Goal: Information Seeking & Learning: Learn about a topic

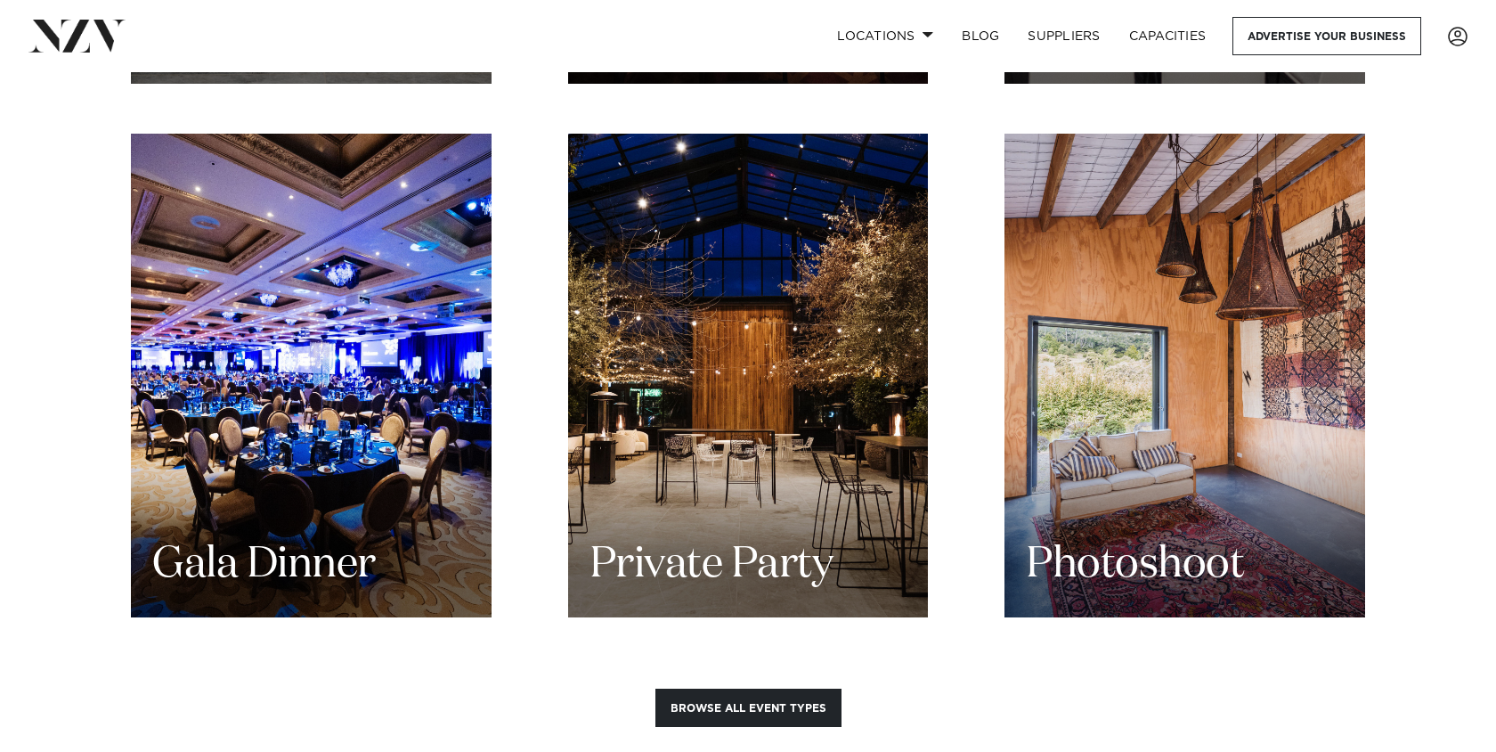
scroll to position [2243, 0]
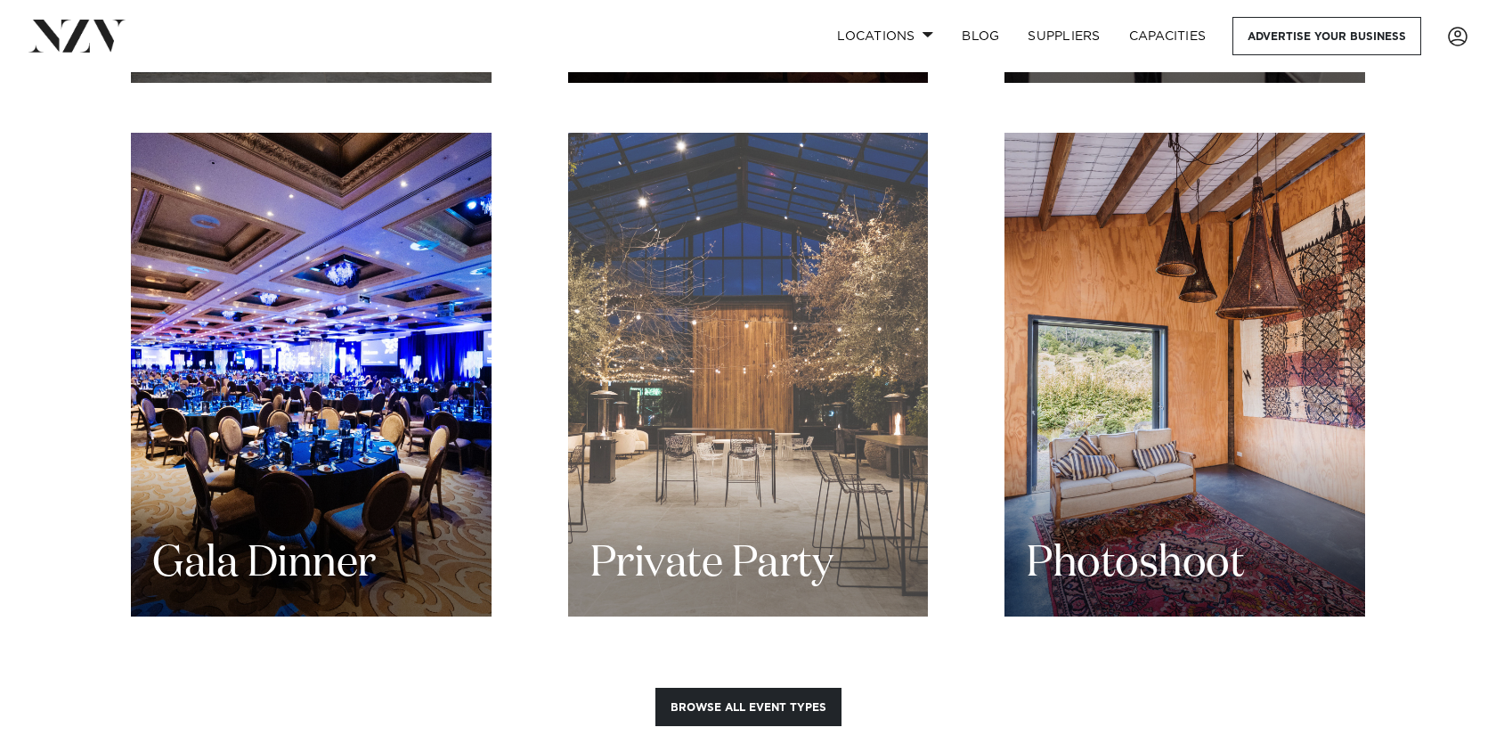
click at [772, 374] on div "Private Party" at bounding box center [748, 375] width 361 height 484
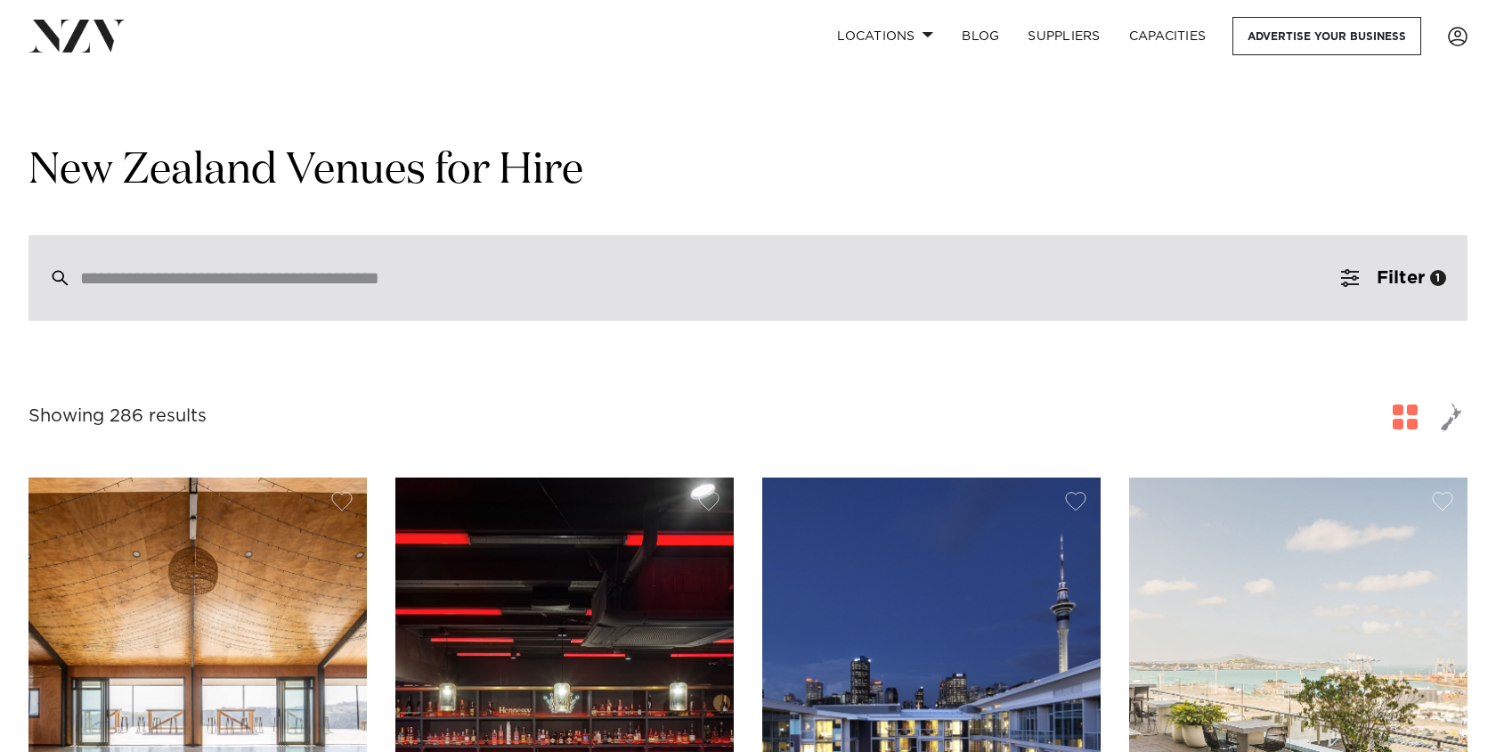
click at [528, 264] on div at bounding box center [747, 277] width 1439 height 85
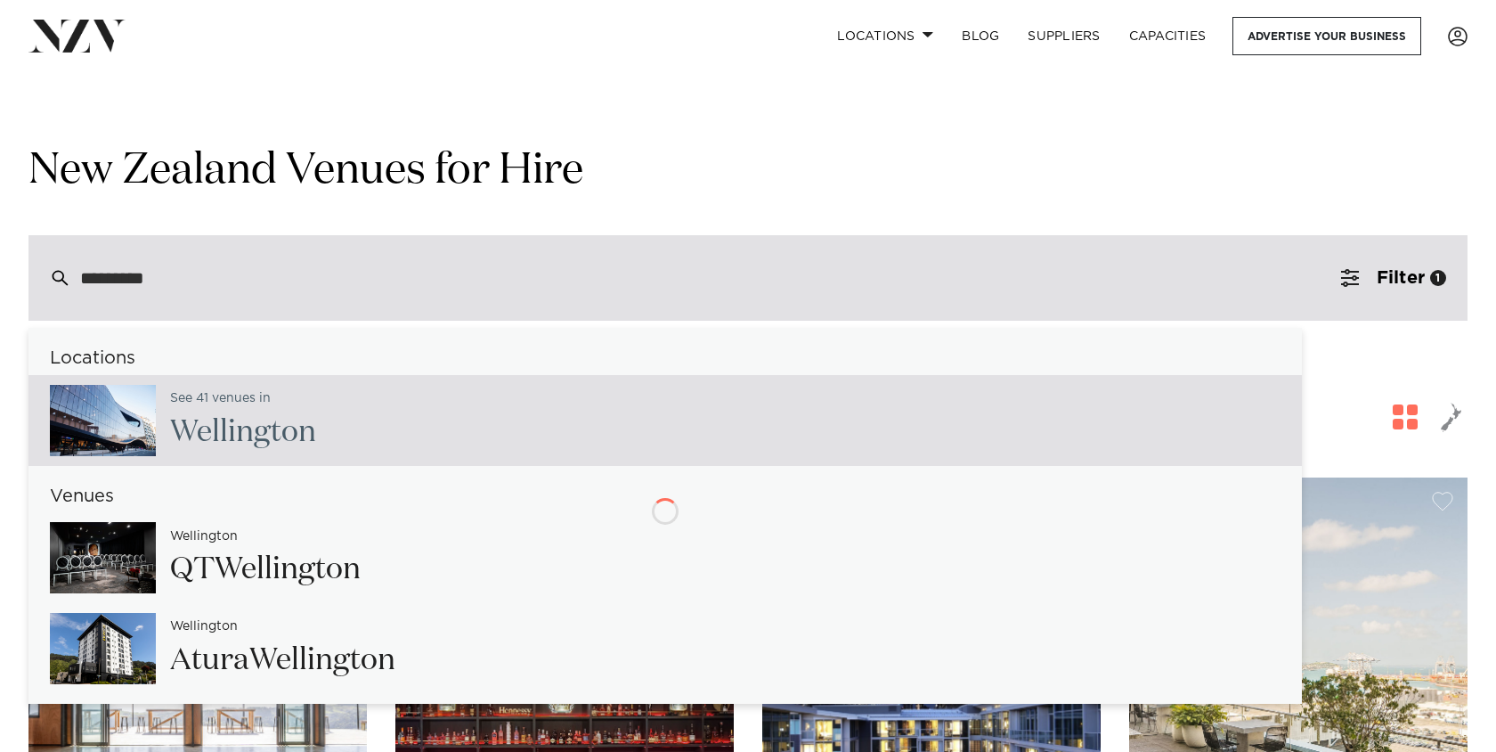
type input "**********"
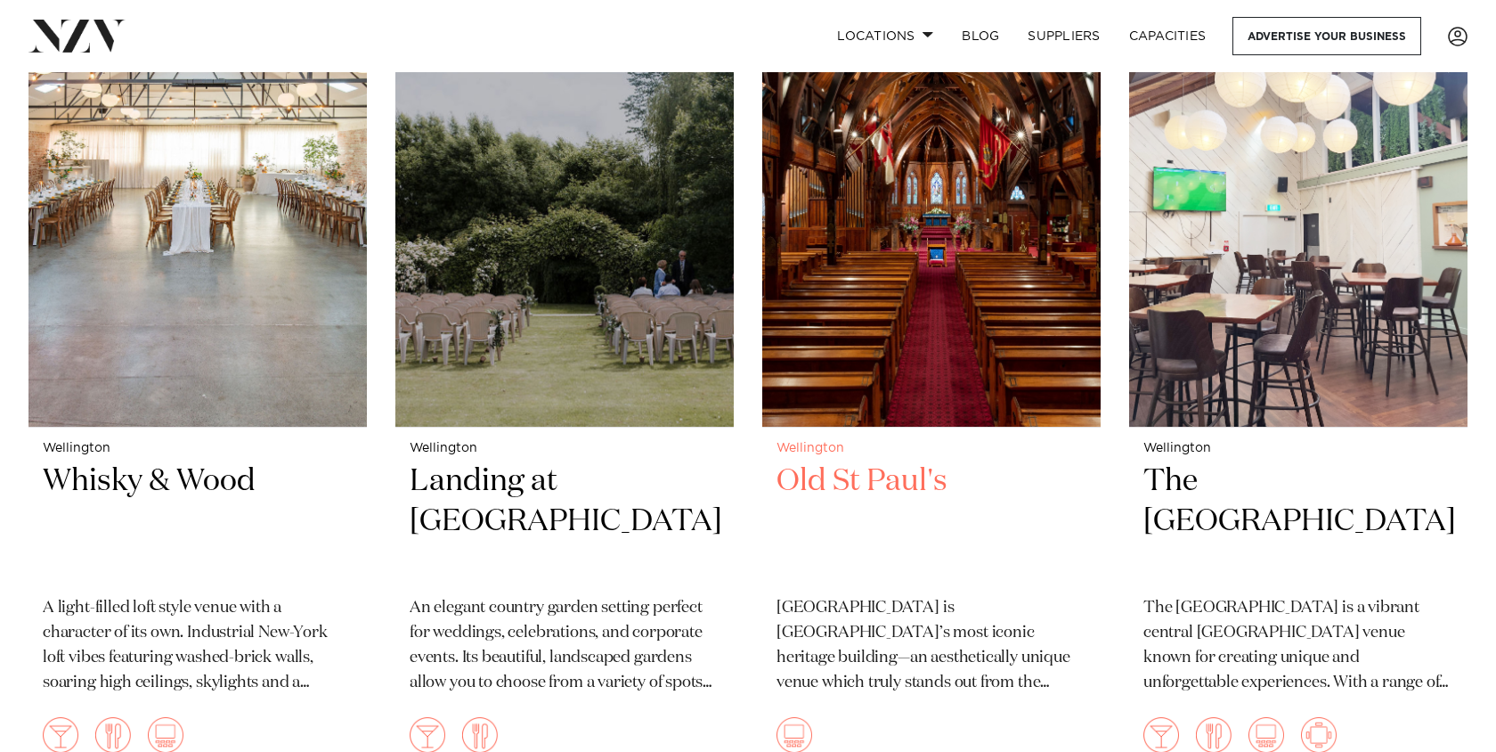
scroll to position [2467, 0]
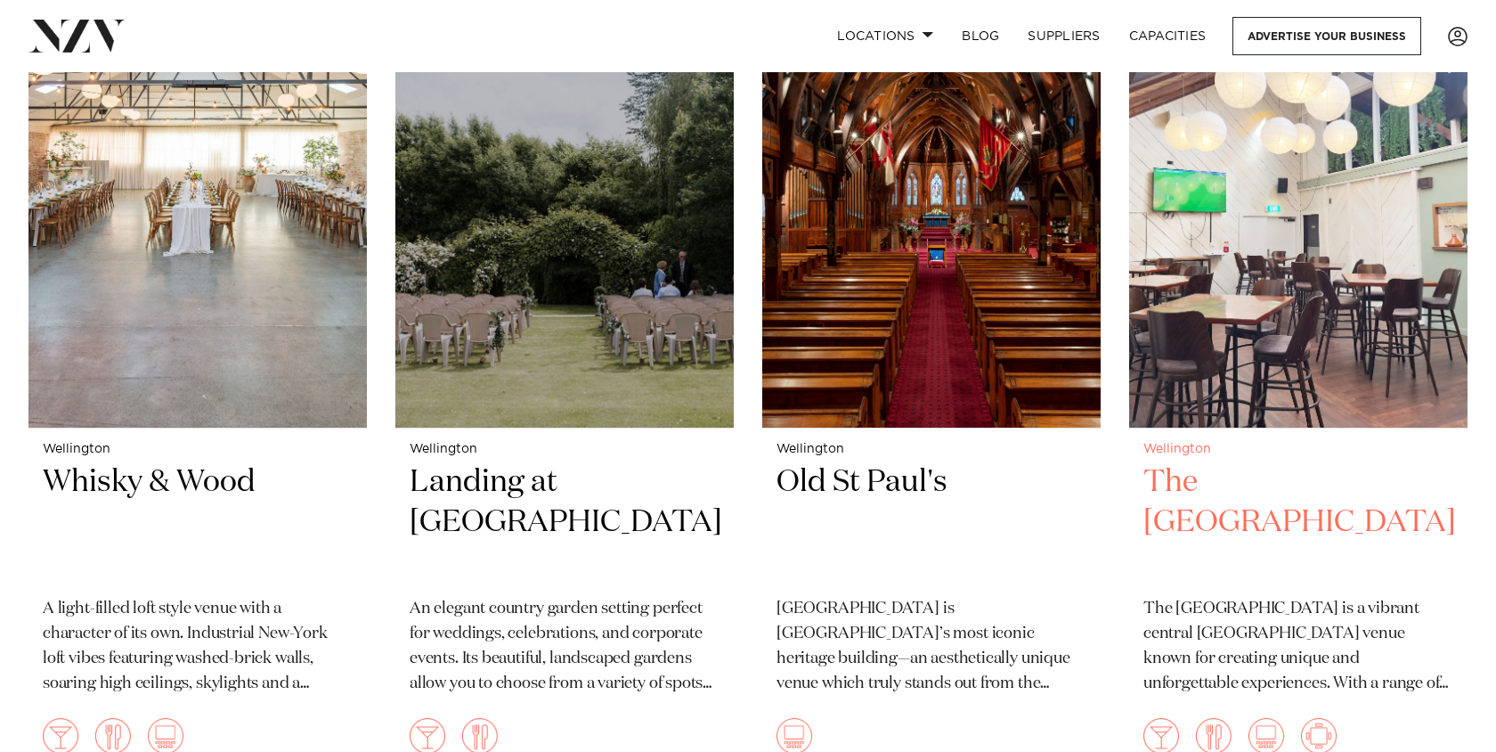
click at [1242, 300] on img at bounding box center [1298, 200] width 338 height 454
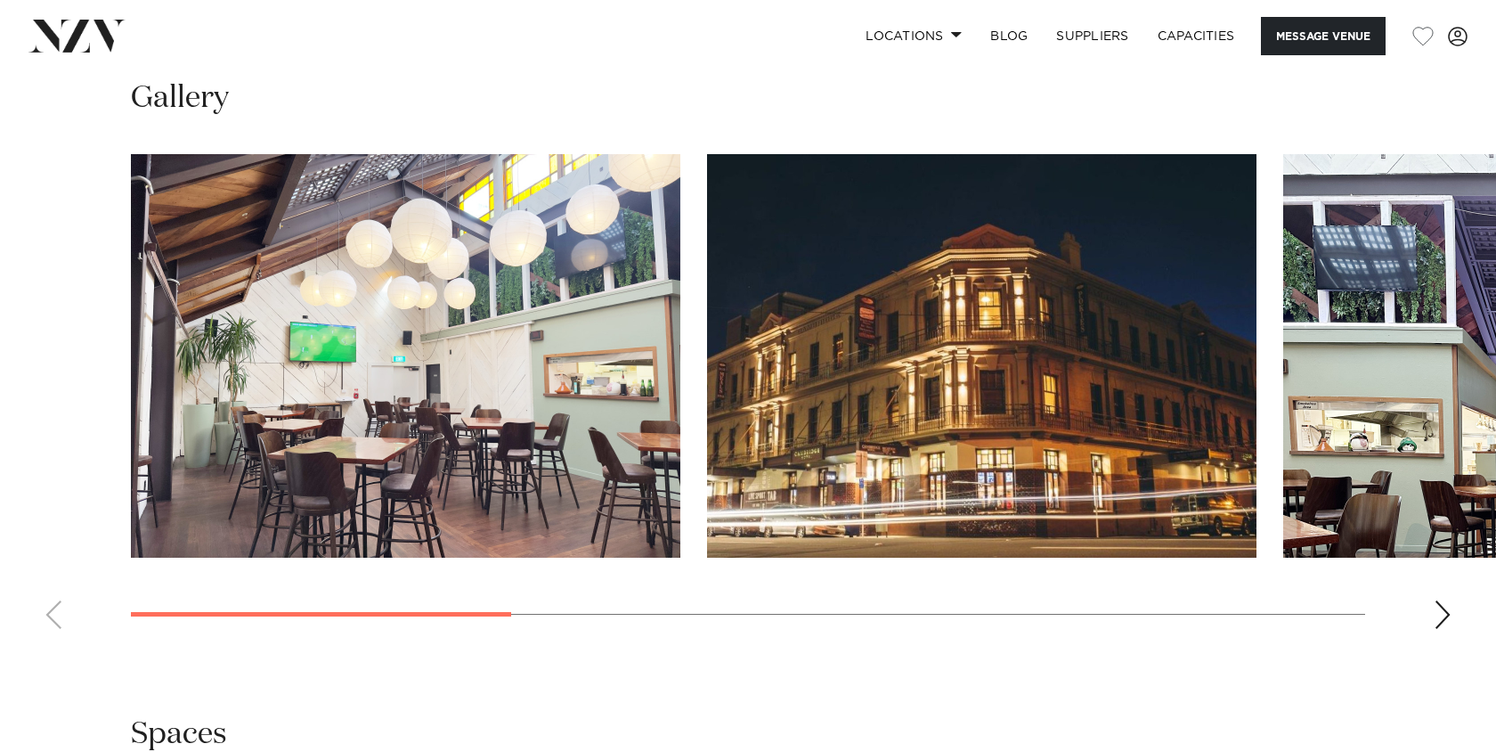
scroll to position [1824, 0]
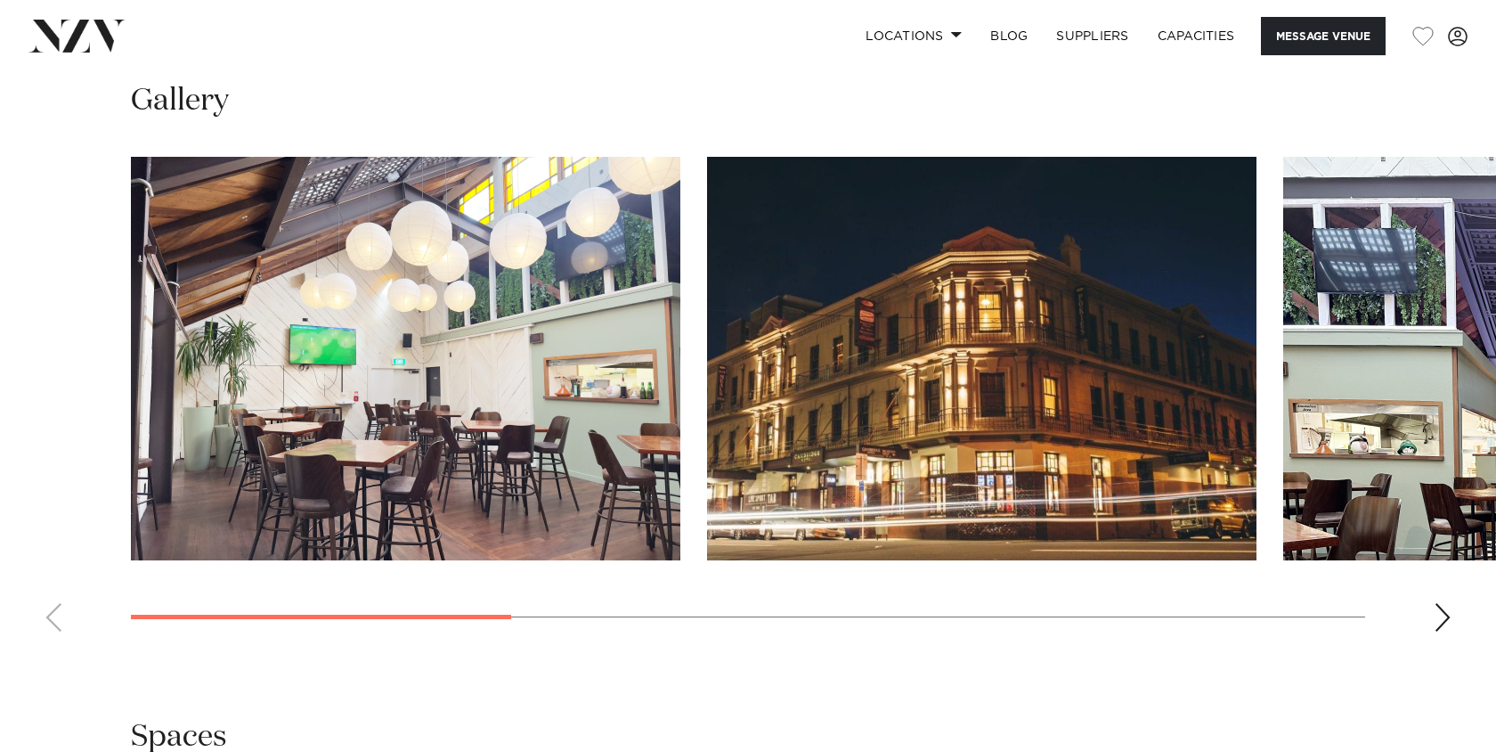
click at [1443, 621] on div "Next slide" at bounding box center [1443, 617] width 18 height 28
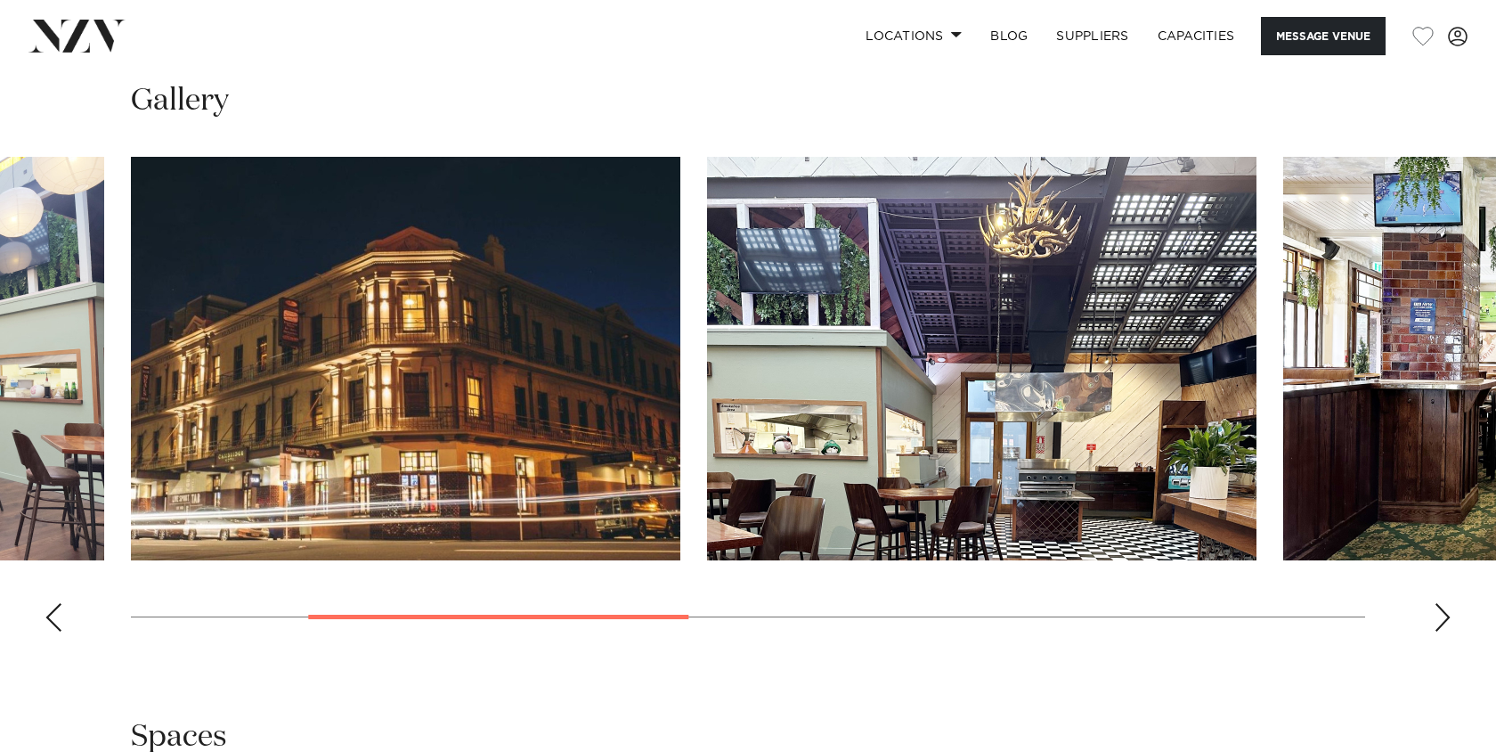
click at [1443, 621] on div "Next slide" at bounding box center [1443, 617] width 18 height 28
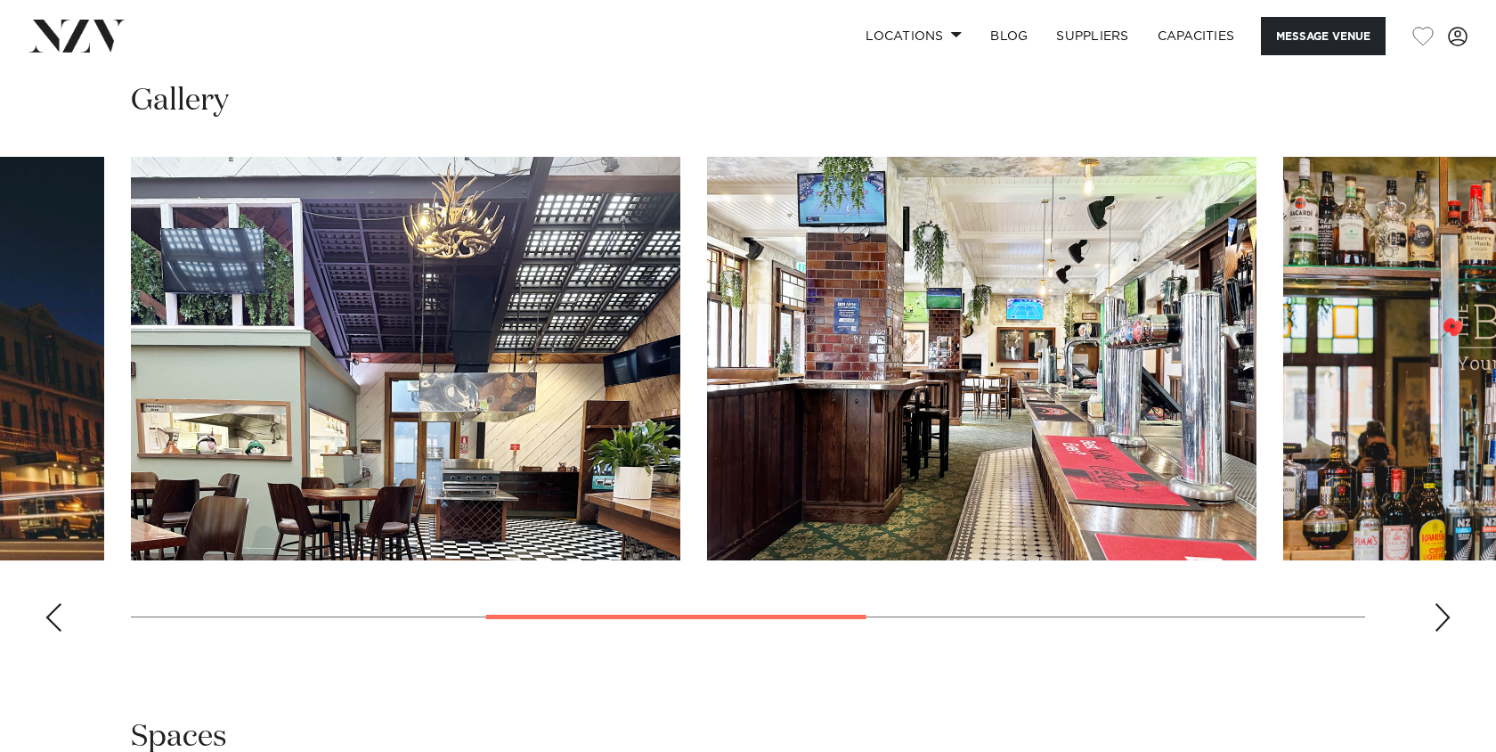
click at [1443, 621] on div "Next slide" at bounding box center [1443, 617] width 18 height 28
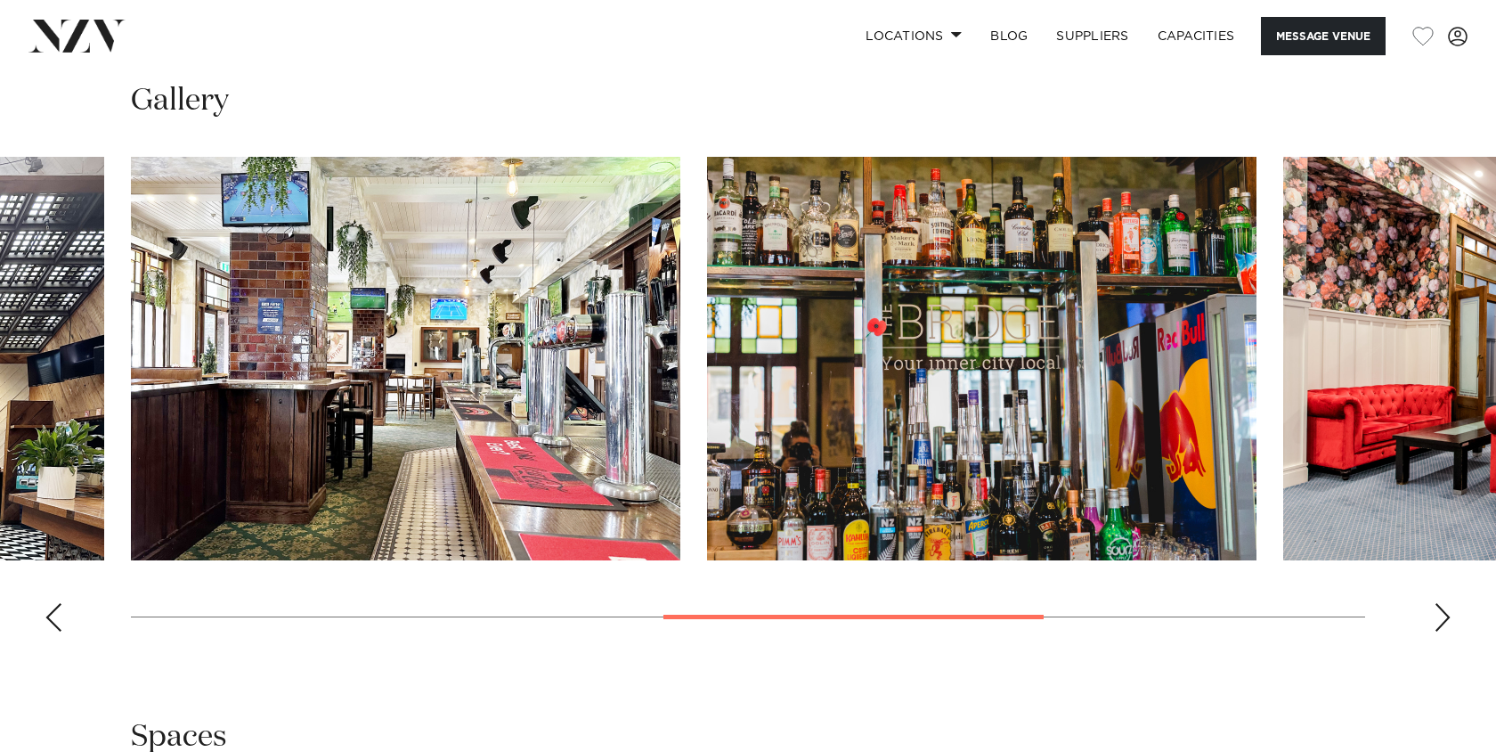
click at [1443, 621] on div "Next slide" at bounding box center [1443, 617] width 18 height 28
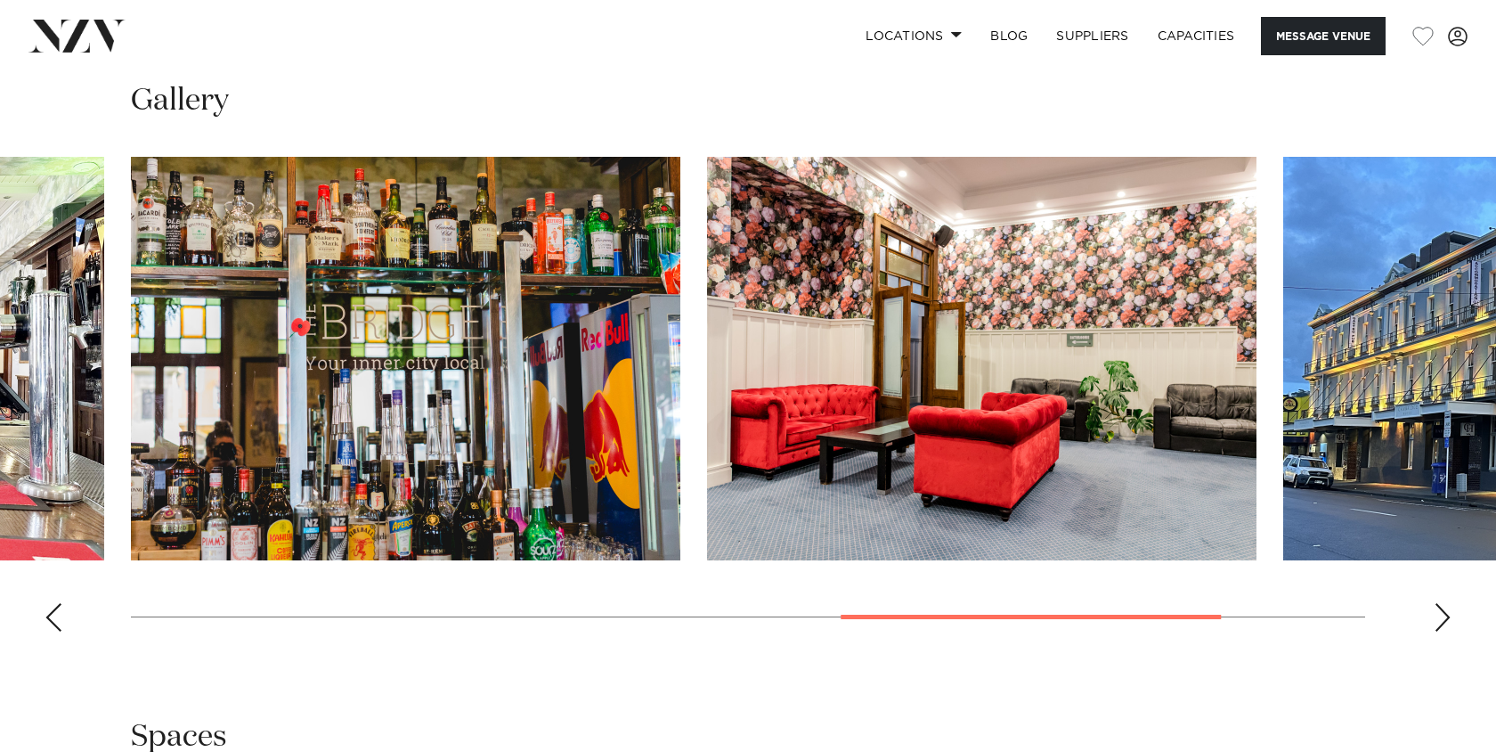
click at [1443, 621] on div "Next slide" at bounding box center [1443, 617] width 18 height 28
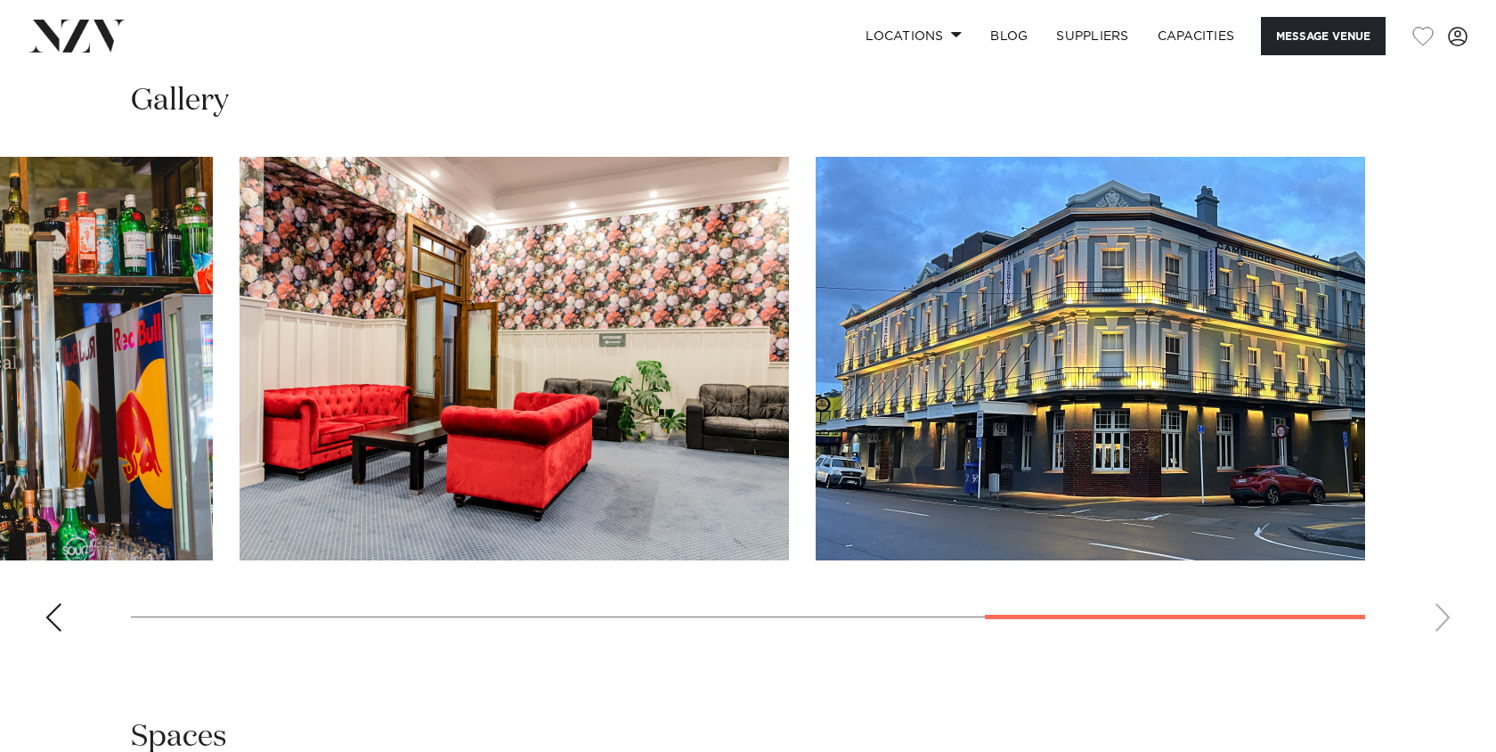
click at [56, 622] on div "Previous slide" at bounding box center [54, 617] width 18 height 28
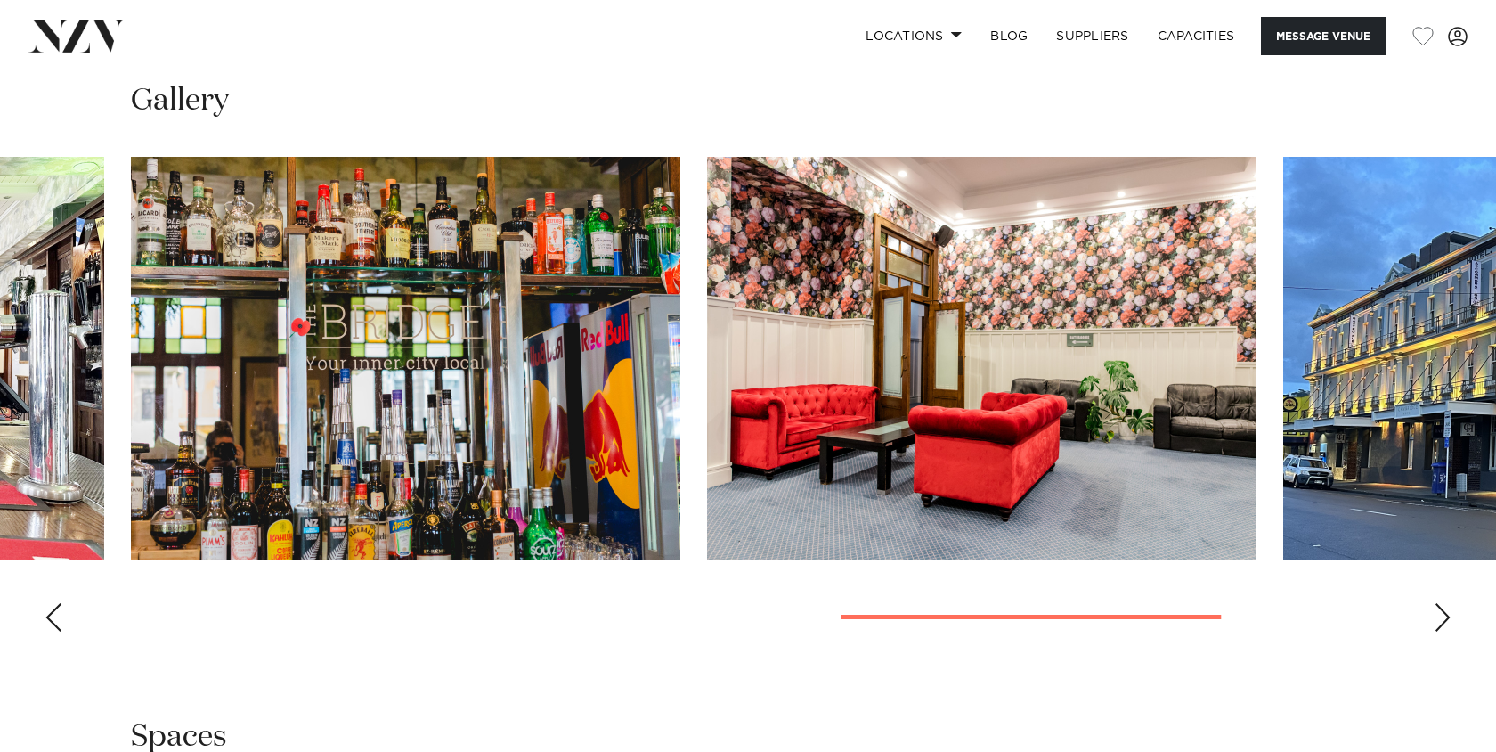
click at [56, 622] on div "Previous slide" at bounding box center [54, 617] width 18 height 28
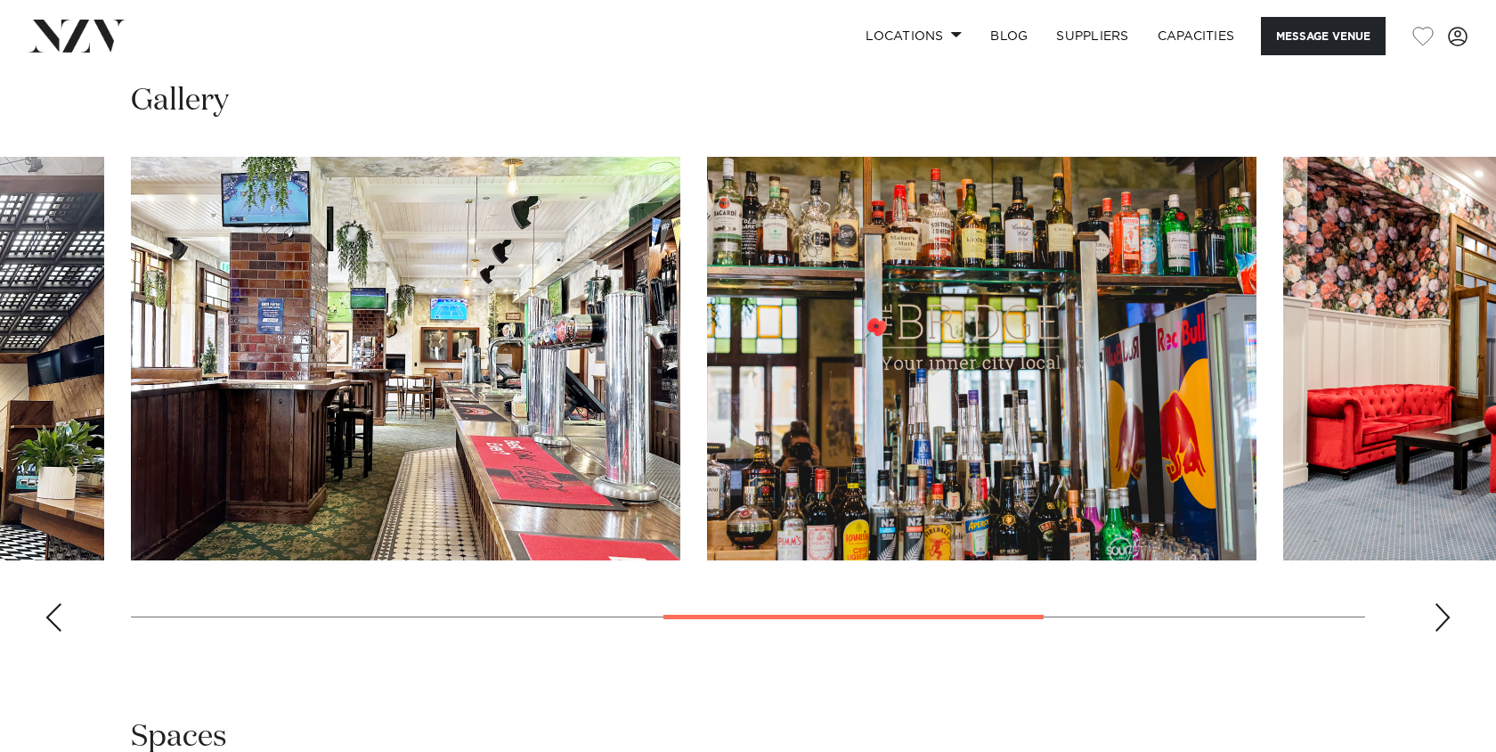
click at [56, 622] on div "Previous slide" at bounding box center [54, 617] width 18 height 28
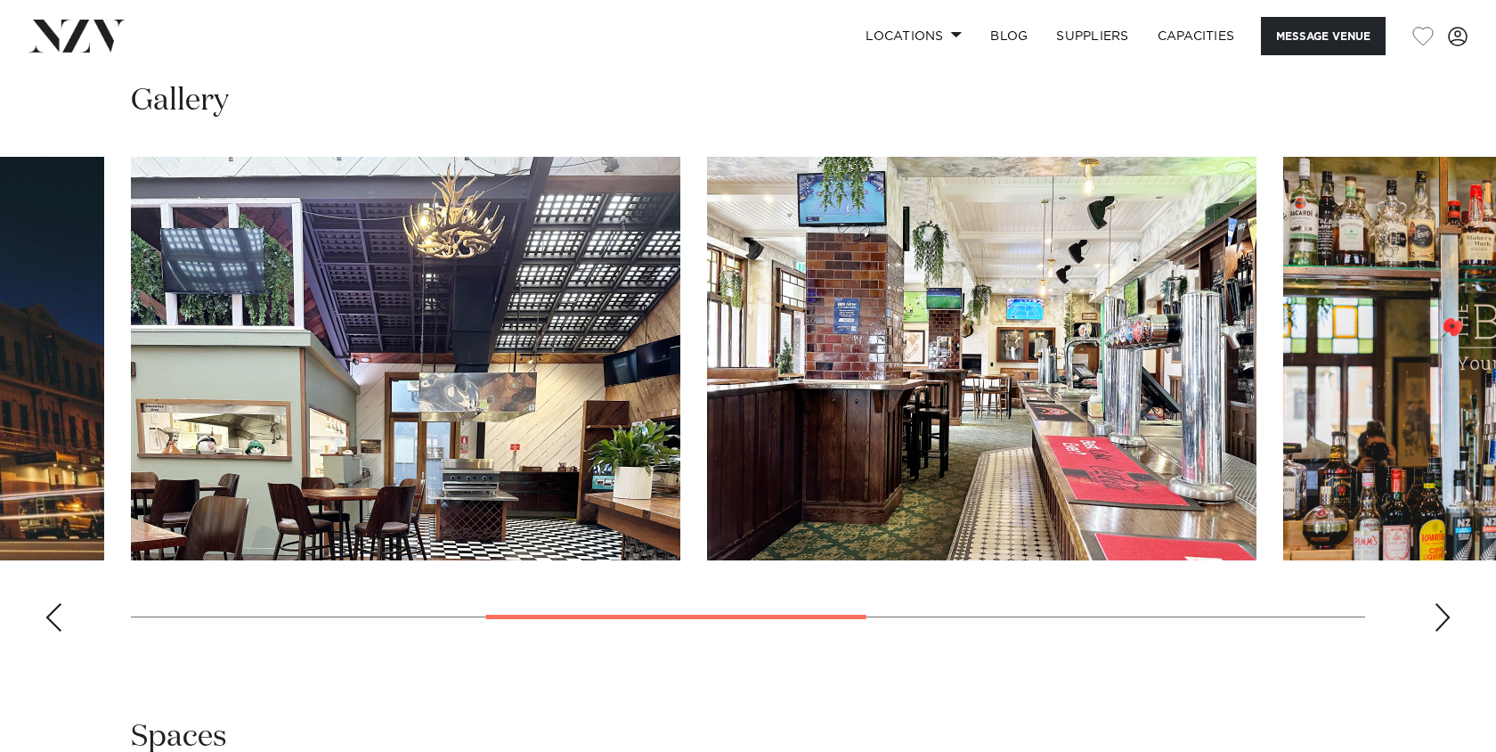
click at [56, 622] on div "Previous slide" at bounding box center [54, 617] width 18 height 28
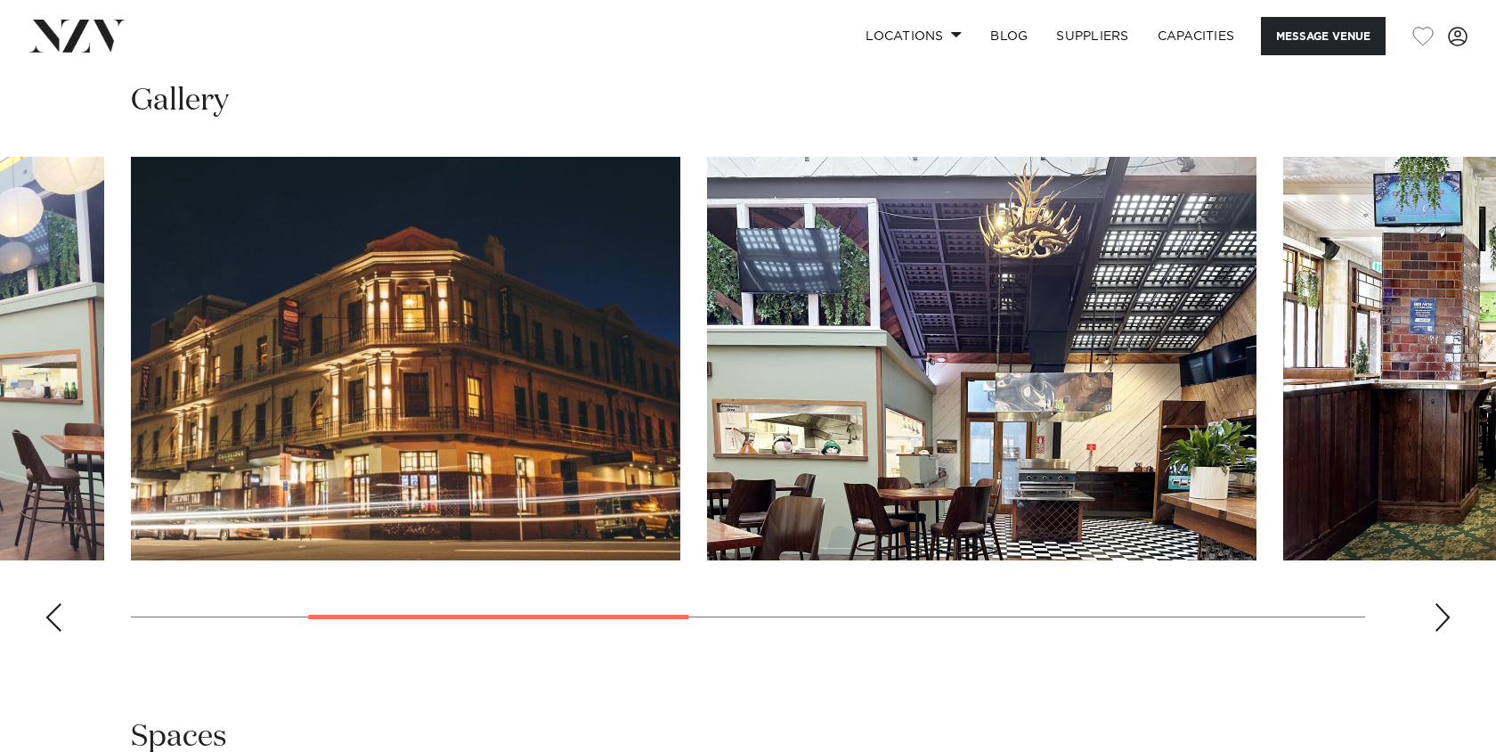
click at [56, 622] on div "Previous slide" at bounding box center [54, 617] width 18 height 28
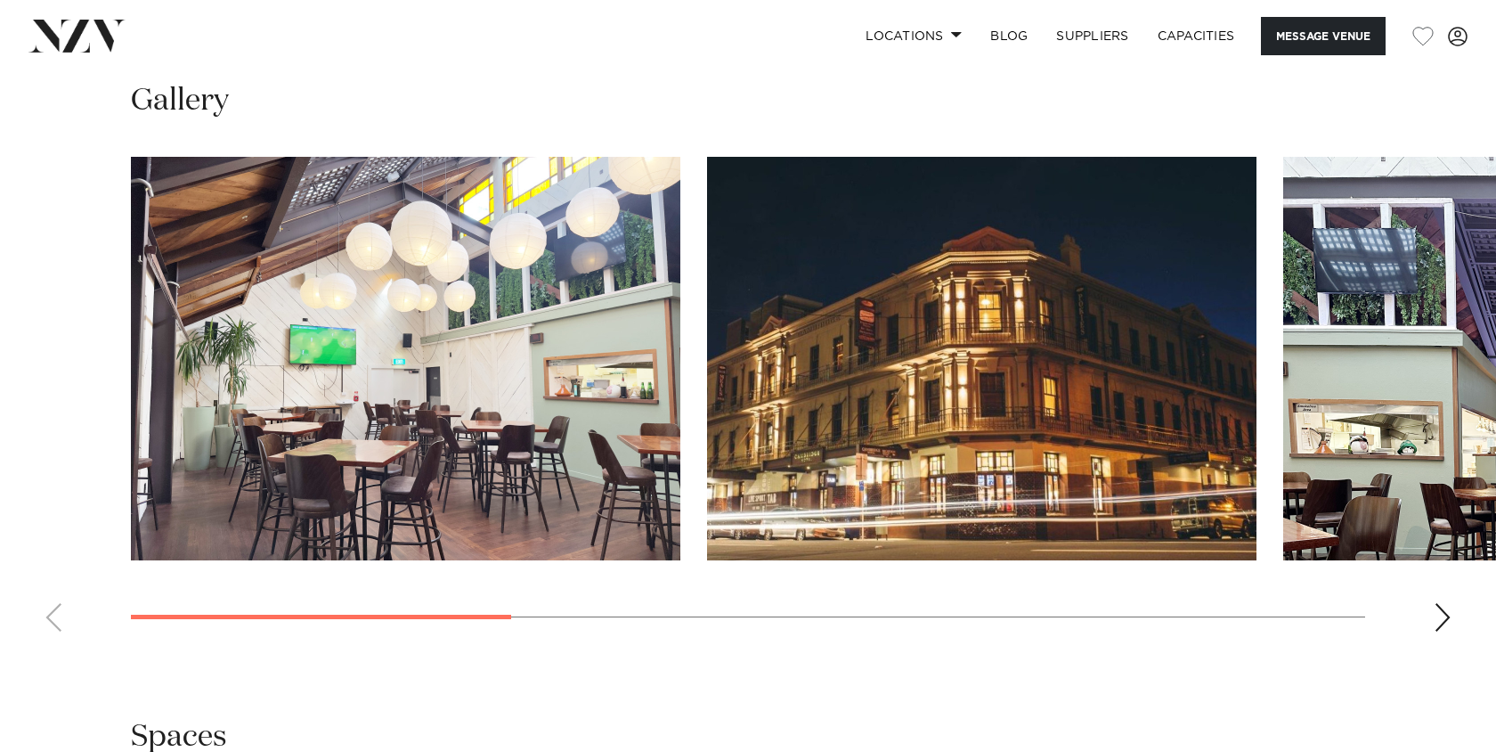
click at [451, 363] on img "1 / 7" at bounding box center [405, 358] width 549 height 403
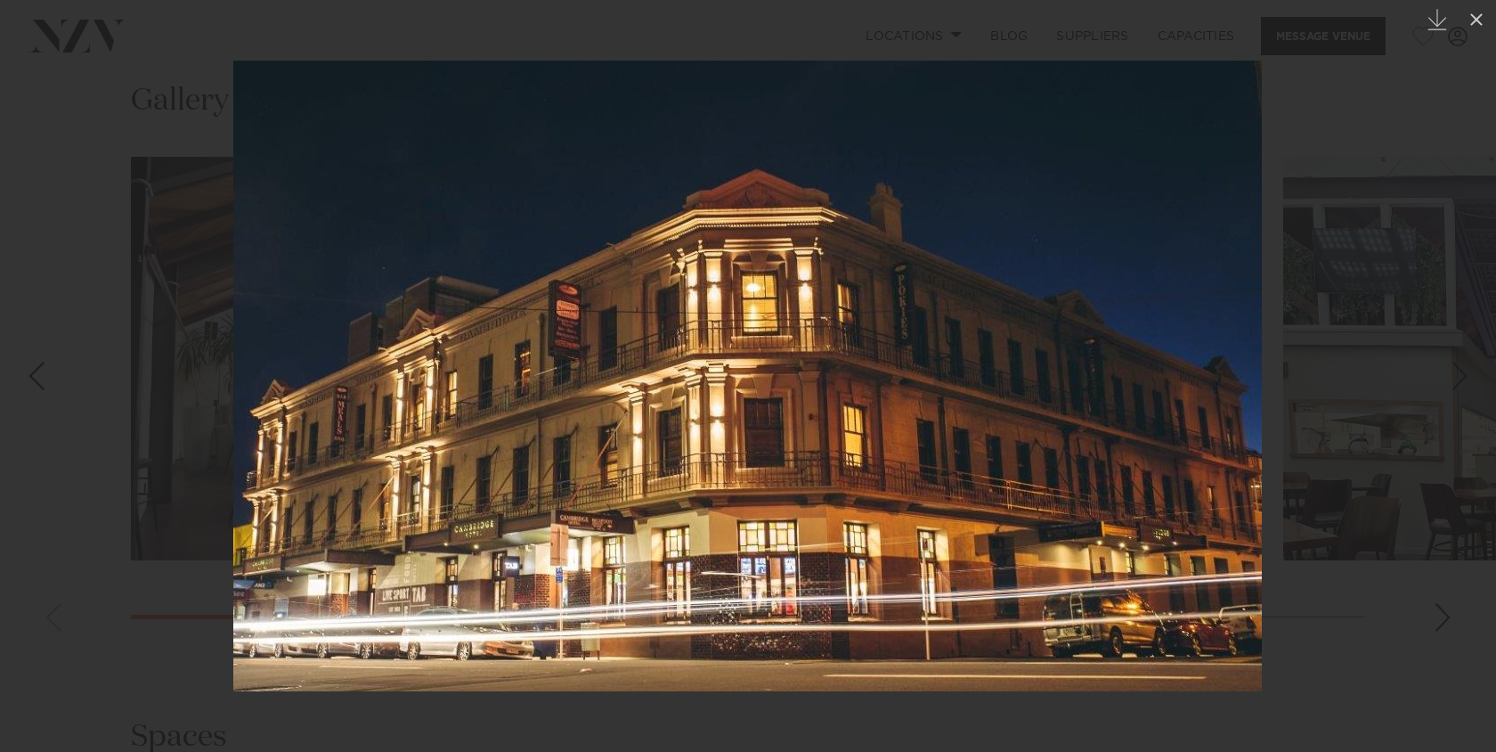
click at [1347, 424] on div at bounding box center [748, 376] width 1496 height 752
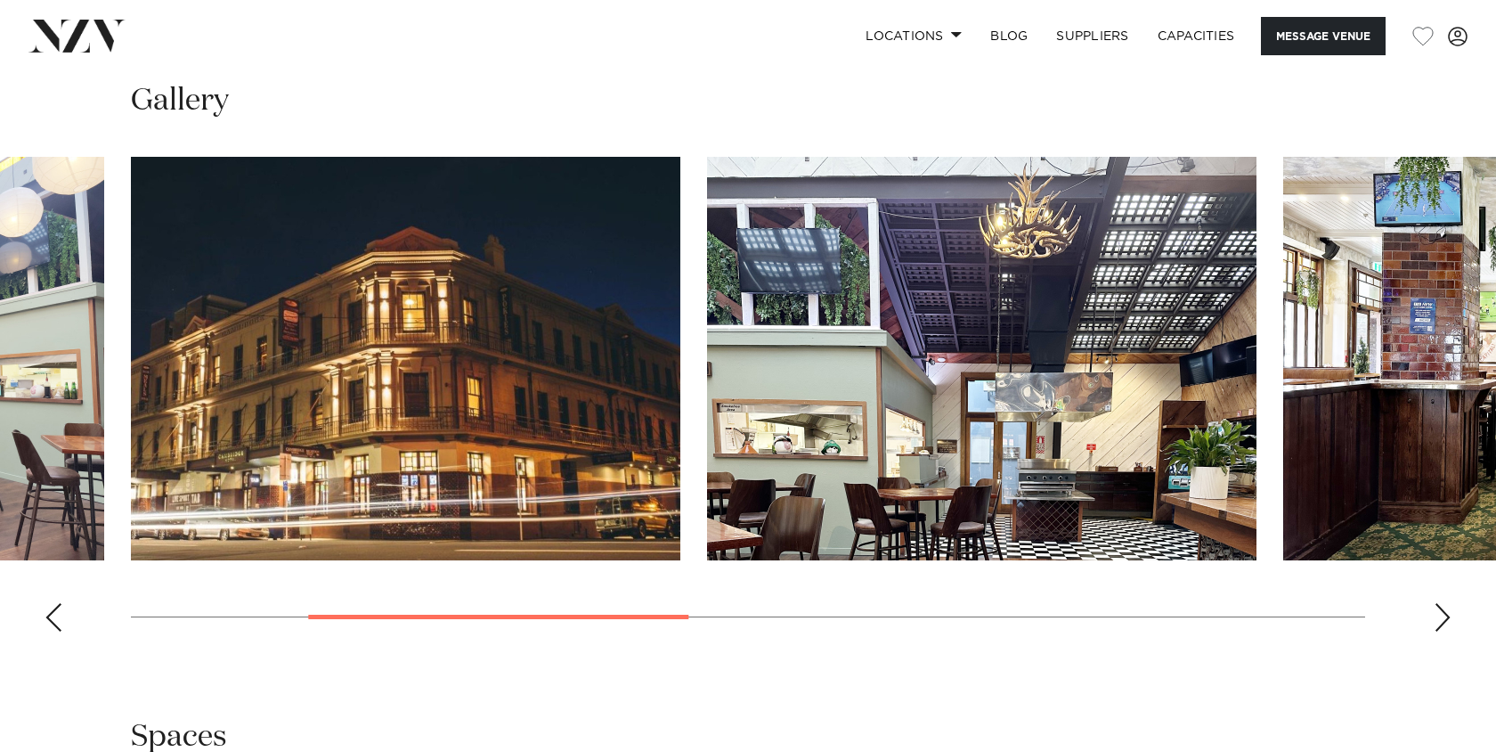
click at [1444, 617] on div "Next slide" at bounding box center [1443, 617] width 18 height 28
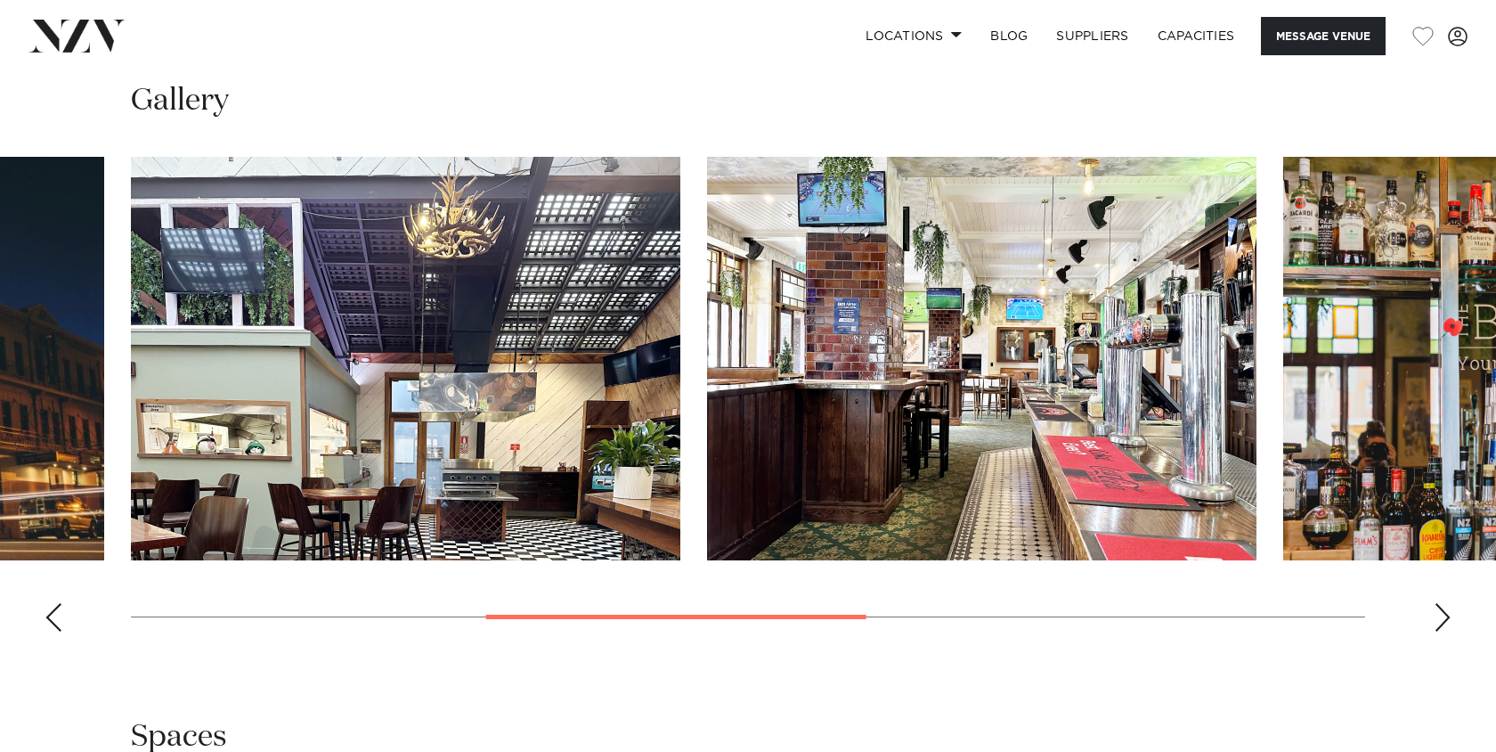
click at [1444, 617] on div "Next slide" at bounding box center [1443, 617] width 18 height 28
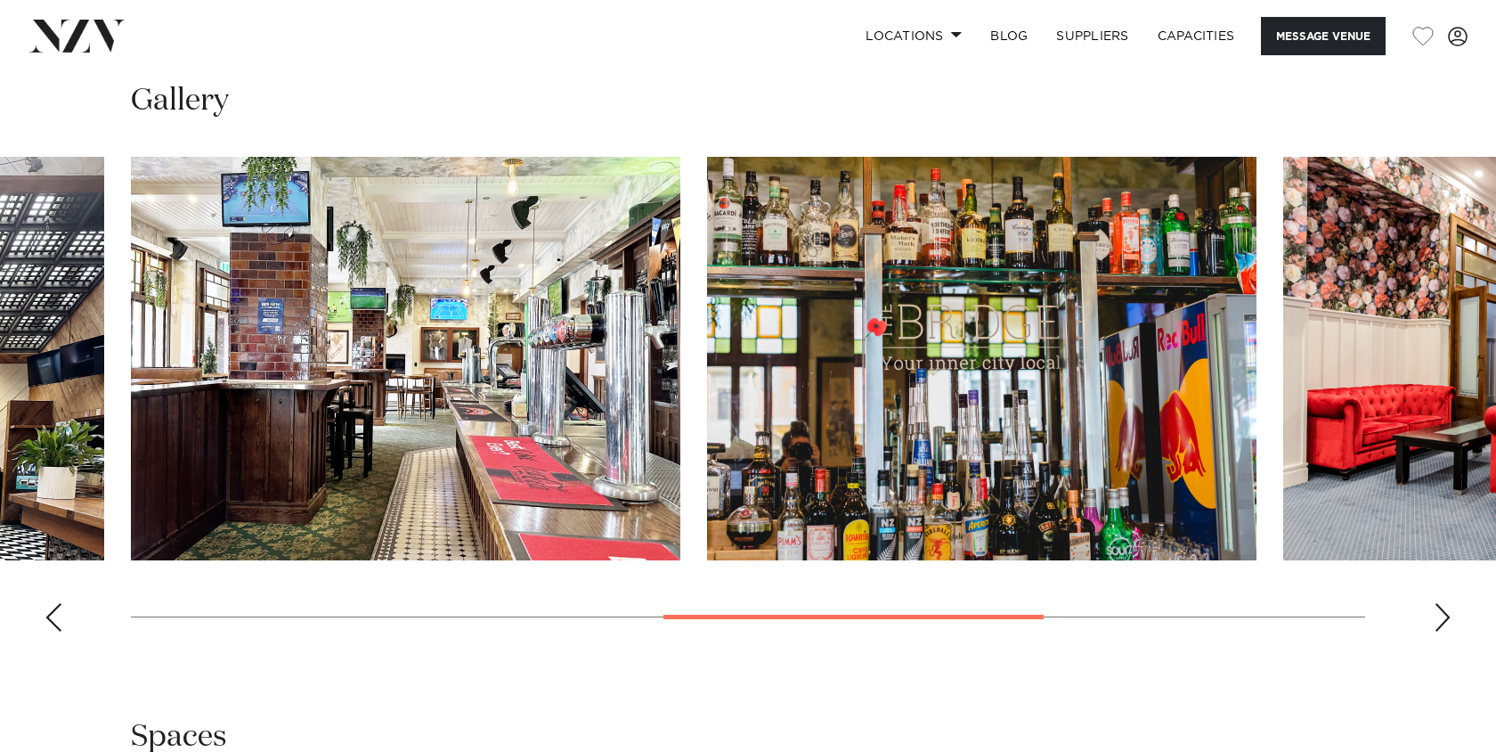
click at [1444, 617] on div "Next slide" at bounding box center [1443, 617] width 18 height 28
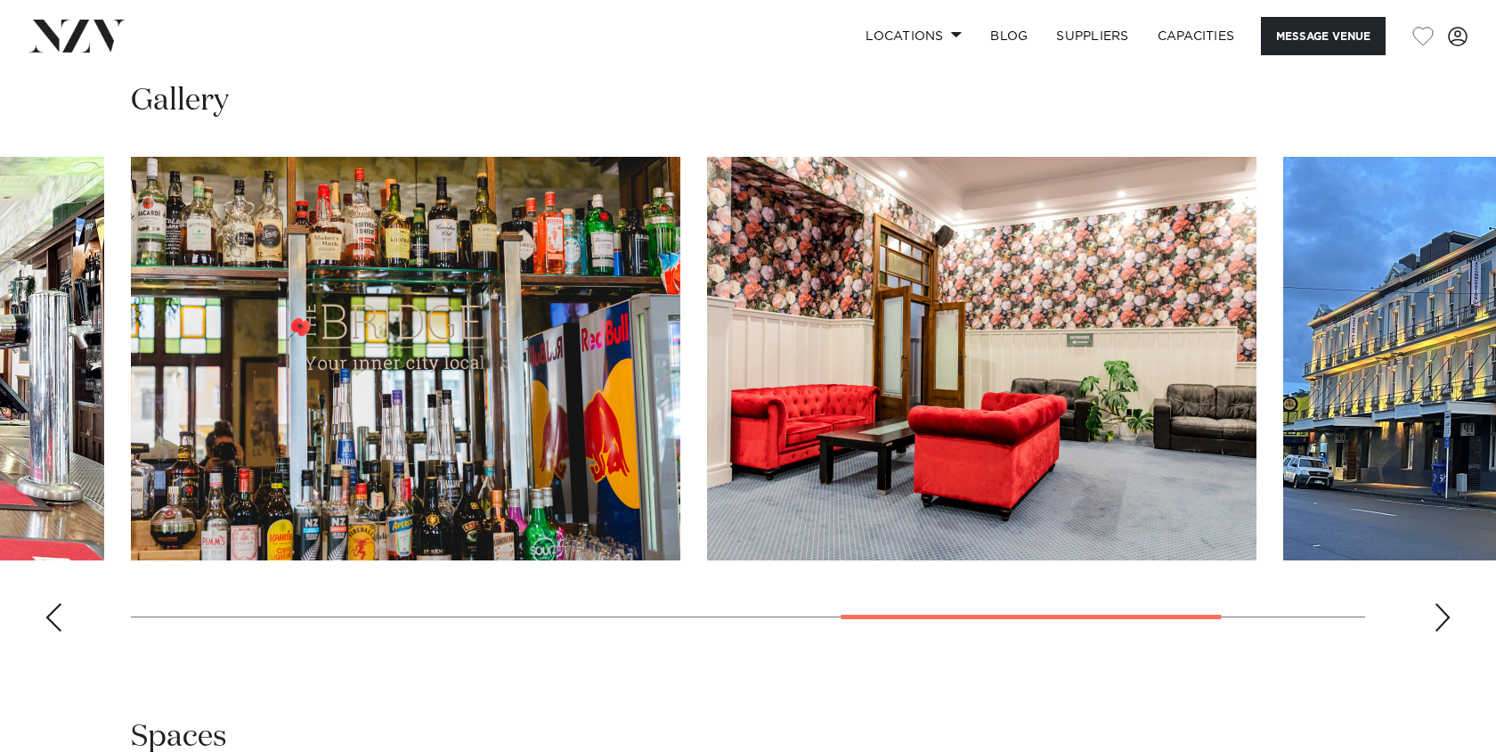
click at [1444, 617] on div "Next slide" at bounding box center [1443, 617] width 18 height 28
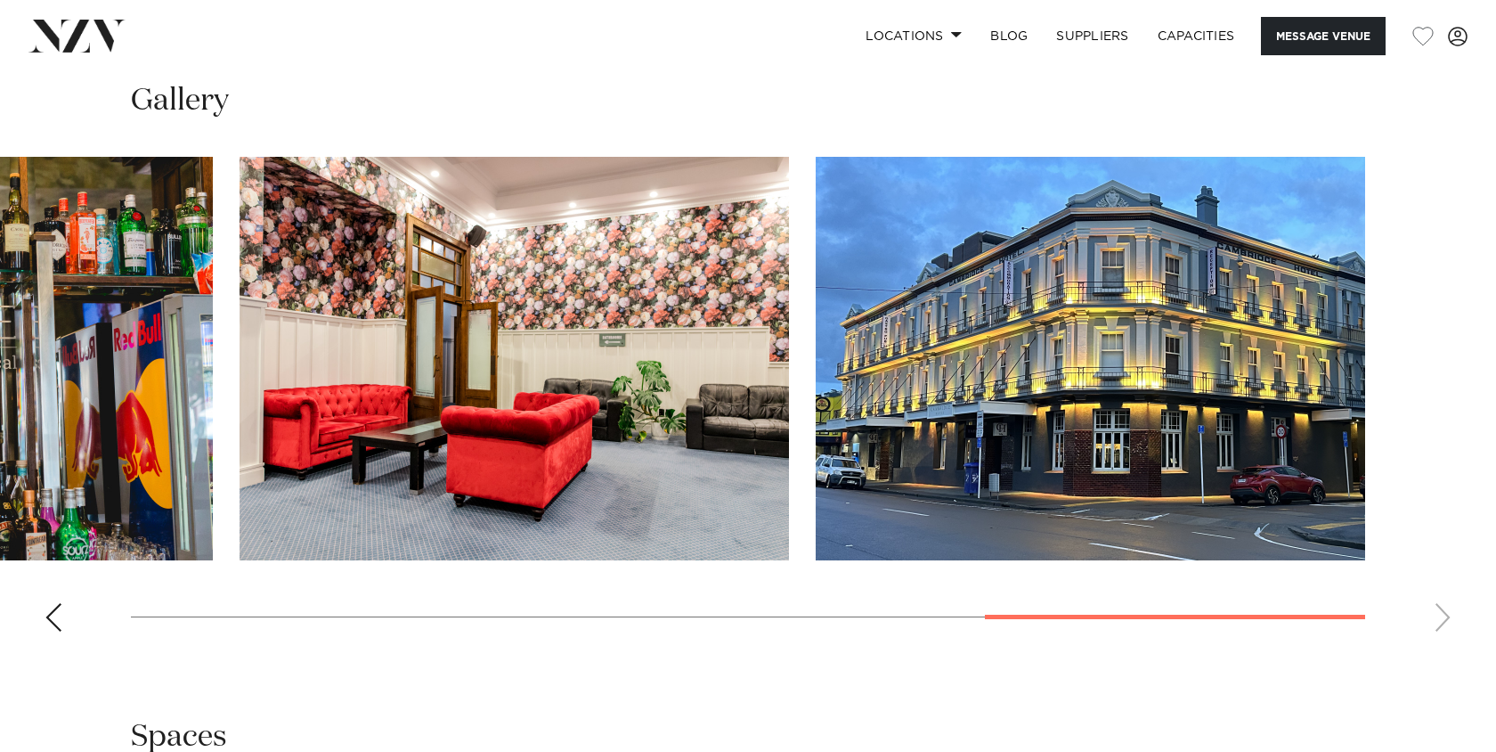
click at [694, 409] on img "6 / 7" at bounding box center [514, 358] width 549 height 403
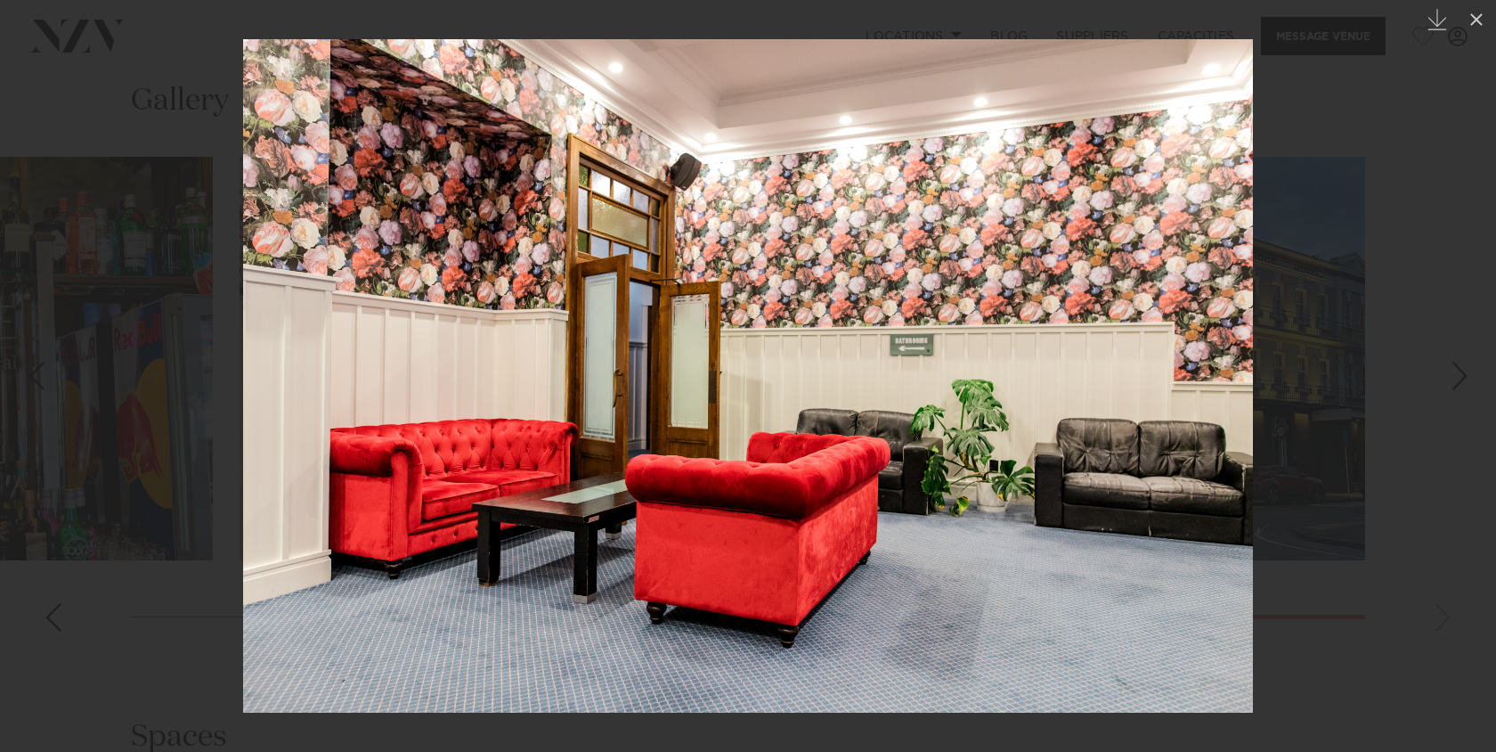
click at [191, 356] on div at bounding box center [748, 376] width 1496 height 752
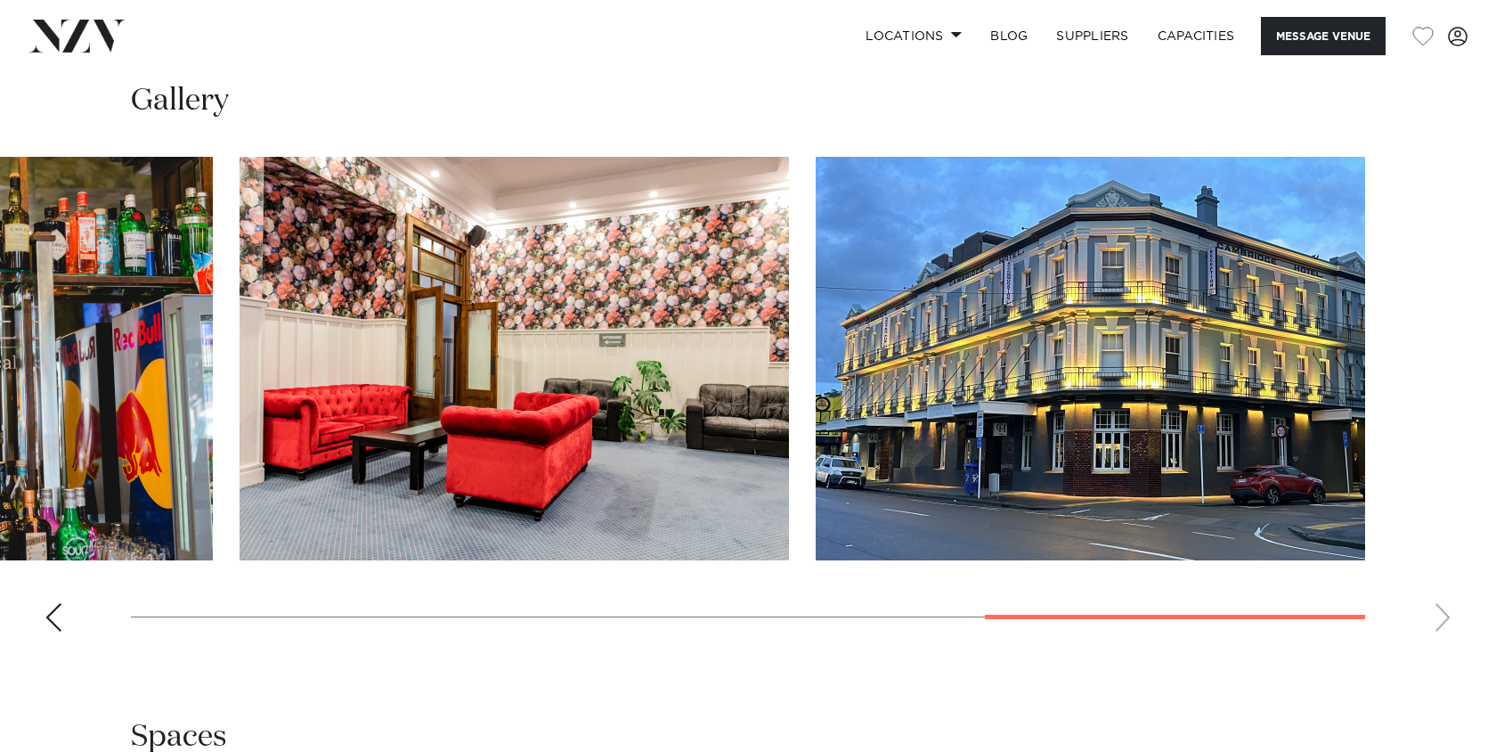
click at [50, 618] on div "Previous slide" at bounding box center [54, 617] width 18 height 28
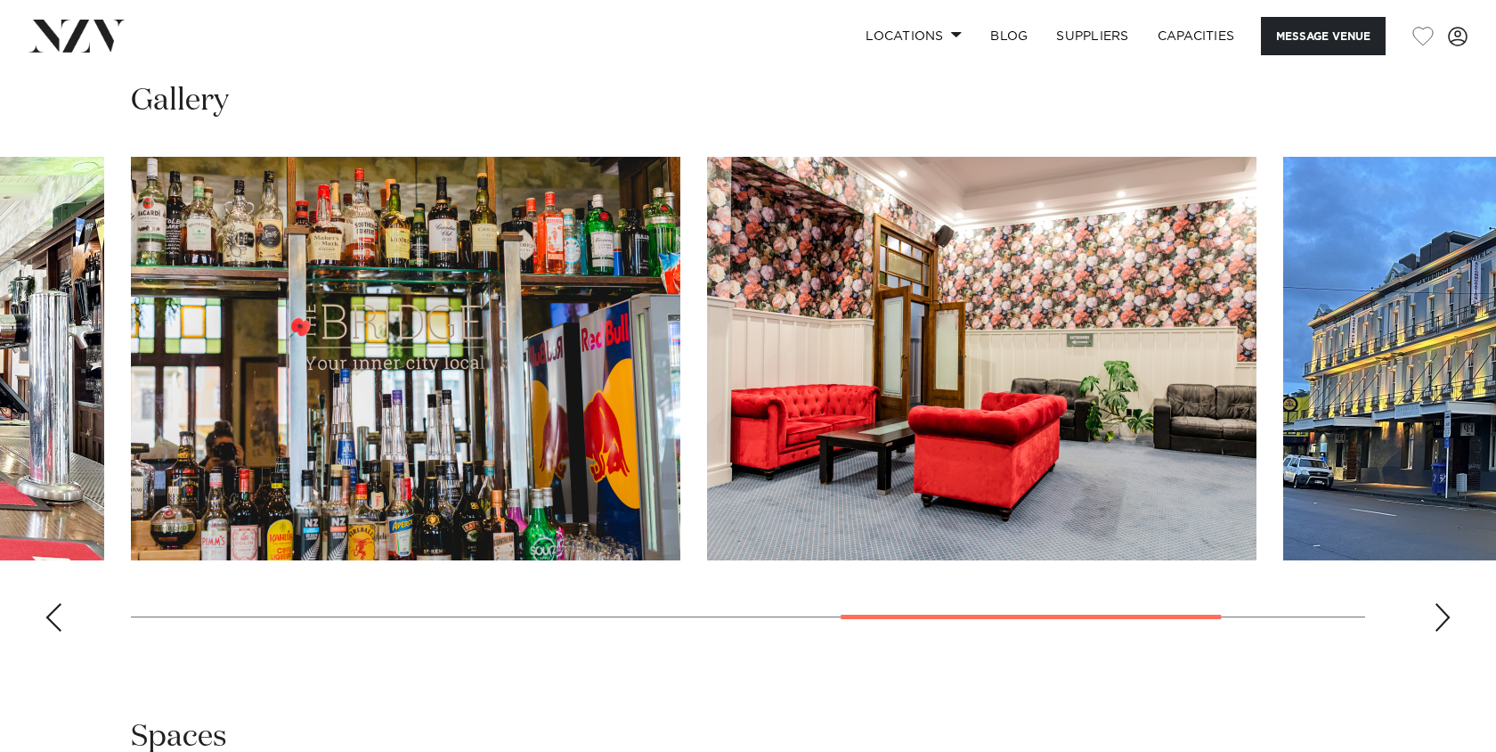
click at [50, 618] on div "Previous slide" at bounding box center [54, 617] width 18 height 28
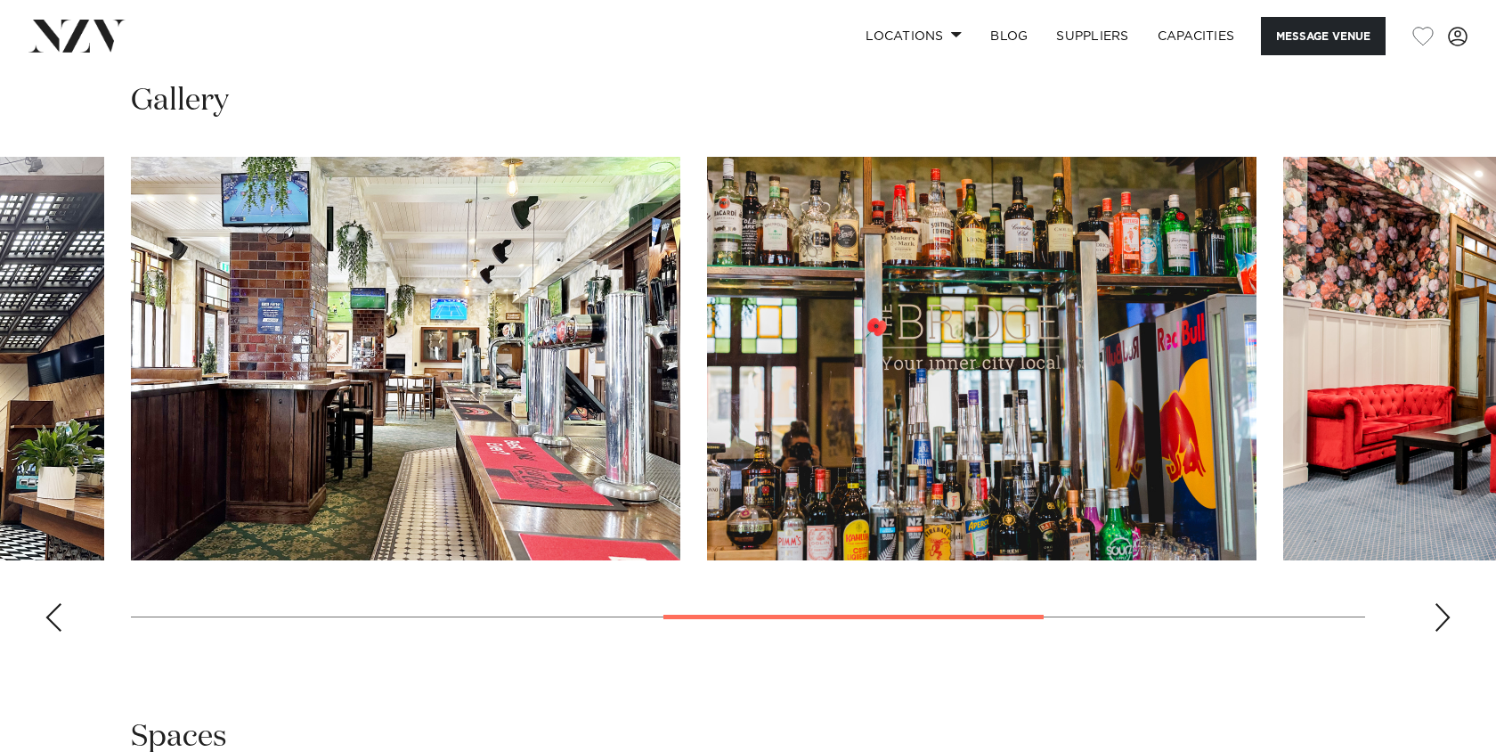
click at [50, 618] on div "Previous slide" at bounding box center [54, 617] width 18 height 28
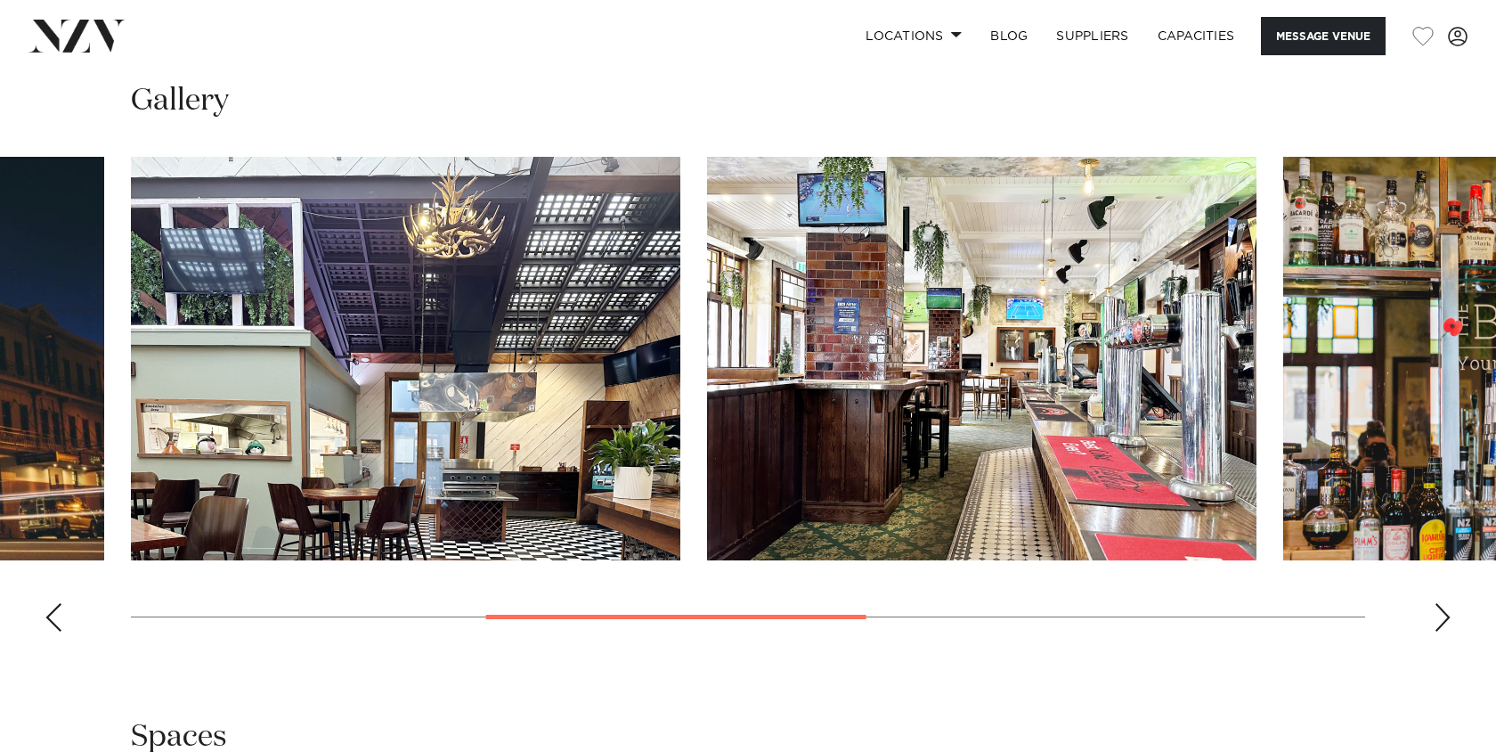
click at [50, 618] on div "Previous slide" at bounding box center [54, 617] width 18 height 28
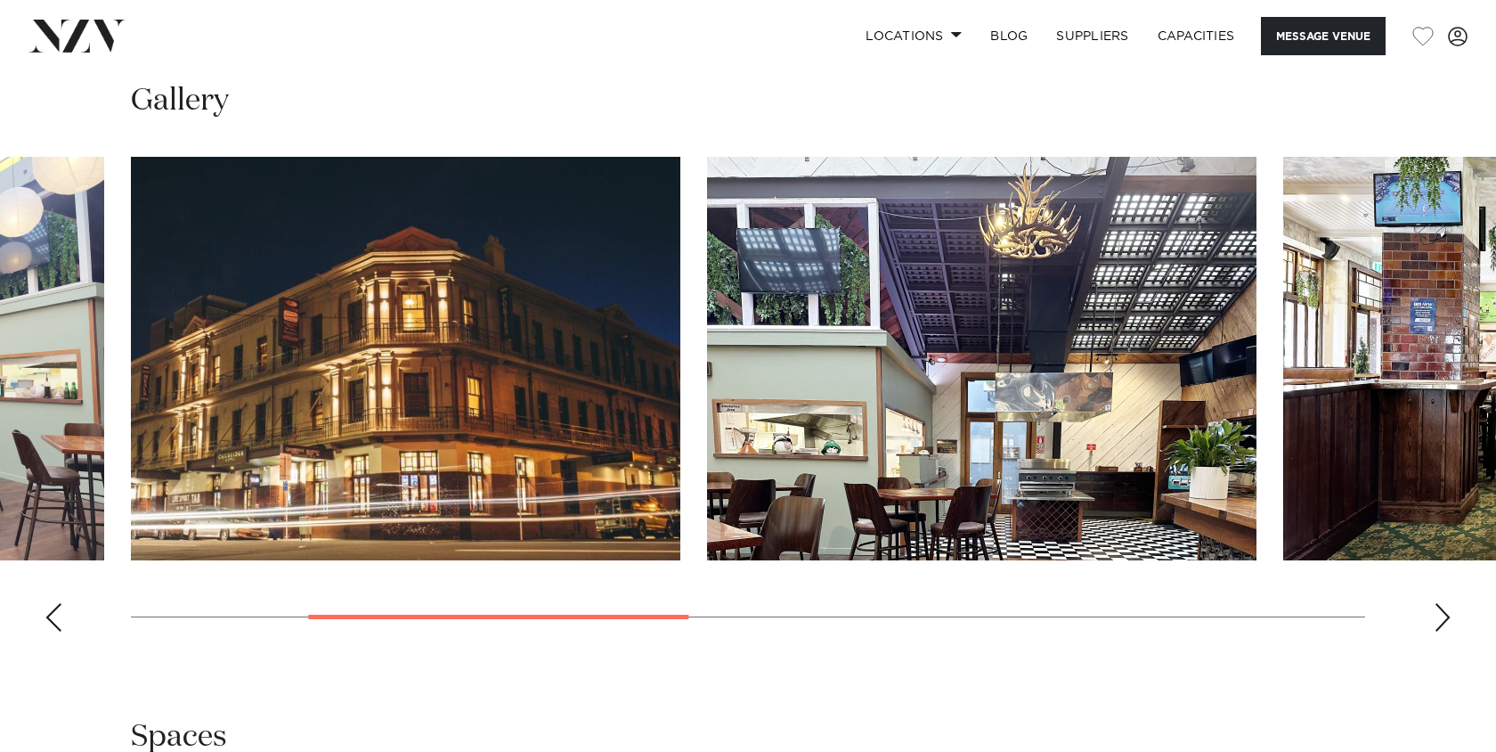
click at [50, 618] on div "Previous slide" at bounding box center [54, 617] width 18 height 28
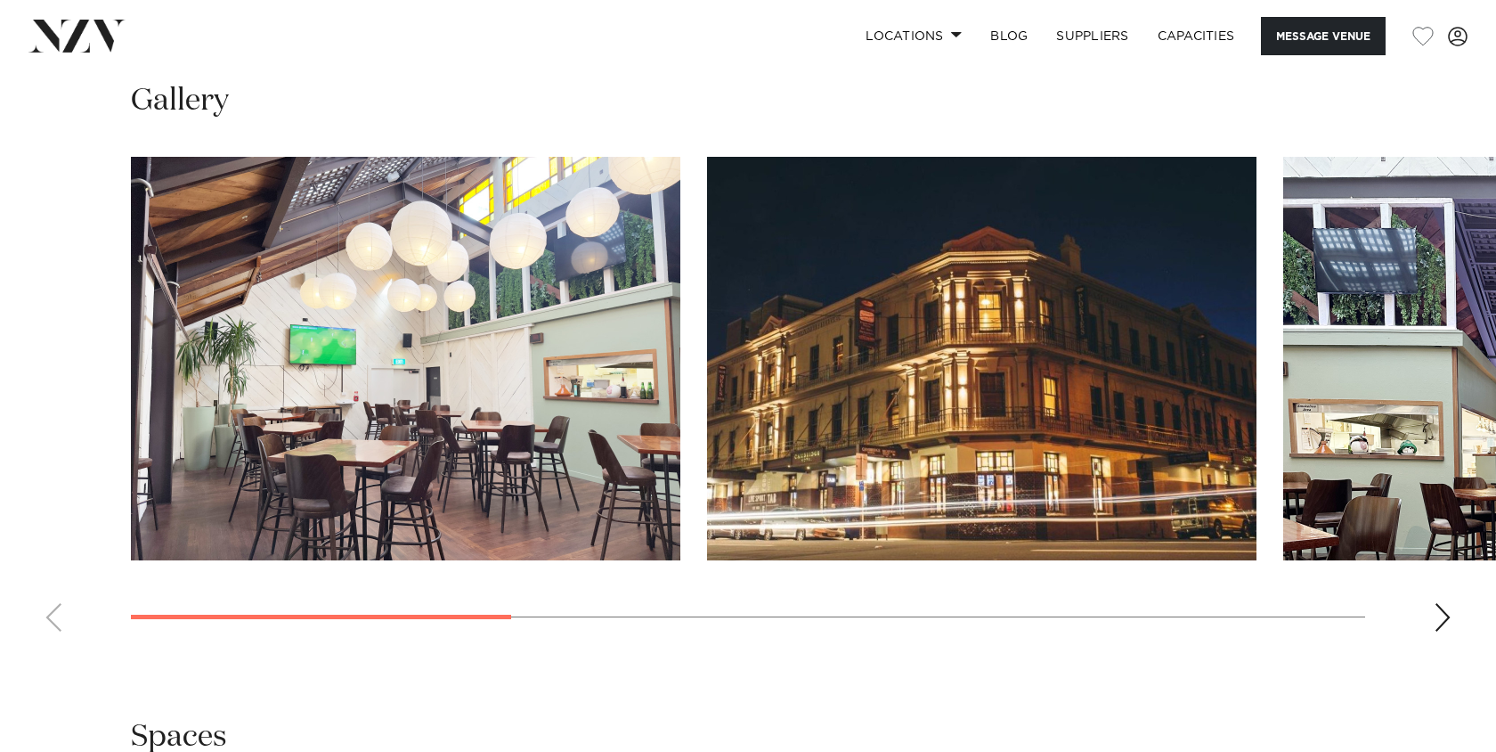
click at [1442, 623] on div "Next slide" at bounding box center [1443, 617] width 18 height 28
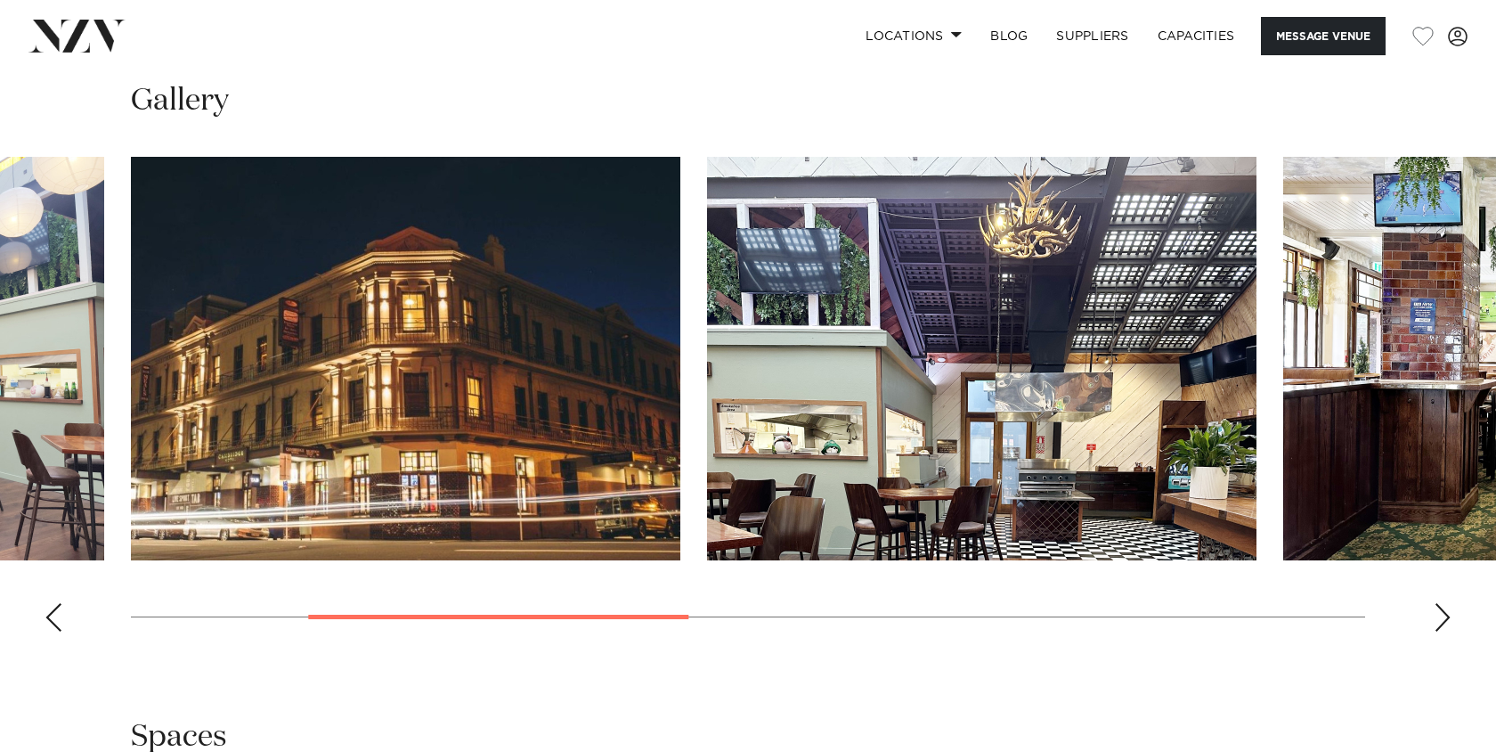
click at [1442, 623] on div "Next slide" at bounding box center [1443, 617] width 18 height 28
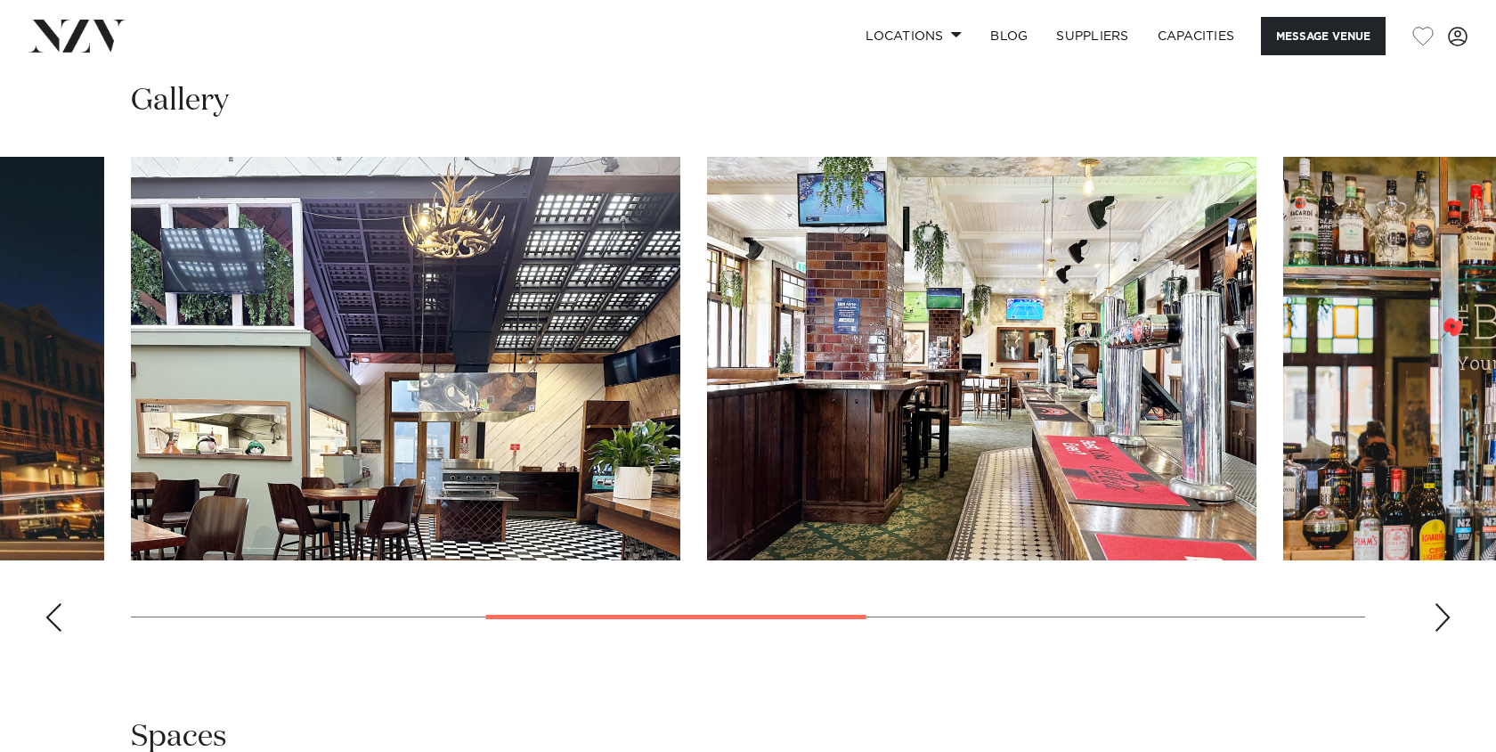
click at [1442, 623] on div "Next slide" at bounding box center [1443, 617] width 18 height 28
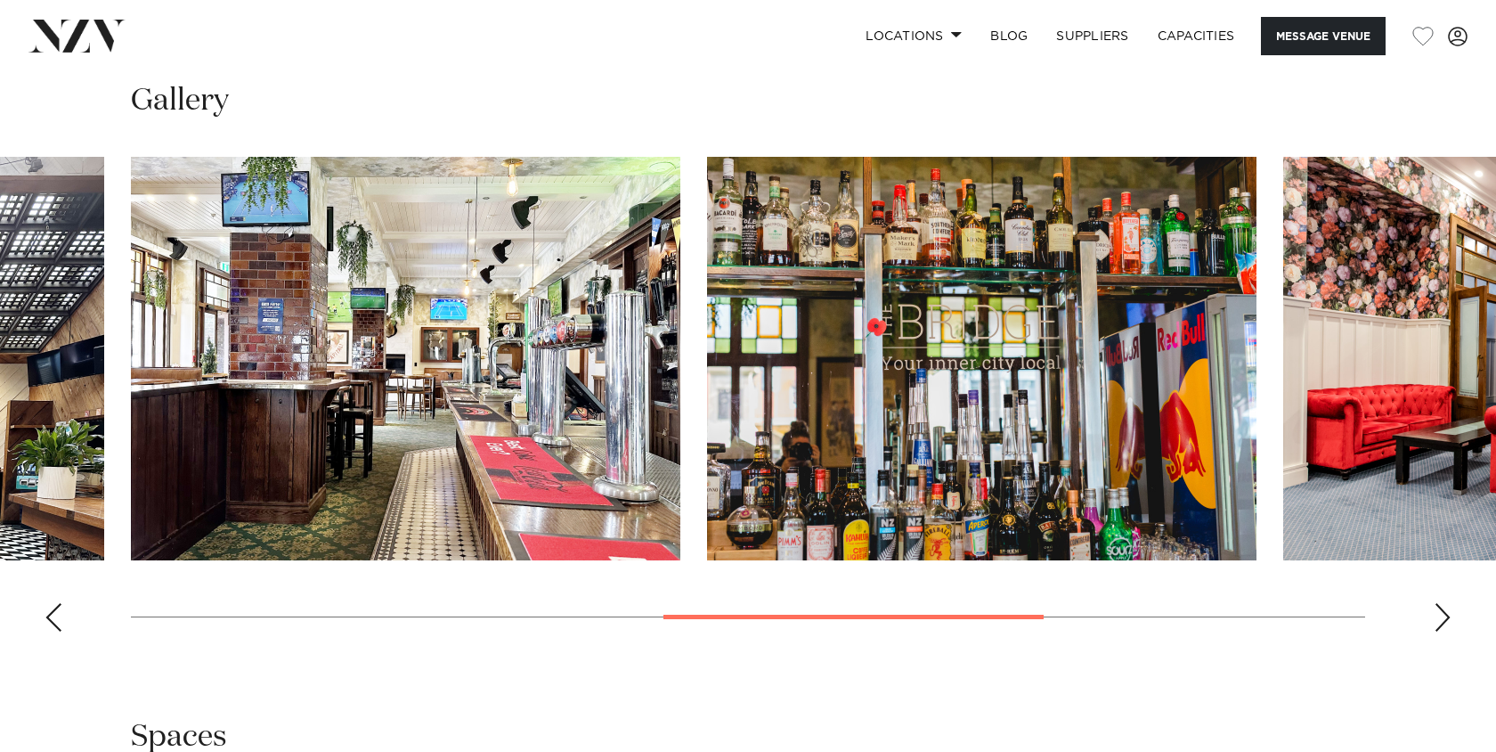
click at [1442, 623] on div "Next slide" at bounding box center [1443, 617] width 18 height 28
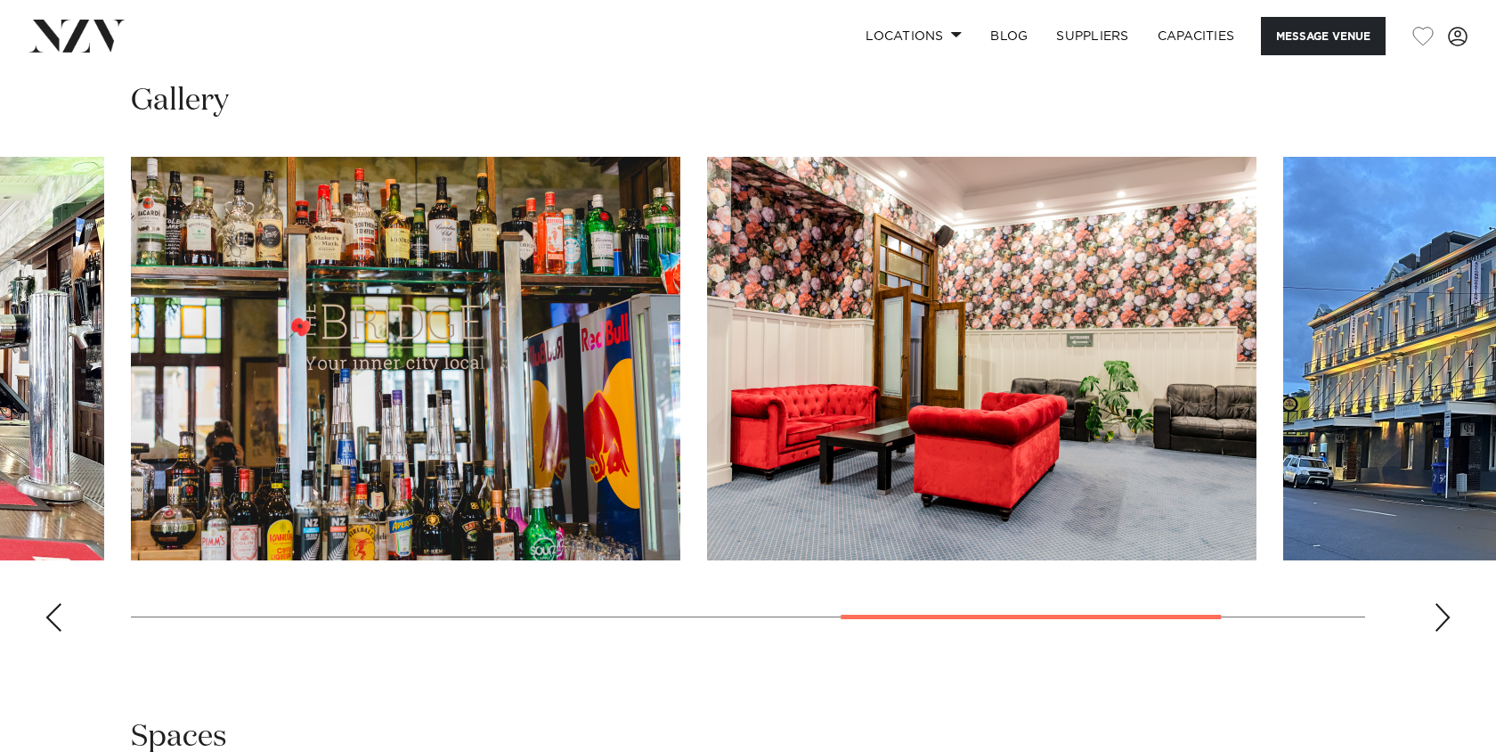
click at [1442, 623] on div "Next slide" at bounding box center [1443, 617] width 18 height 28
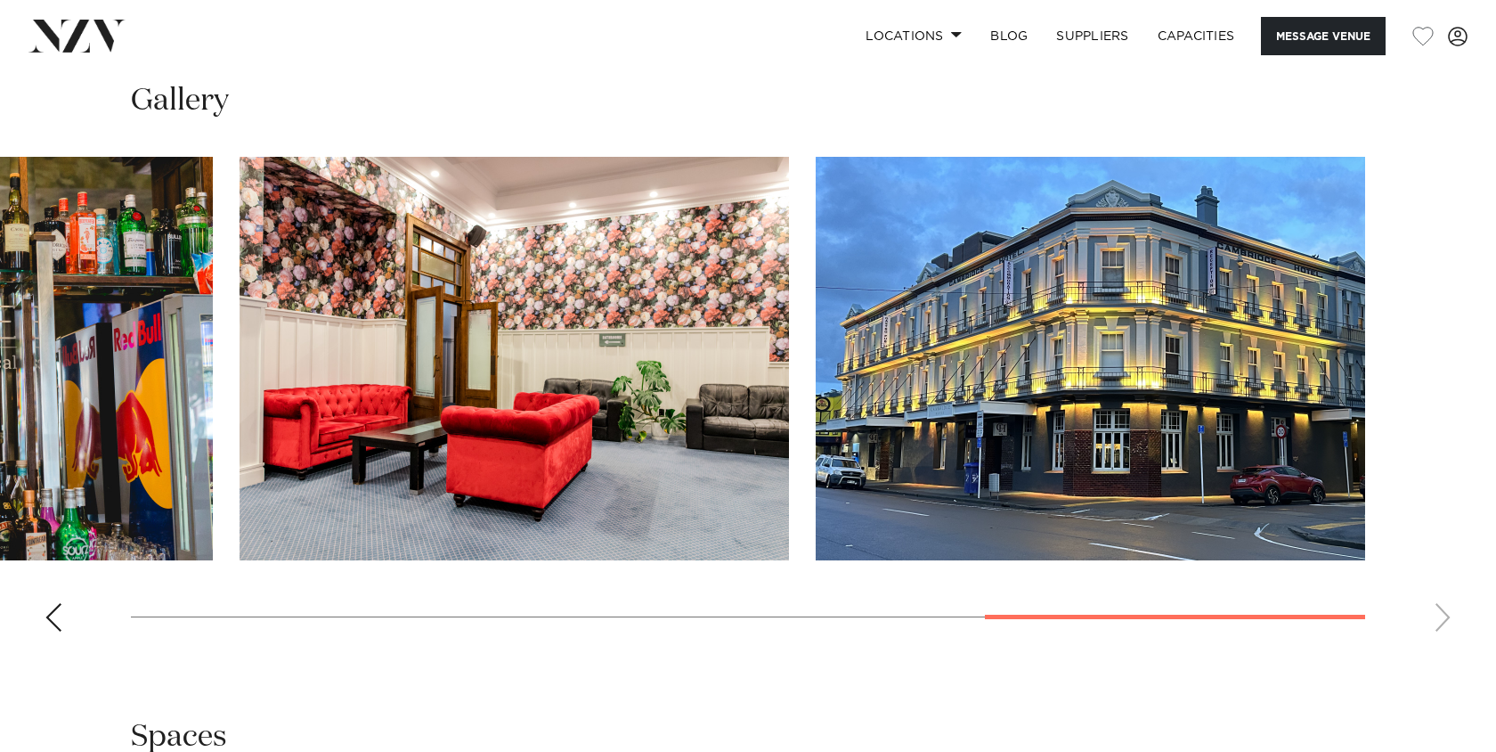
click at [53, 617] on div "Previous slide" at bounding box center [54, 617] width 18 height 28
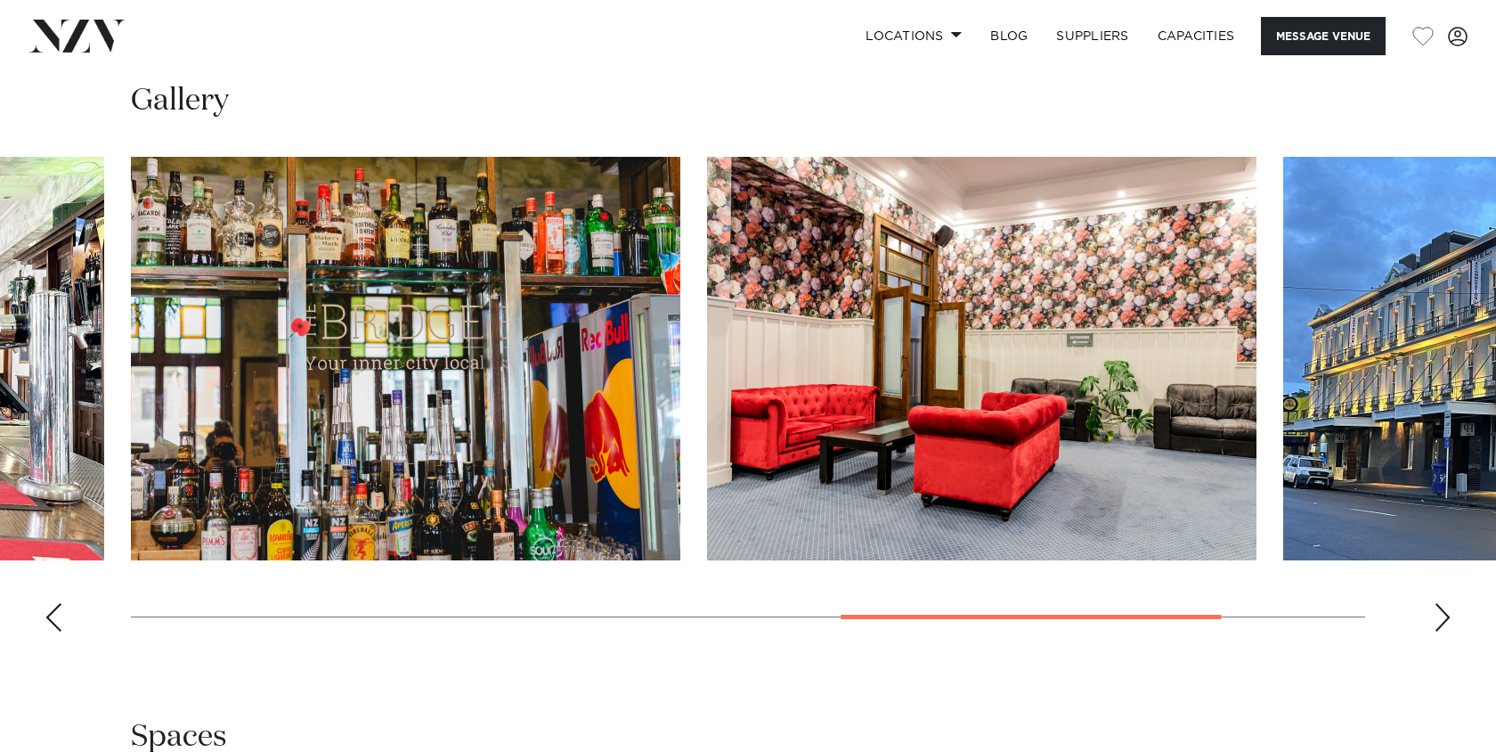
click at [53, 617] on div "Previous slide" at bounding box center [54, 617] width 18 height 28
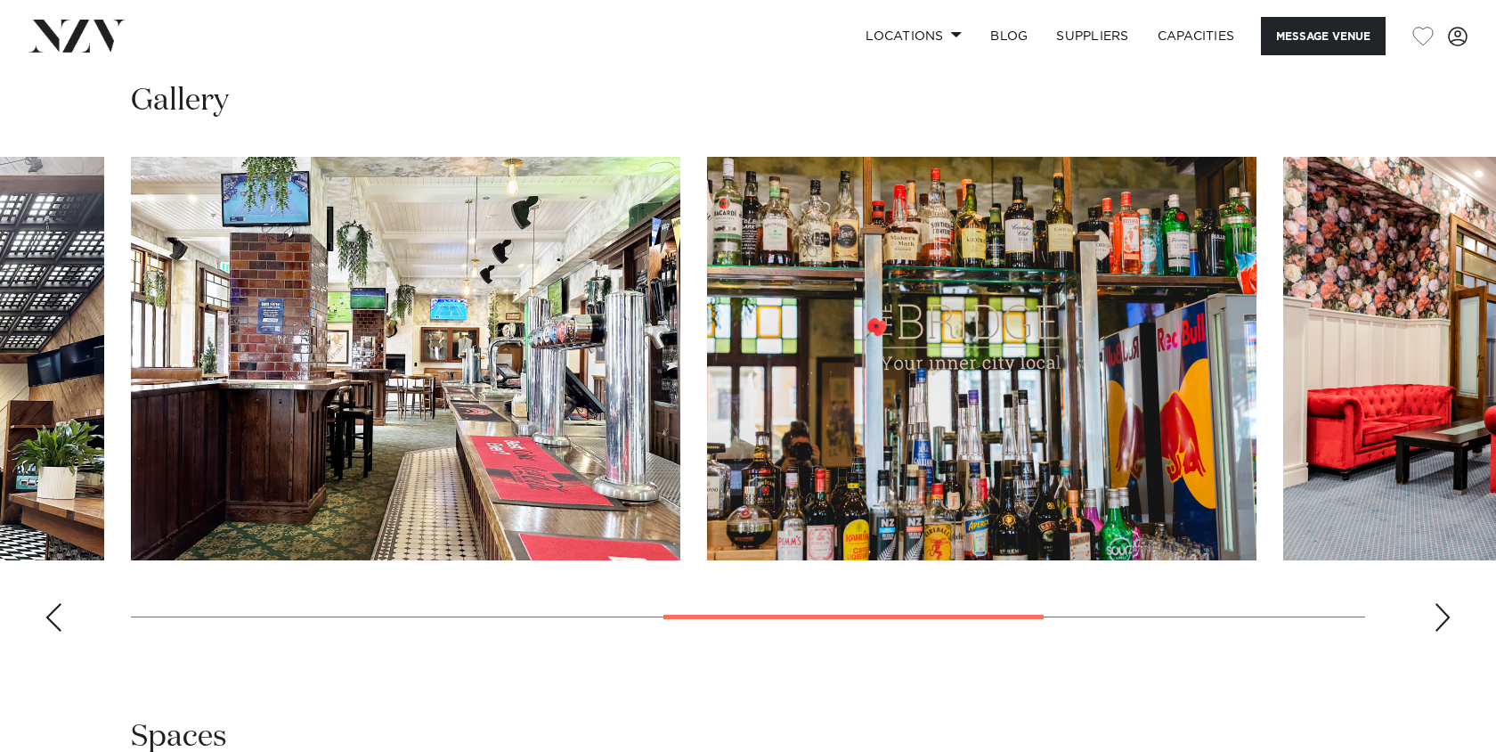
click at [53, 617] on div "Previous slide" at bounding box center [54, 617] width 18 height 28
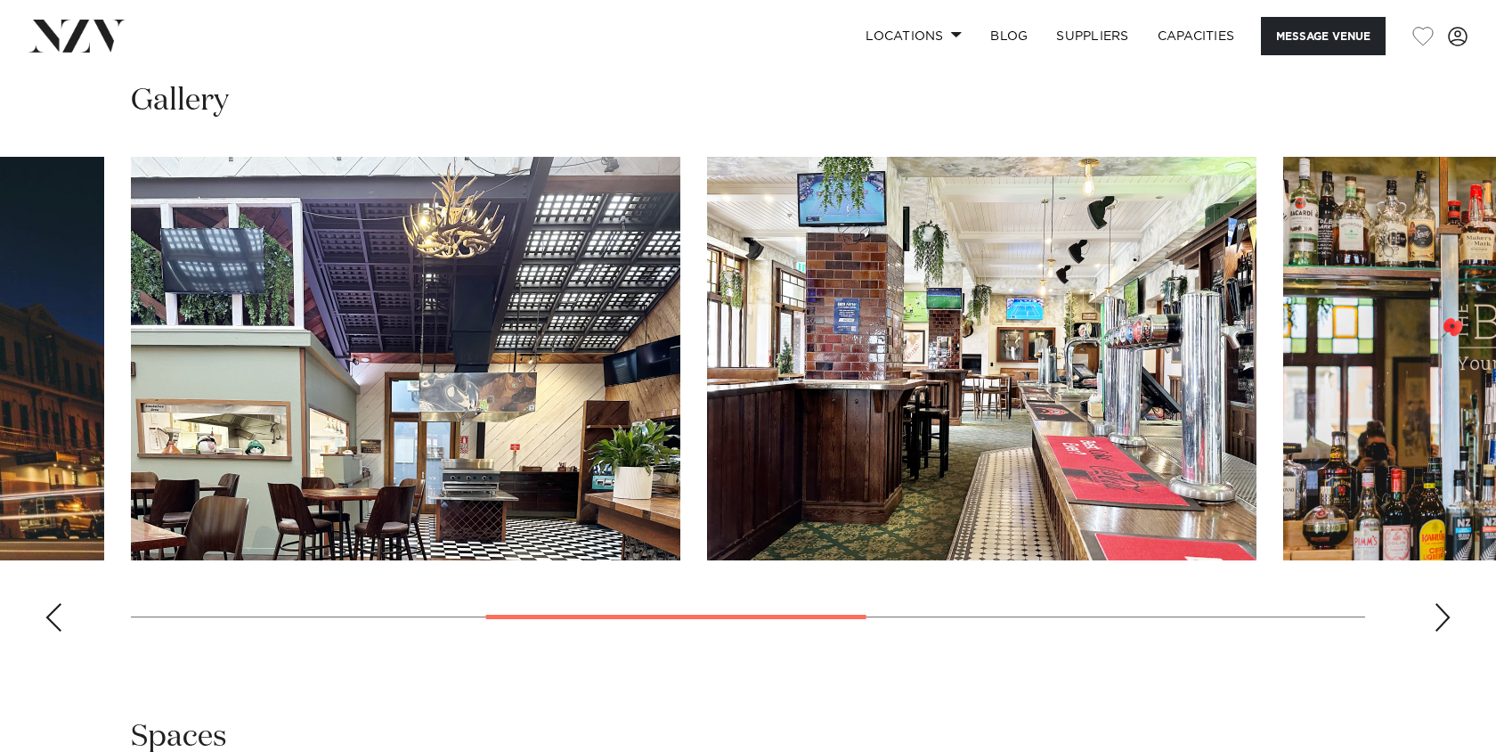
click at [53, 617] on div "Previous slide" at bounding box center [54, 617] width 18 height 28
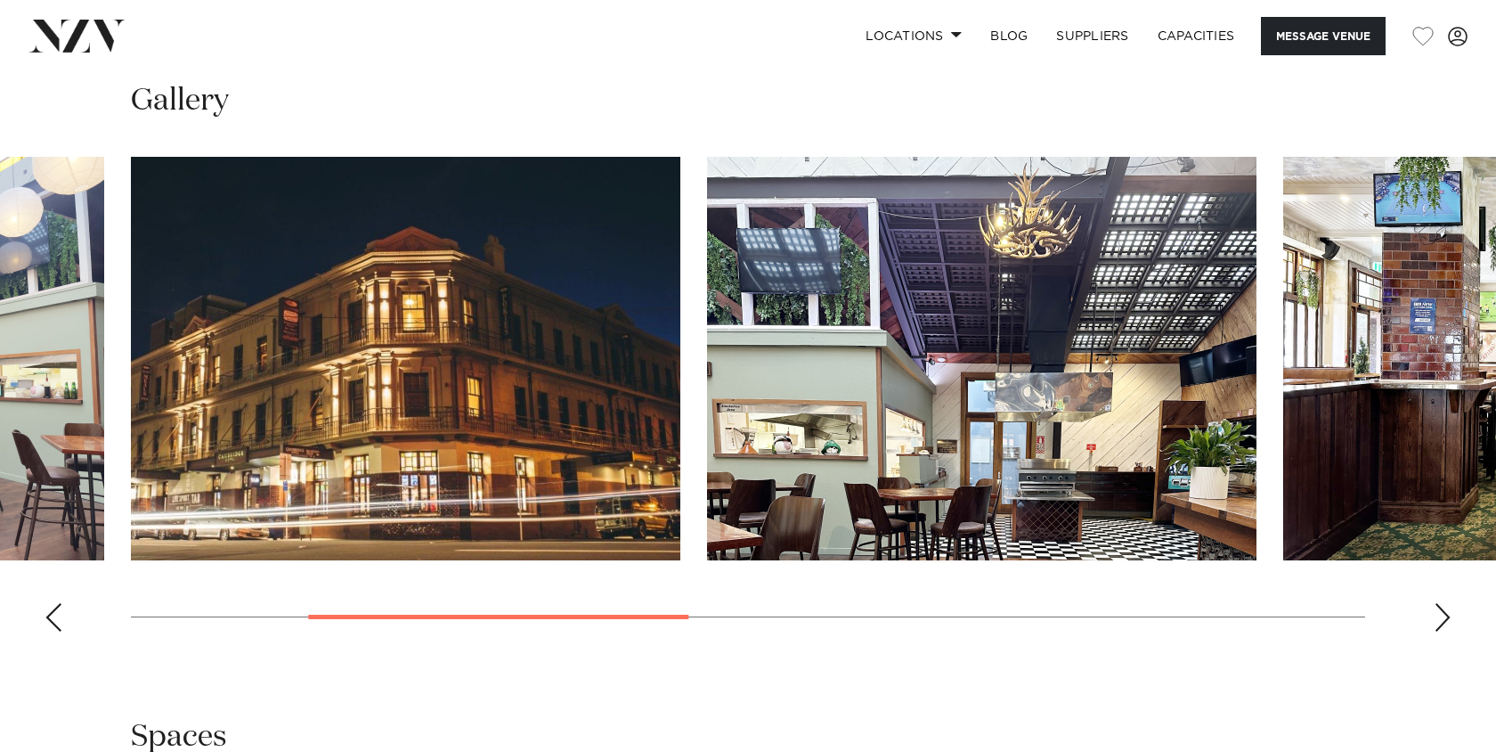
click at [53, 617] on div "Previous slide" at bounding box center [54, 617] width 18 height 28
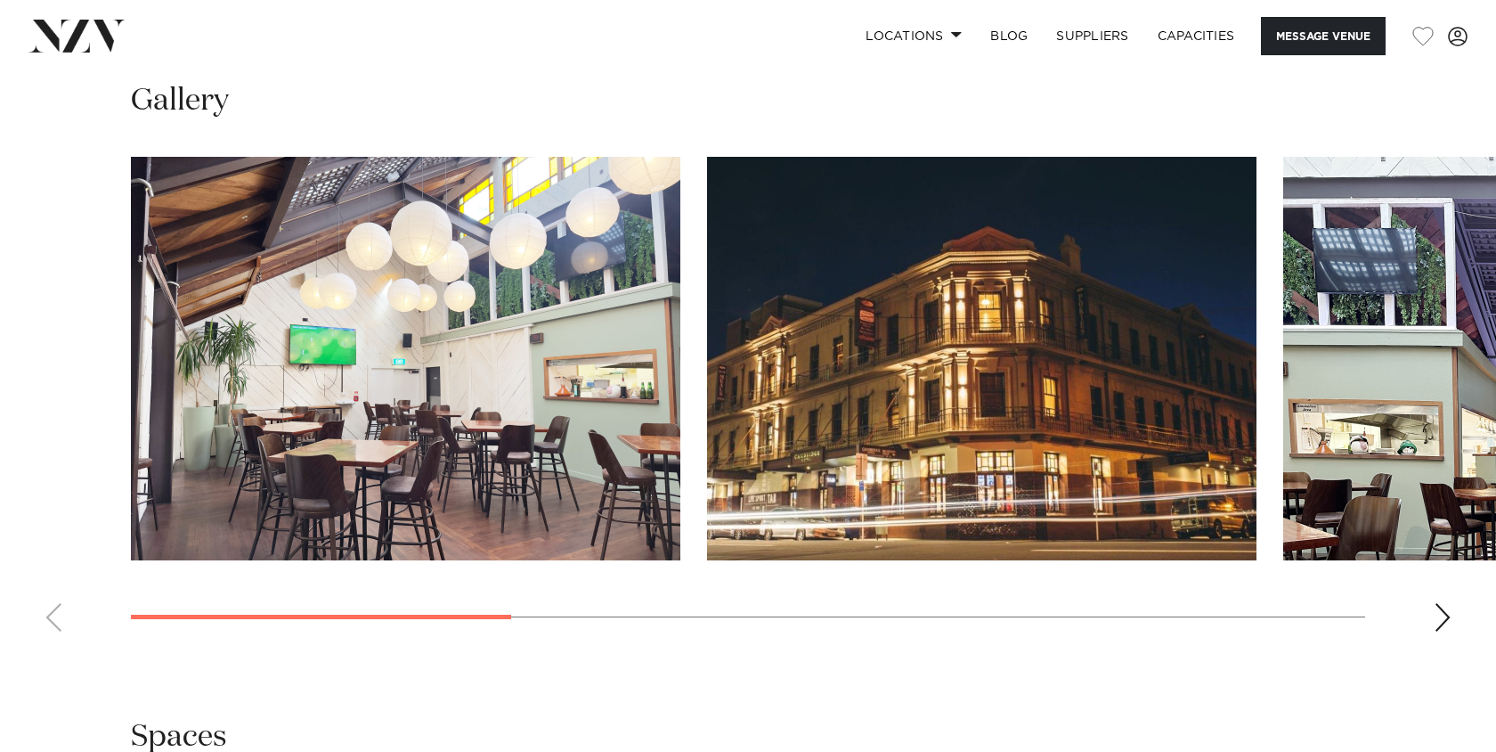
click at [1442, 622] on div "Next slide" at bounding box center [1443, 617] width 18 height 28
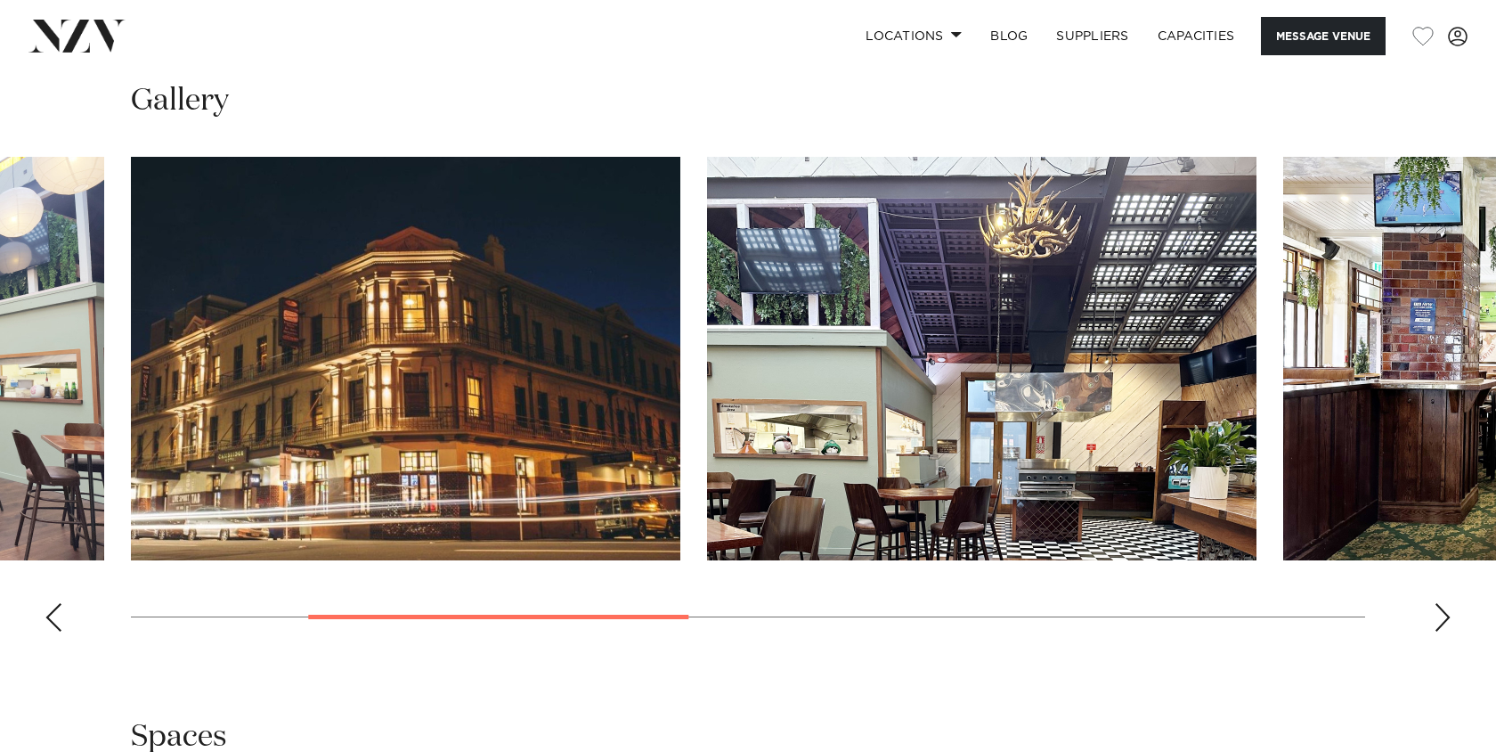
click at [1442, 622] on div "Next slide" at bounding box center [1443, 617] width 18 height 28
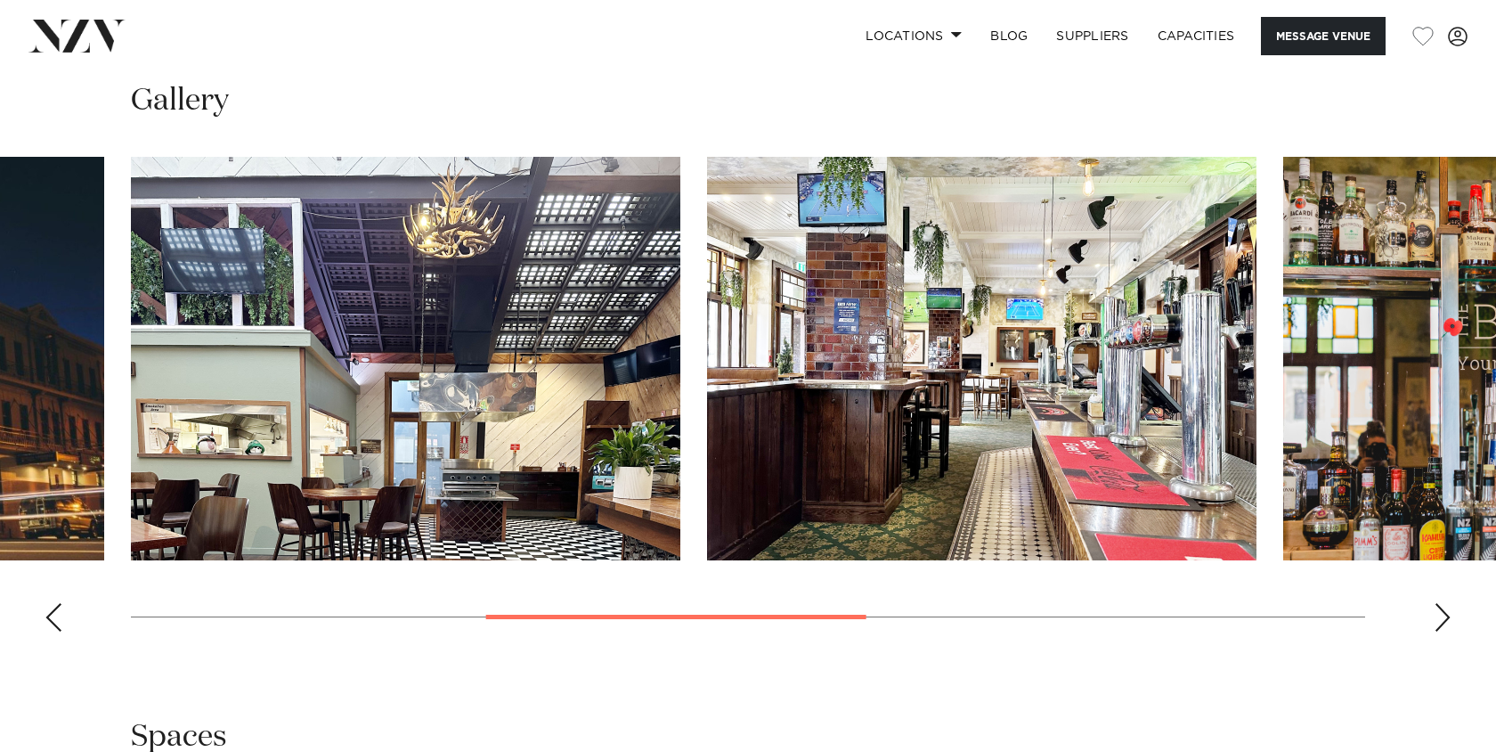
click at [353, 92] on div "Gallery" at bounding box center [748, 101] width 1234 height 40
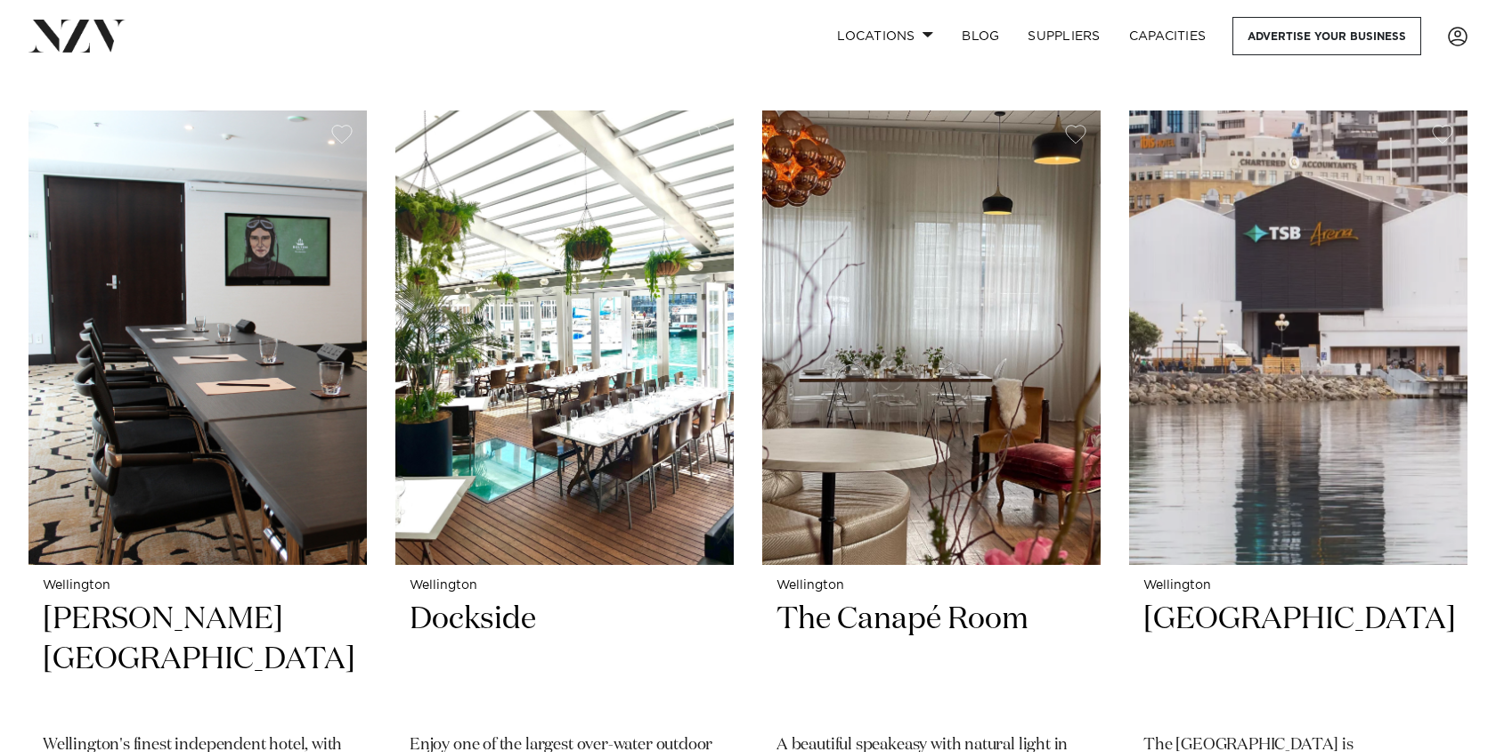
scroll to position [6533, 0]
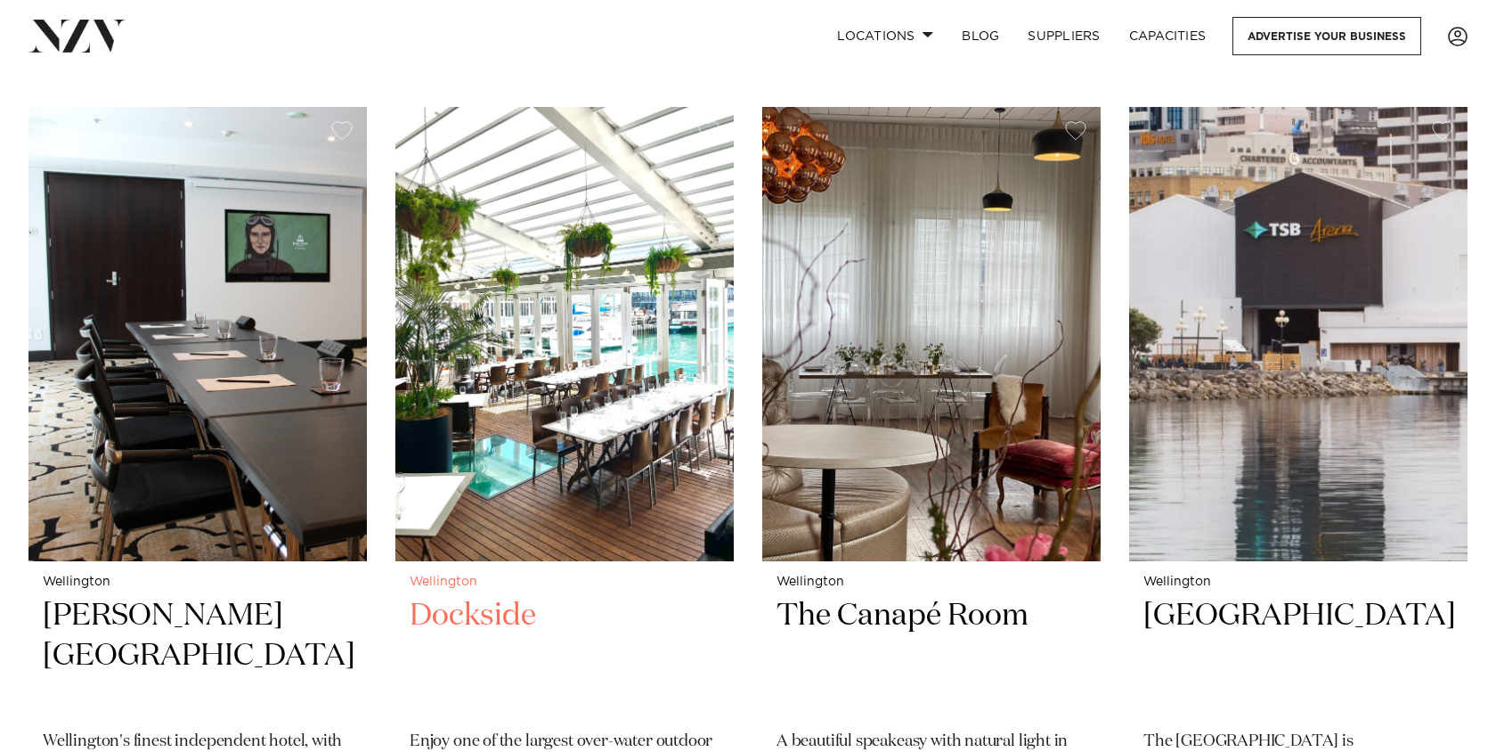
click at [489, 325] on img at bounding box center [564, 334] width 338 height 454
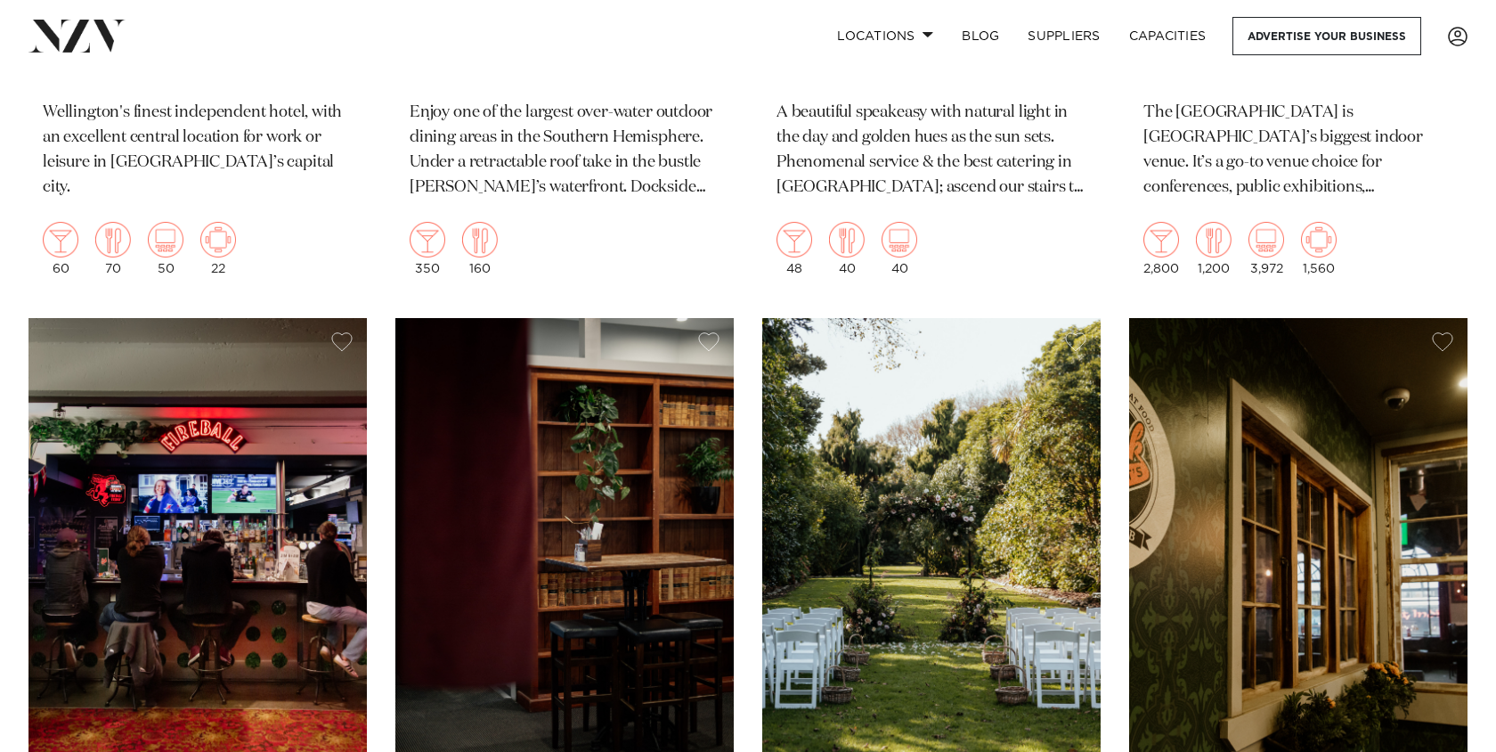
scroll to position [7411, 0]
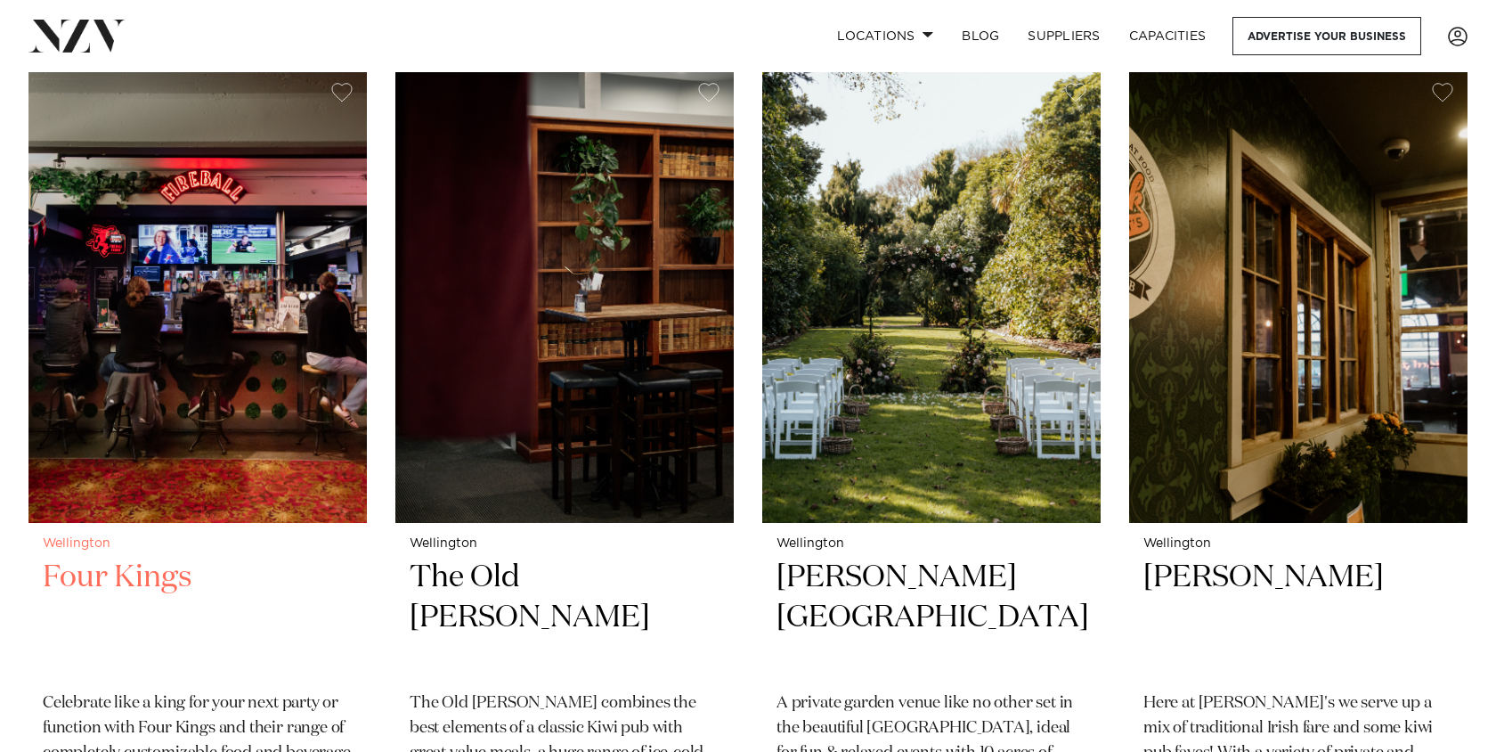
click at [215, 400] on img at bounding box center [197, 296] width 338 height 454
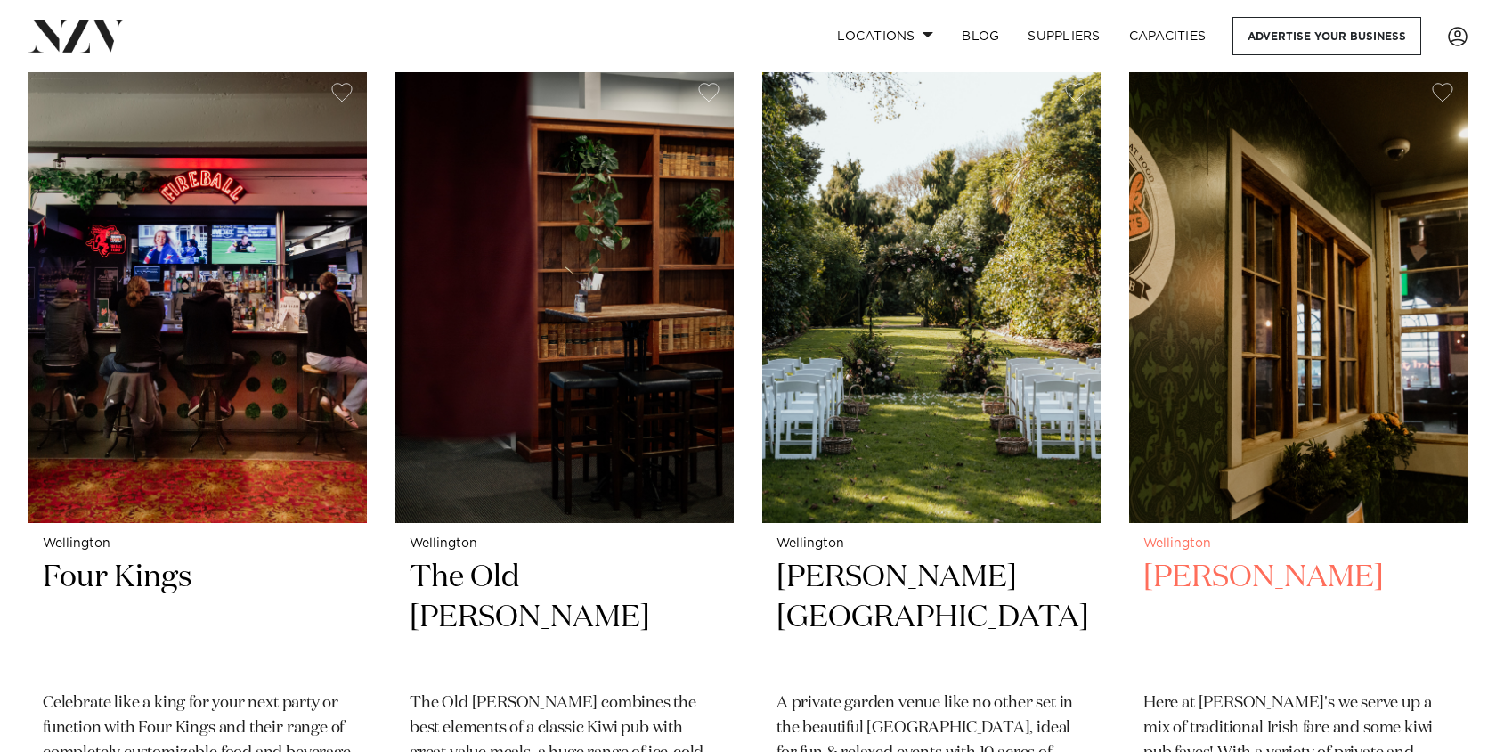
click at [1330, 307] on img at bounding box center [1298, 296] width 338 height 454
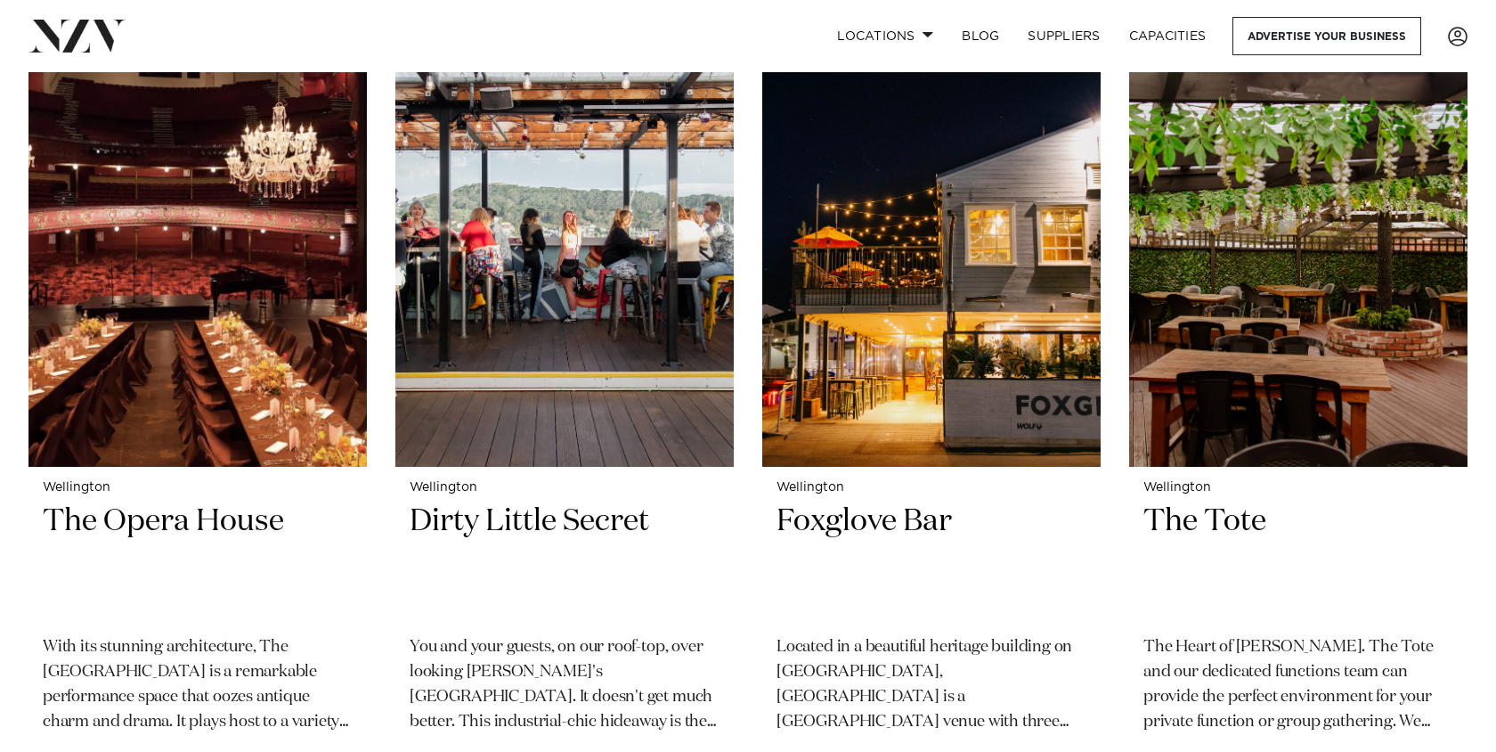
scroll to position [8311, 0]
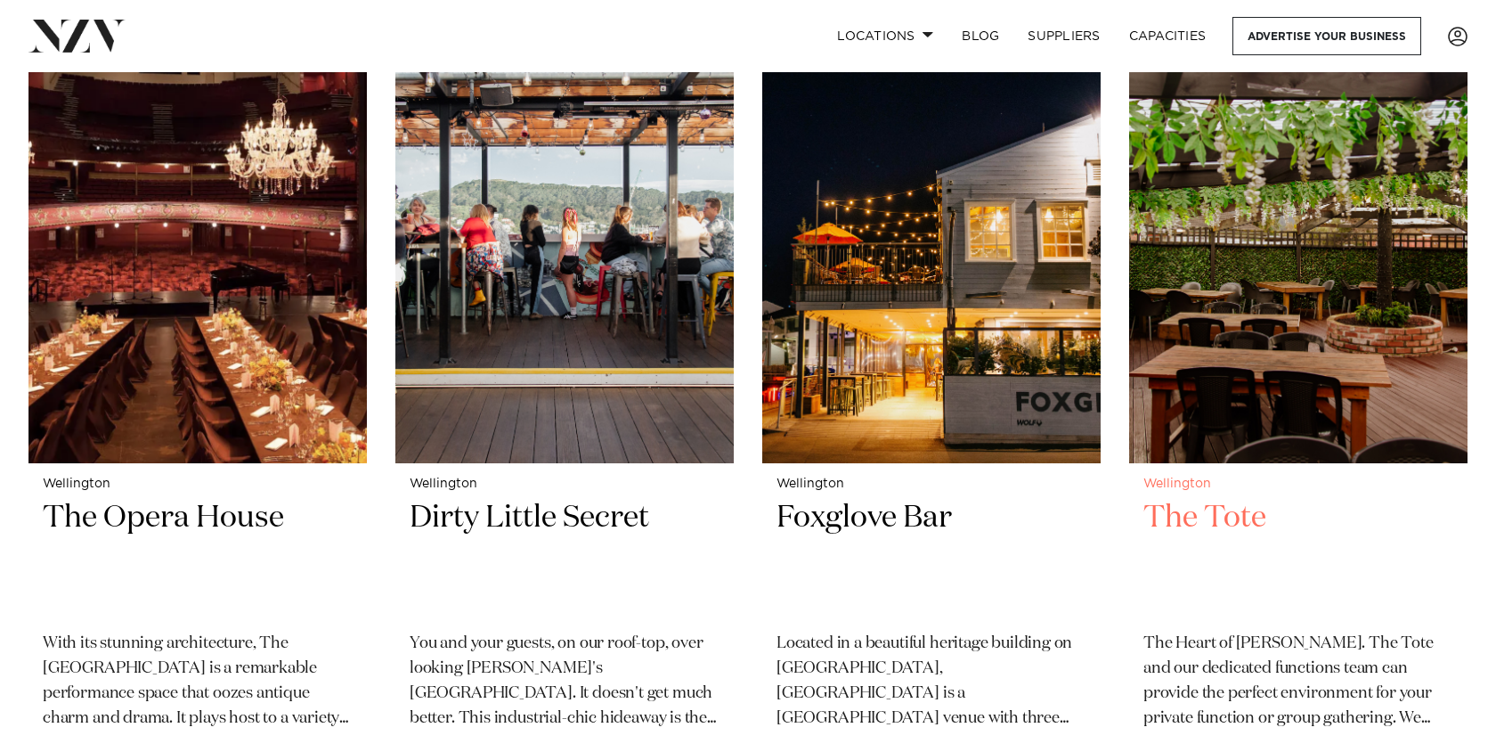
click at [1307, 321] on img at bounding box center [1298, 236] width 338 height 454
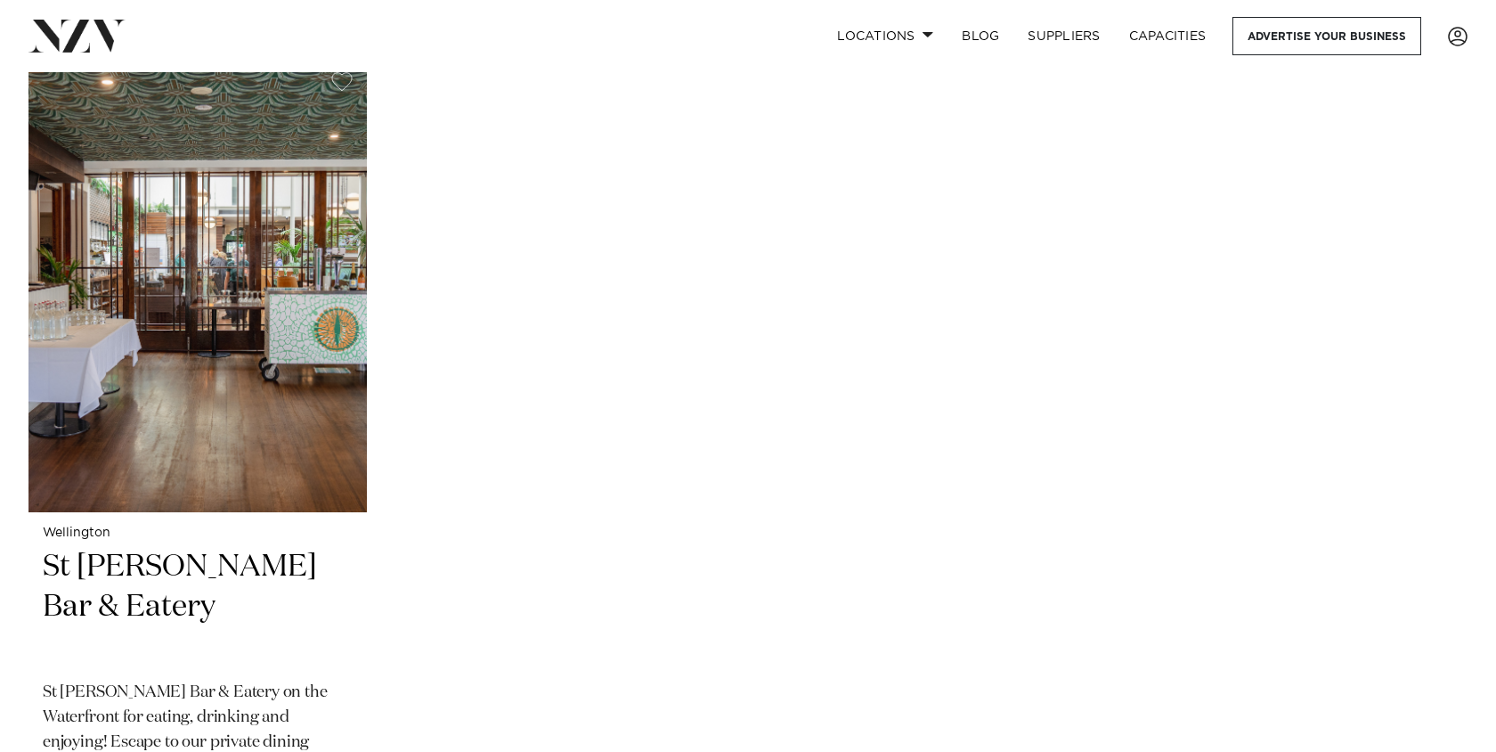
scroll to position [9127, 0]
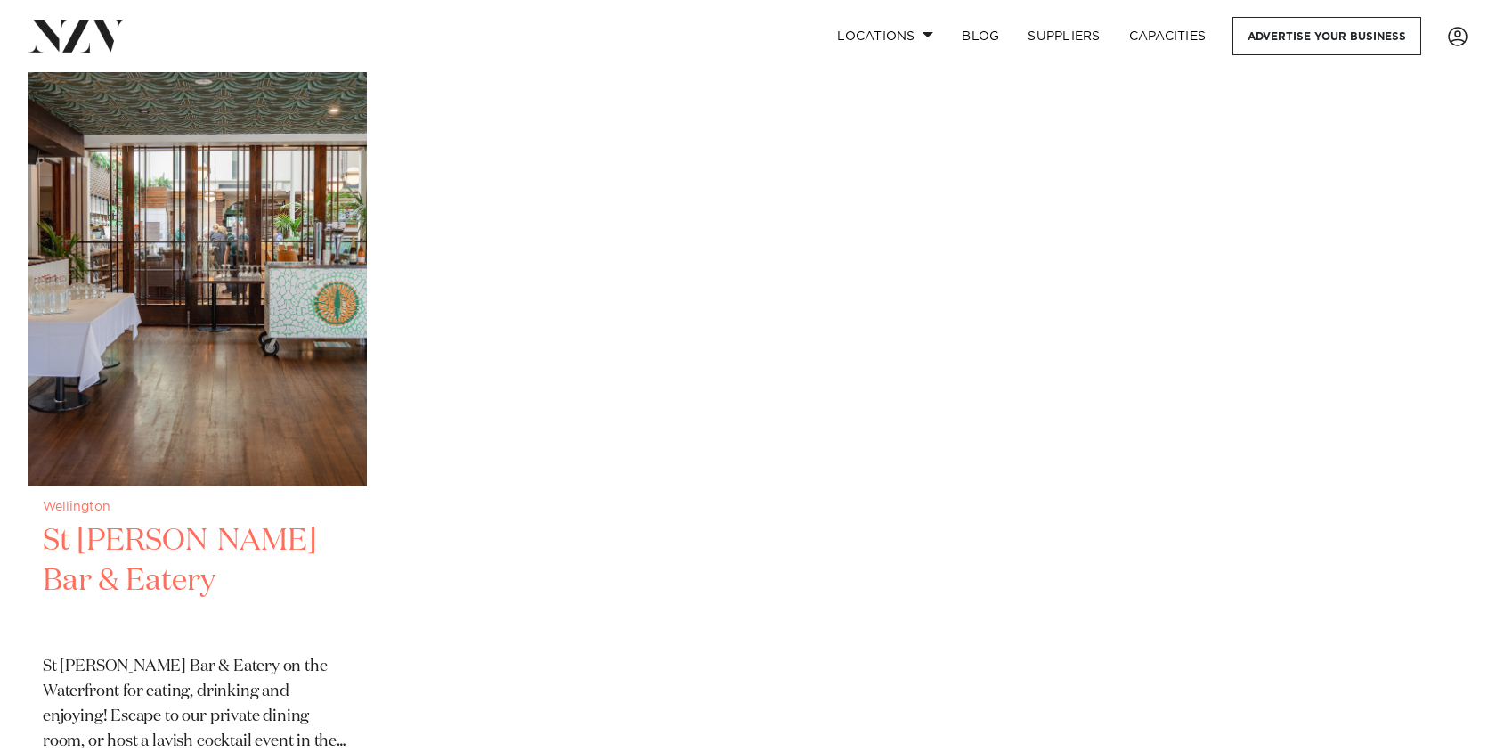
click at [100, 390] on img at bounding box center [197, 259] width 338 height 454
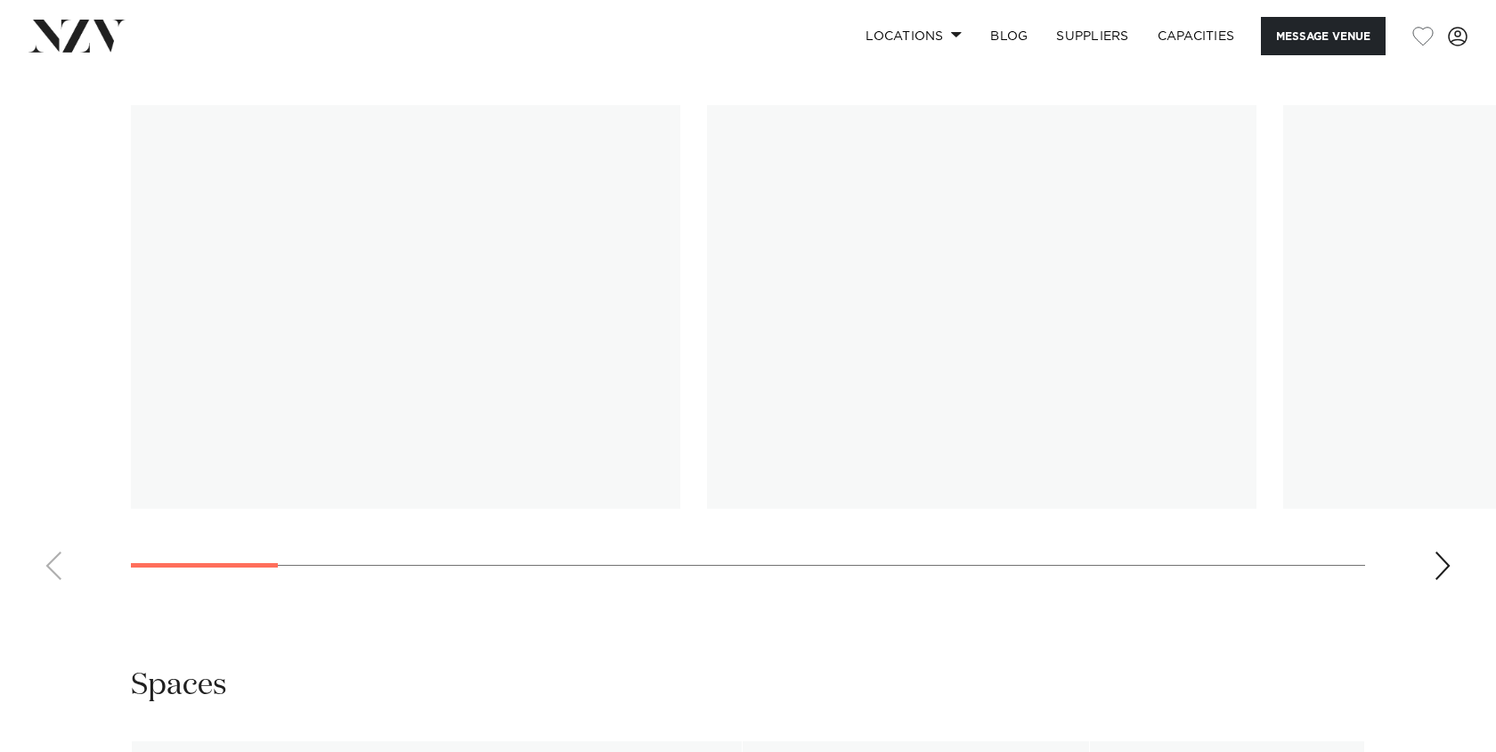
scroll to position [1725, 0]
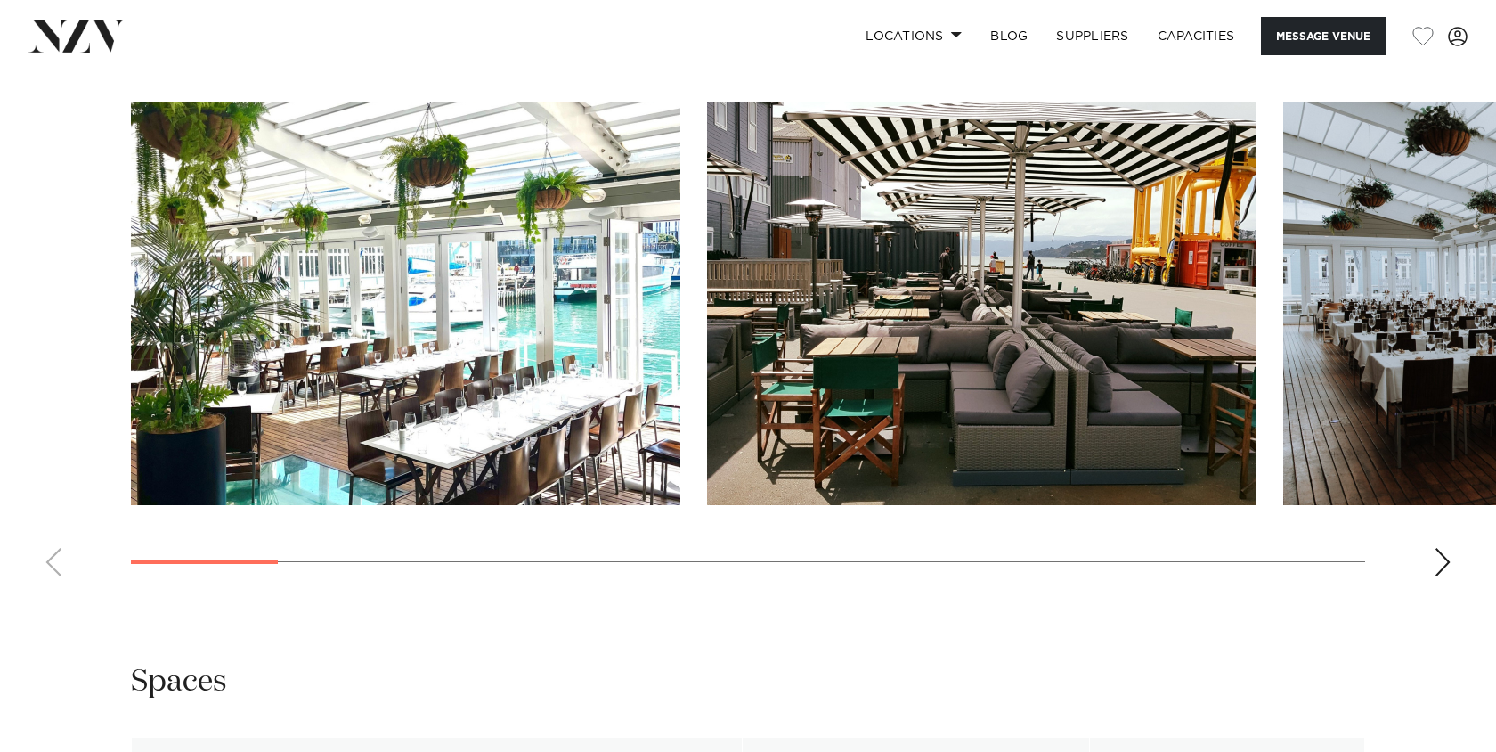
click at [1439, 560] on div "Next slide" at bounding box center [1443, 562] width 18 height 28
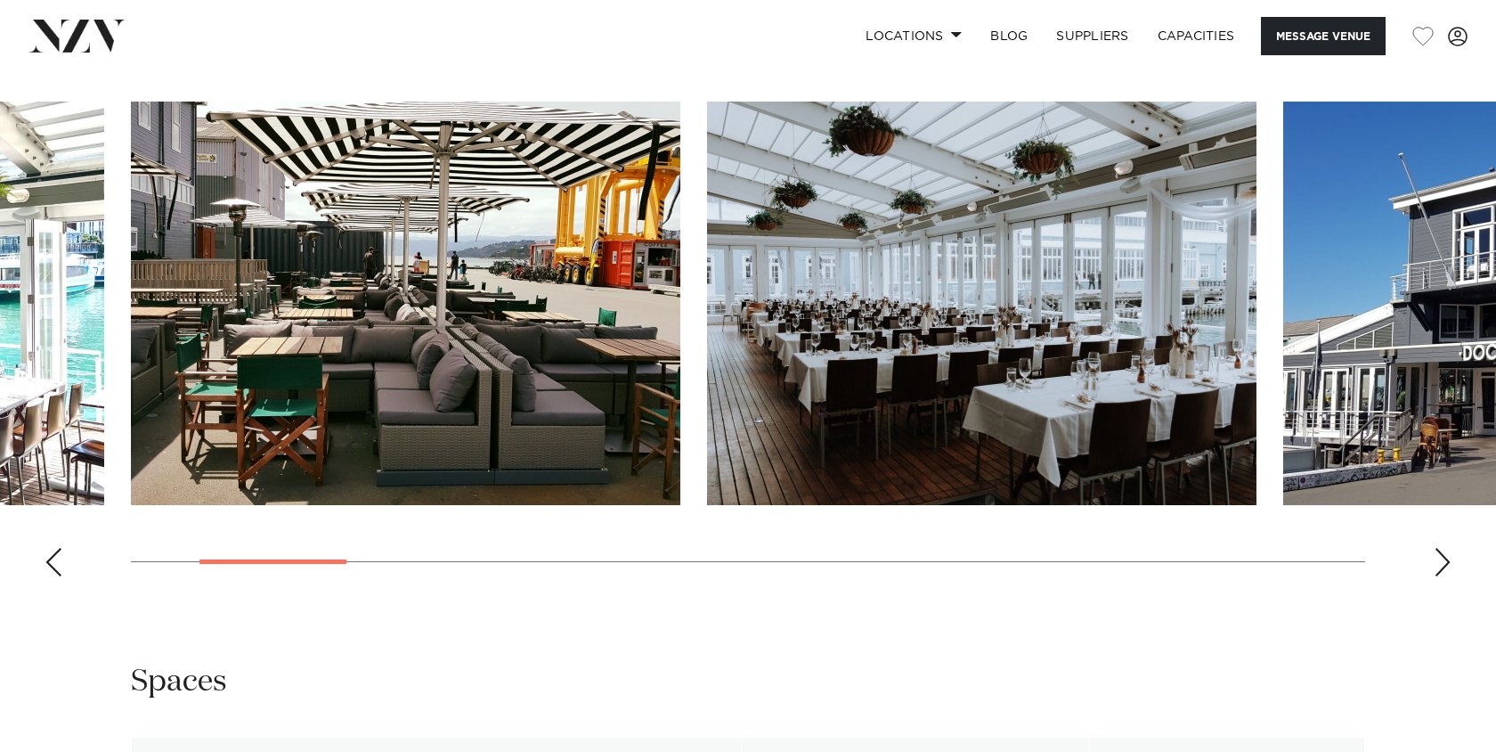
click at [1439, 560] on div "Next slide" at bounding box center [1443, 562] width 18 height 28
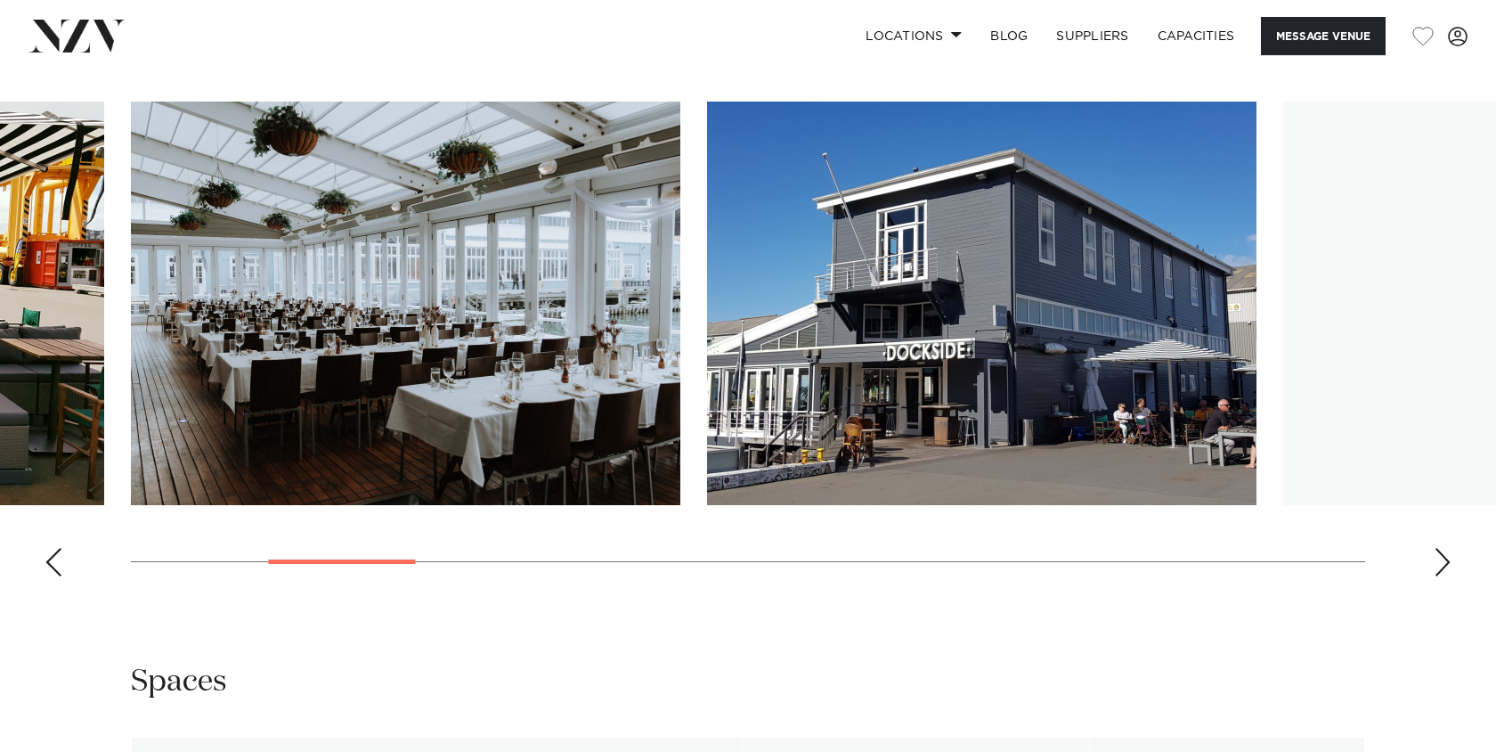
click at [1439, 560] on div "Next slide" at bounding box center [1443, 562] width 18 height 28
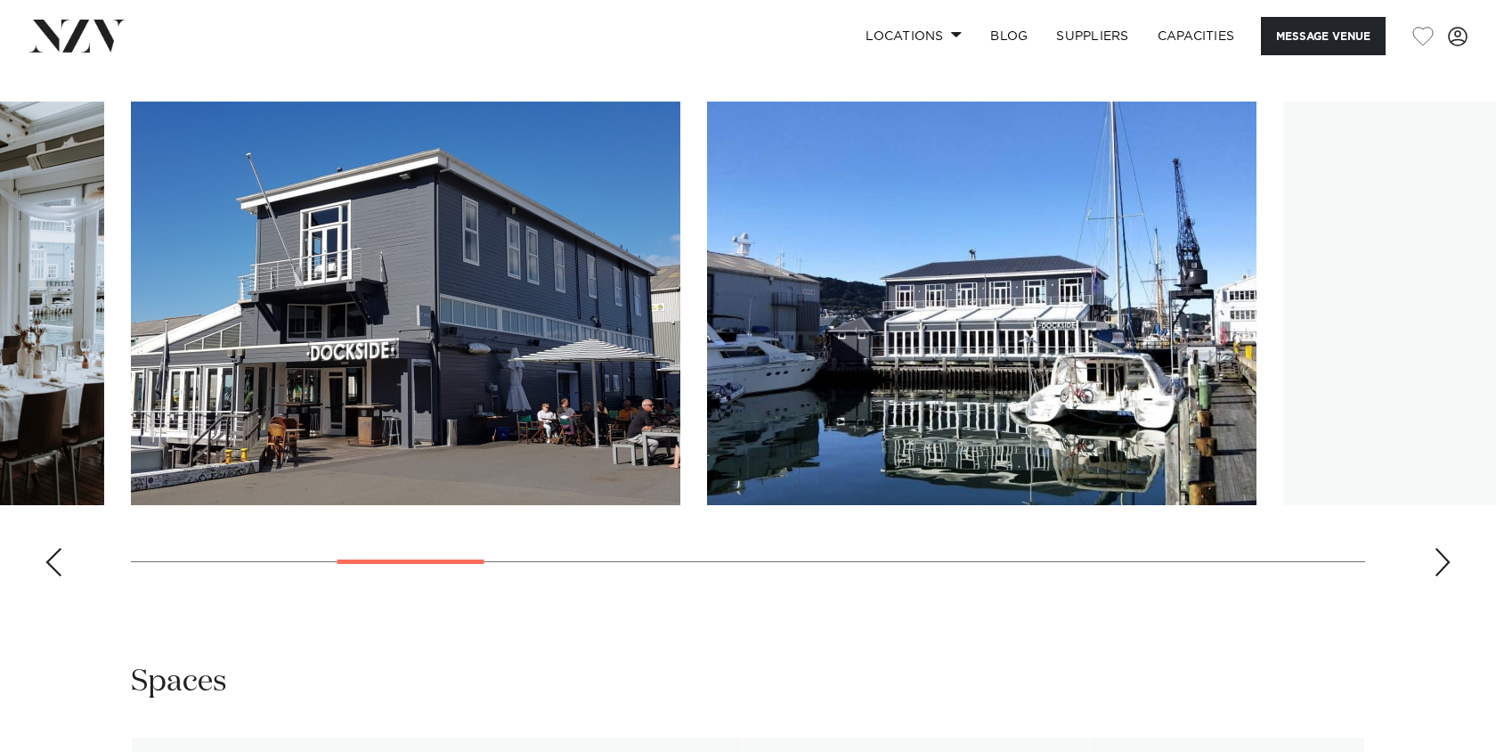
click at [1439, 560] on div "Next slide" at bounding box center [1443, 562] width 18 height 28
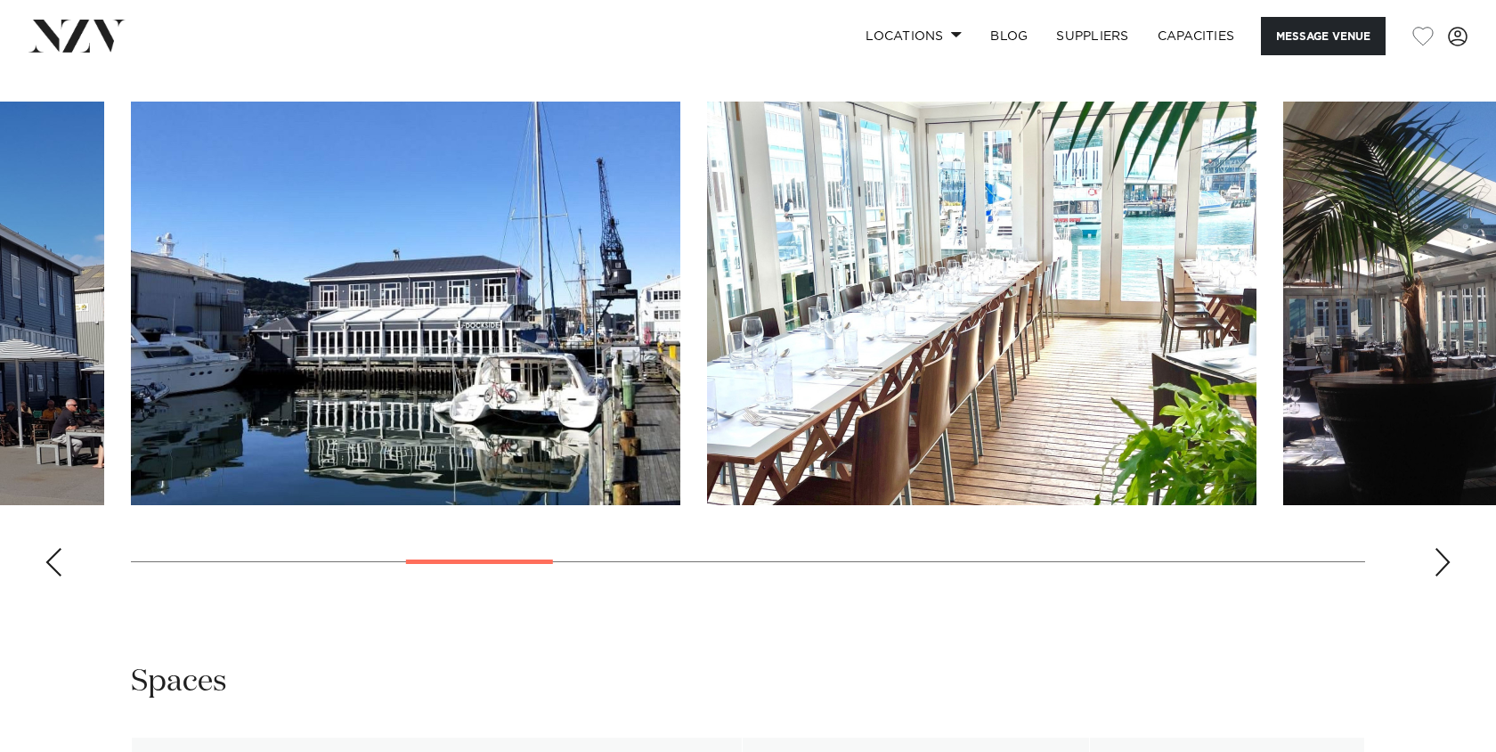
click at [1439, 560] on div "Next slide" at bounding box center [1443, 562] width 18 height 28
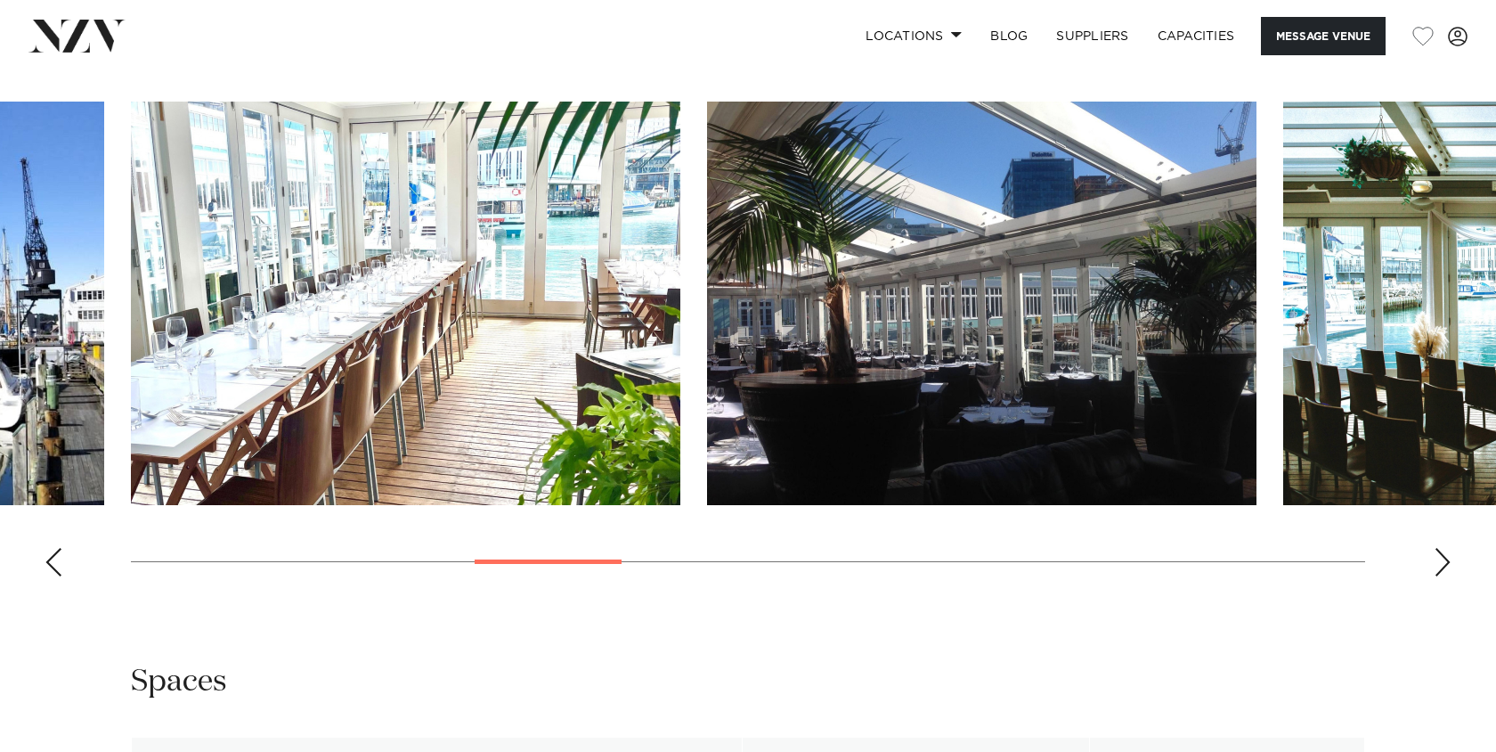
click at [1439, 560] on div "Next slide" at bounding box center [1443, 562] width 18 height 28
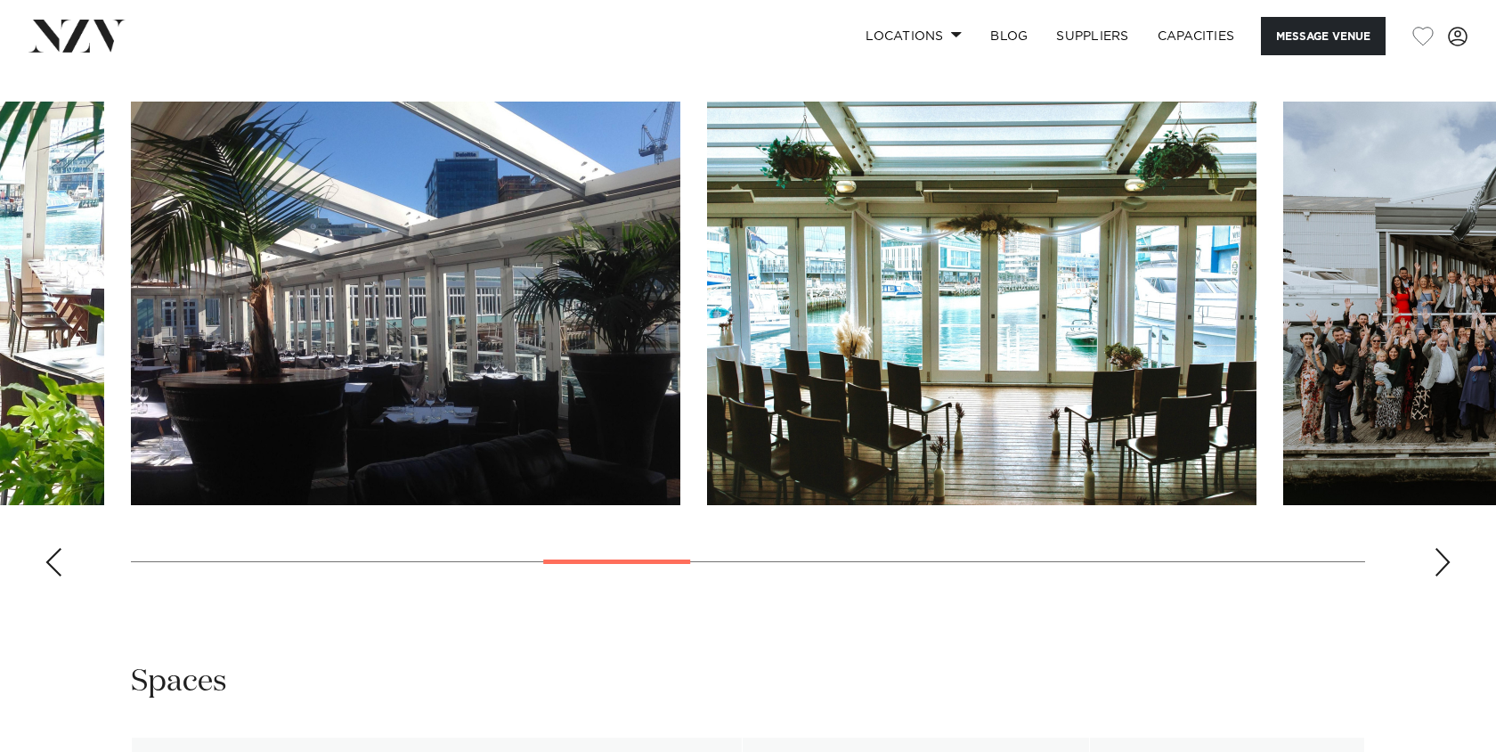
click at [1439, 560] on div "Next slide" at bounding box center [1443, 562] width 18 height 28
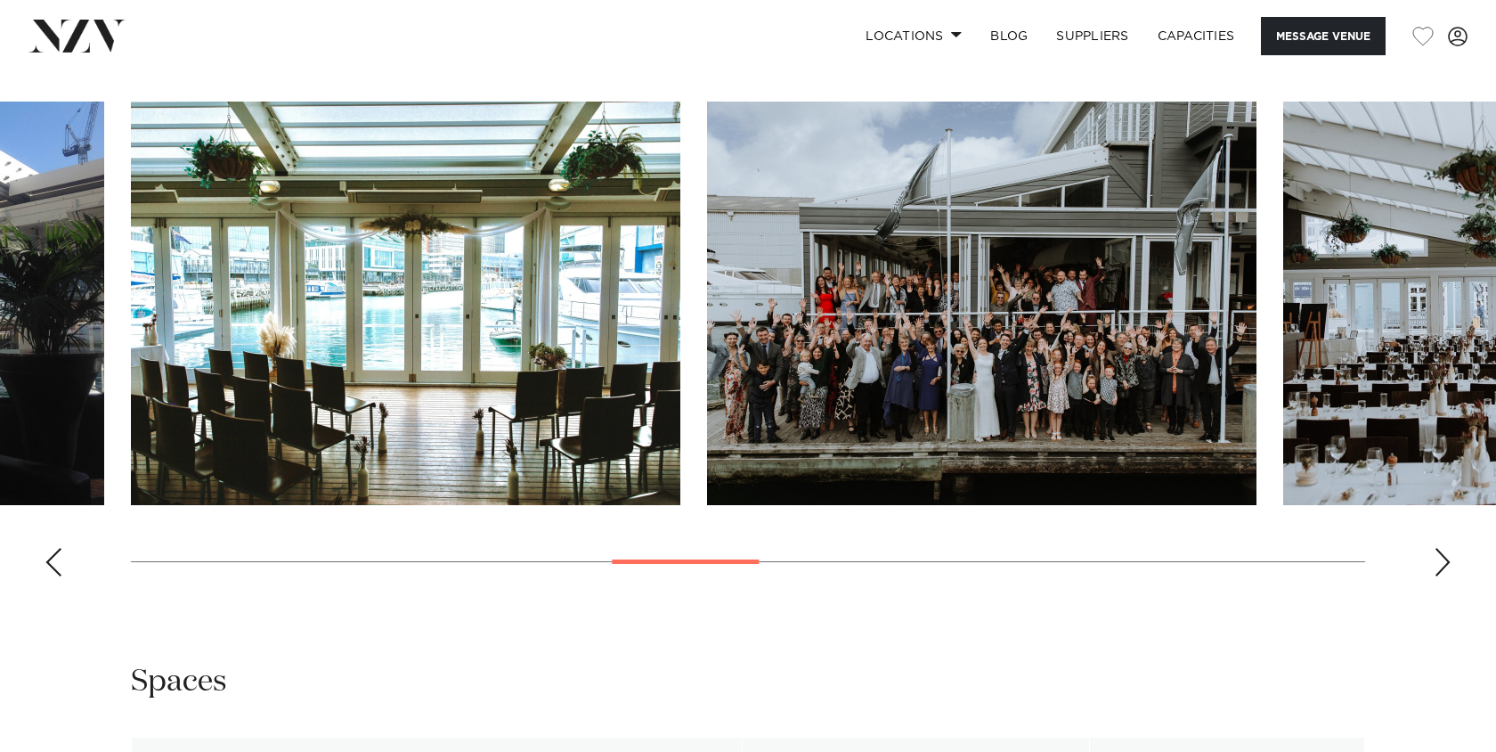
click at [1439, 560] on div "Next slide" at bounding box center [1443, 562] width 18 height 28
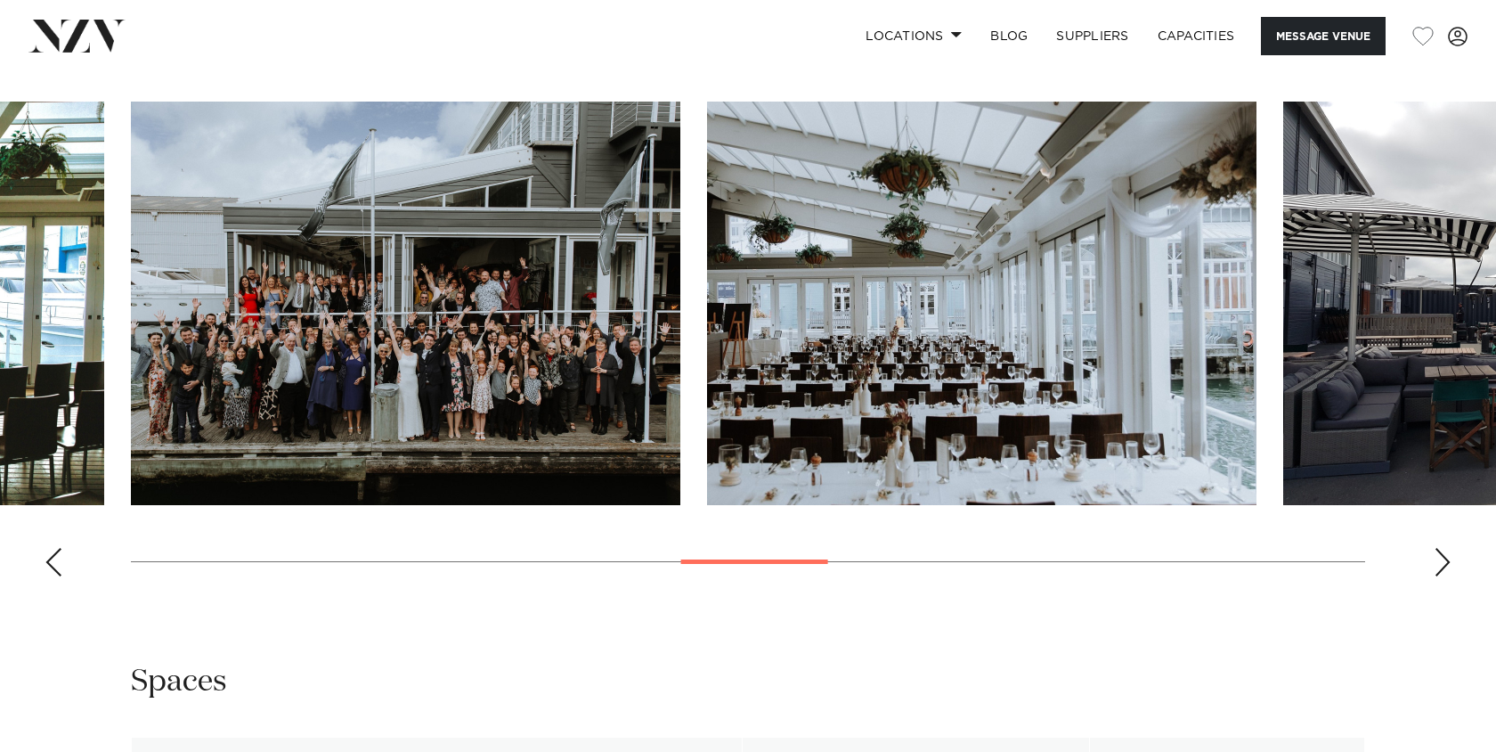
click at [1439, 560] on div "Next slide" at bounding box center [1443, 562] width 18 height 28
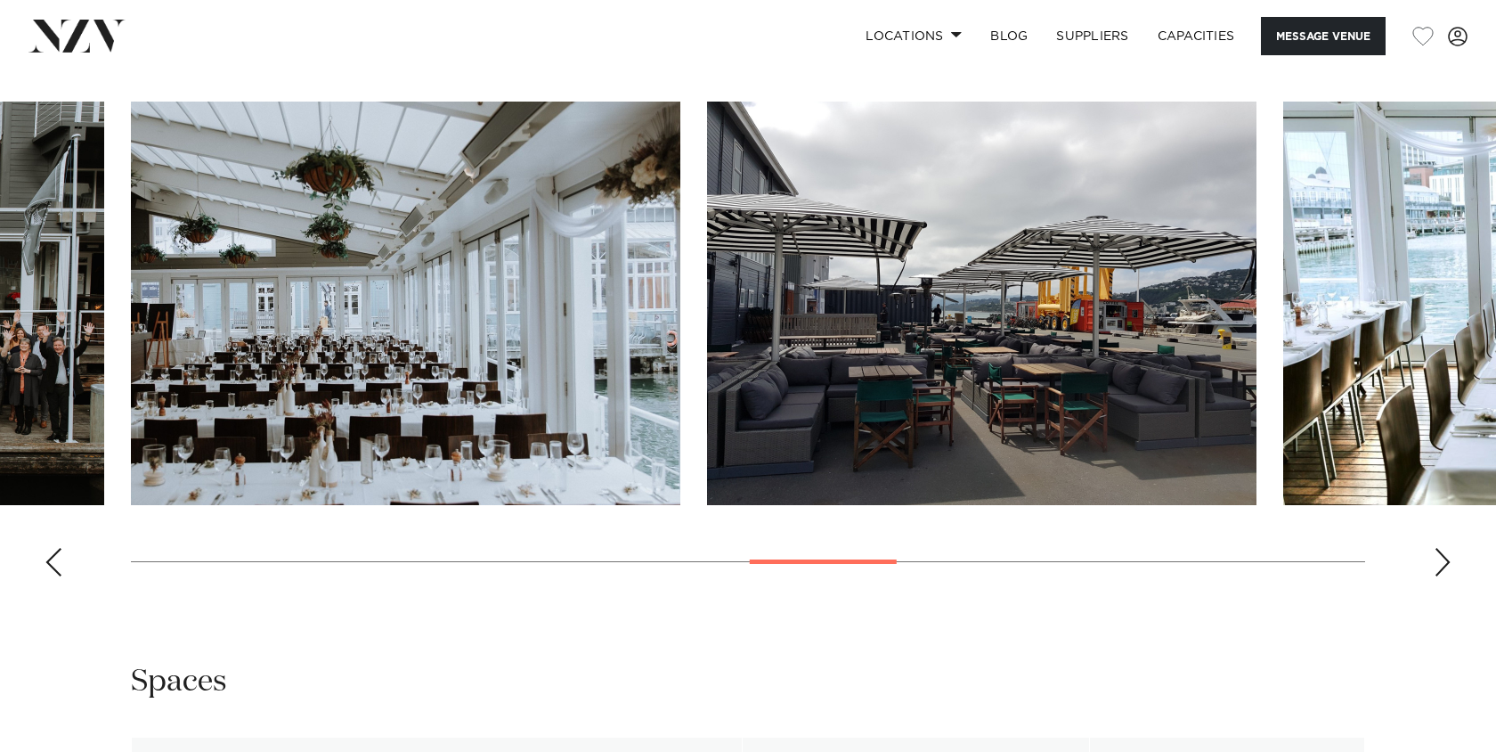
click at [51, 569] on div "Previous slide" at bounding box center [54, 562] width 18 height 28
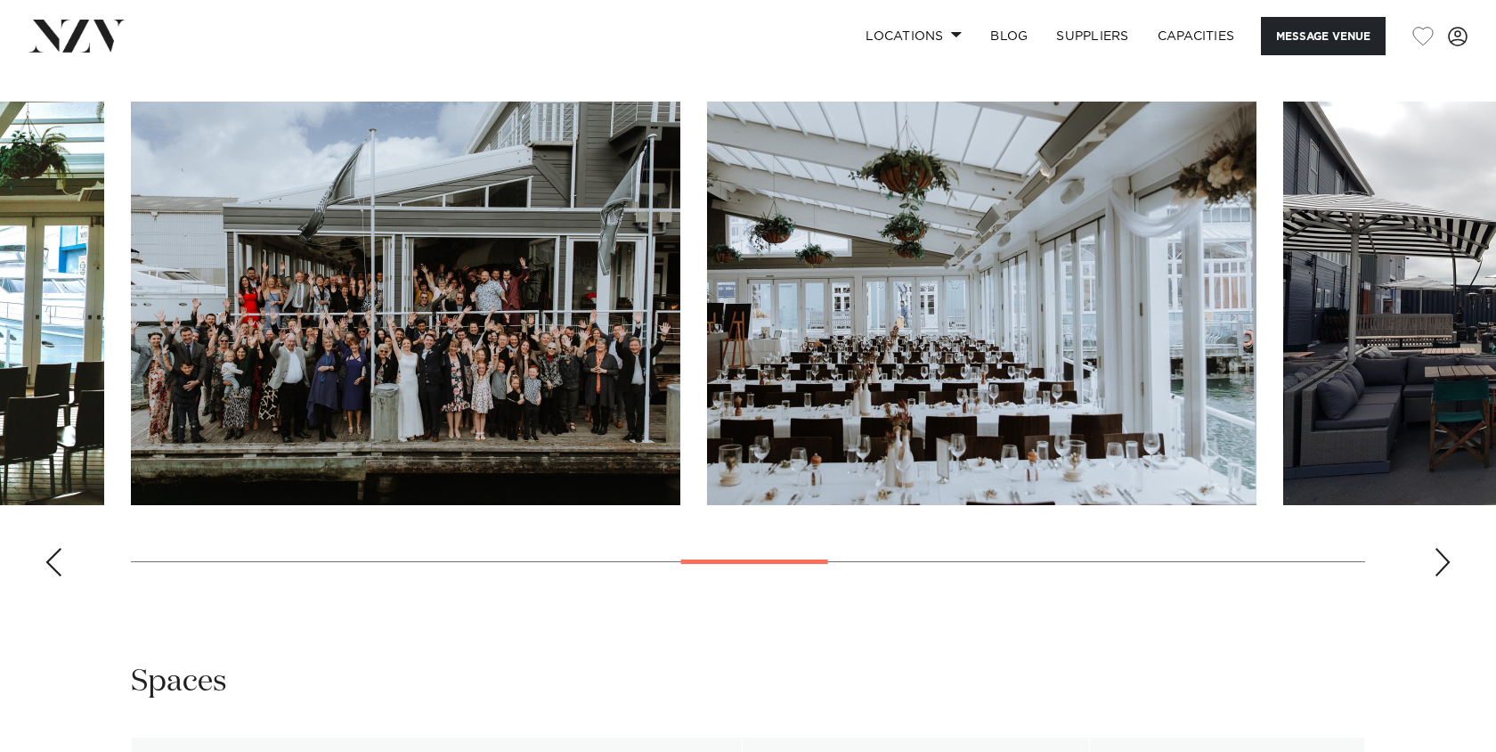
click at [51, 569] on div "Previous slide" at bounding box center [54, 562] width 18 height 28
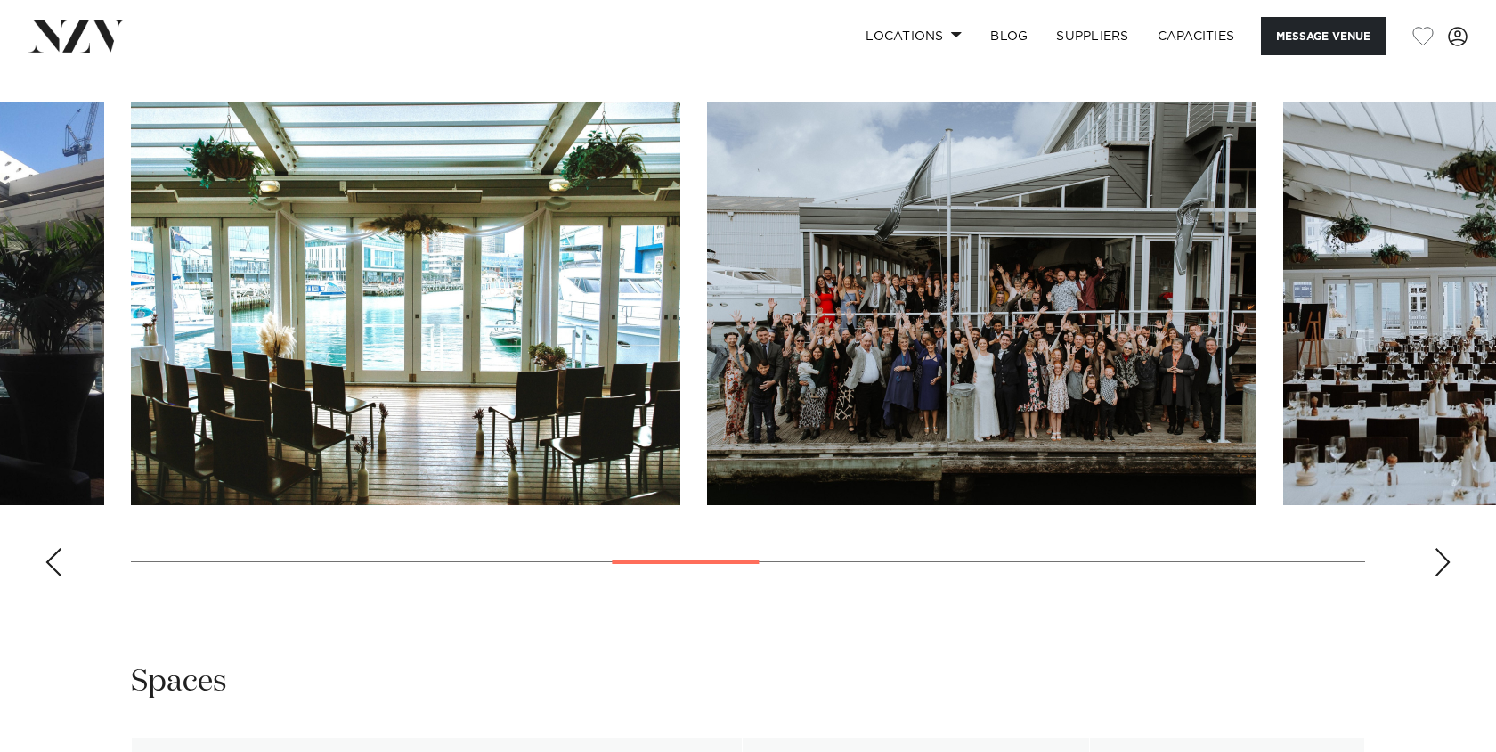
click at [51, 569] on div "Previous slide" at bounding box center [54, 562] width 18 height 28
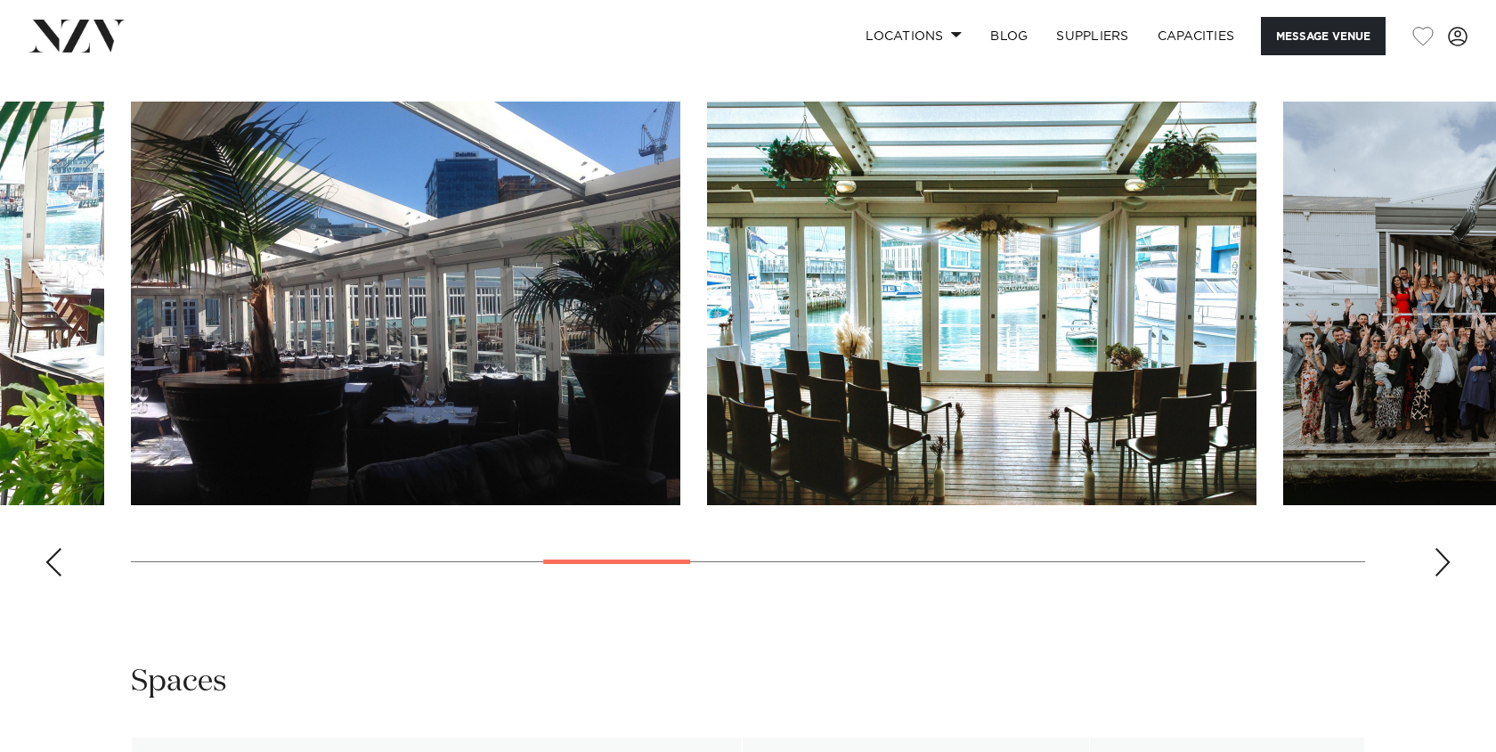
click at [51, 569] on div "Previous slide" at bounding box center [54, 562] width 18 height 28
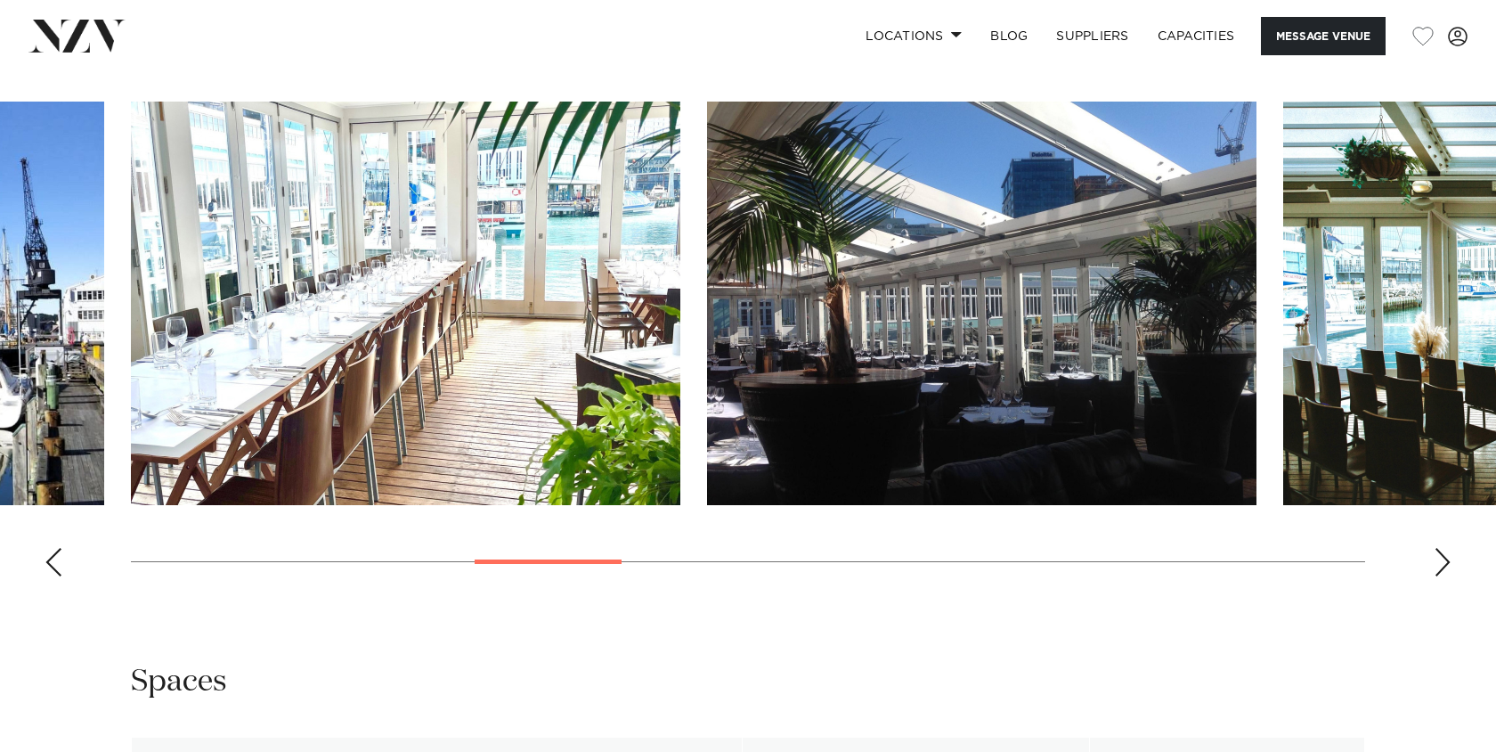
click at [51, 569] on div "Previous slide" at bounding box center [54, 562] width 18 height 28
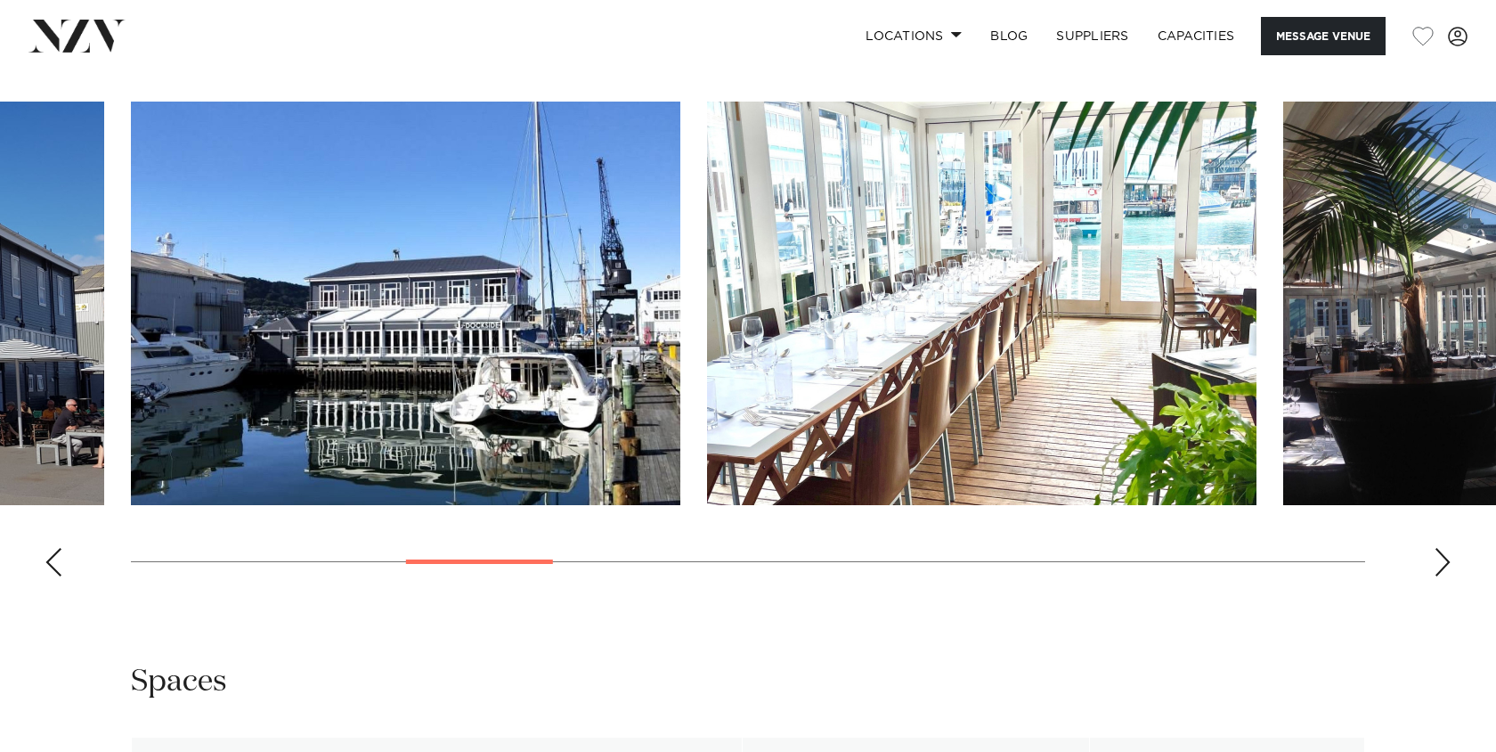
click at [51, 569] on div "Previous slide" at bounding box center [54, 562] width 18 height 28
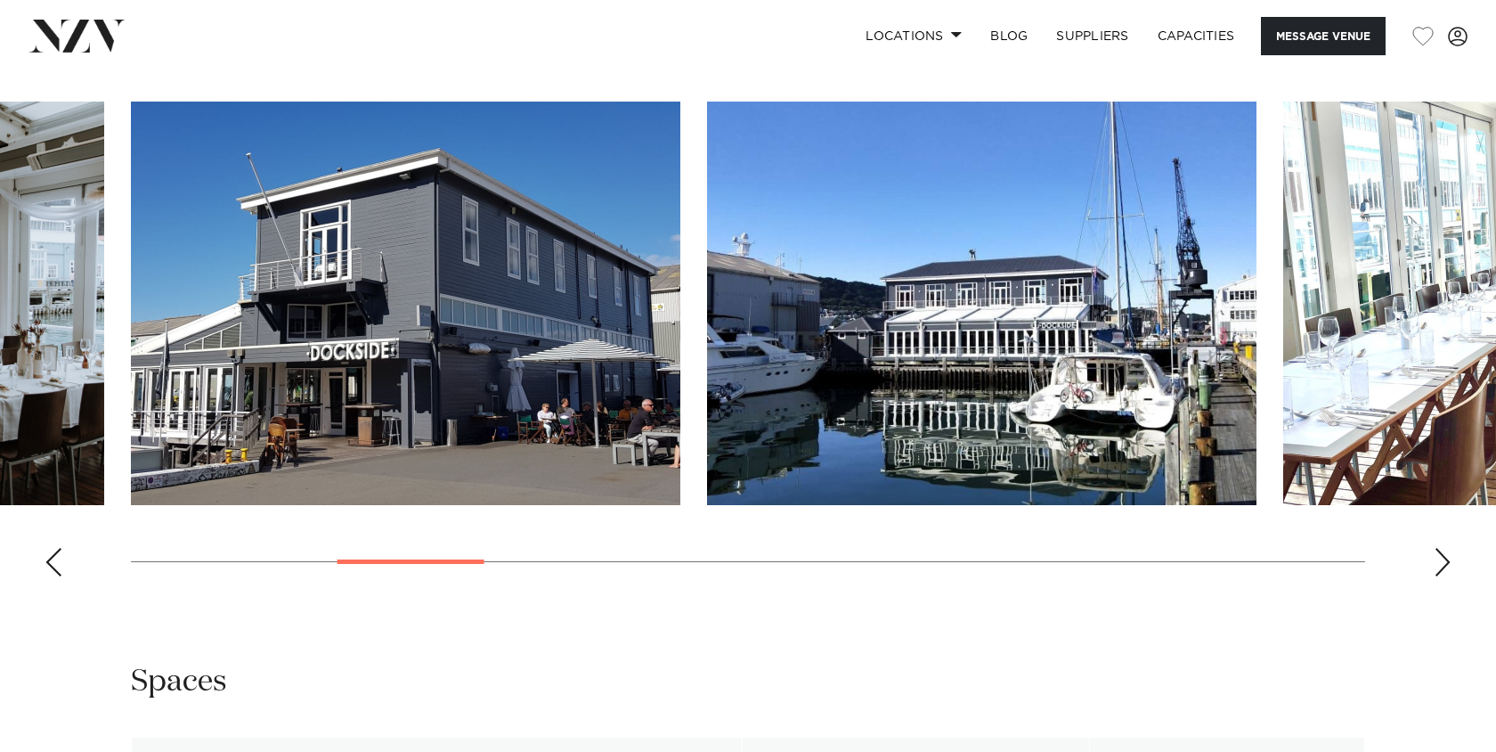
click at [51, 569] on div "Previous slide" at bounding box center [54, 562] width 18 height 28
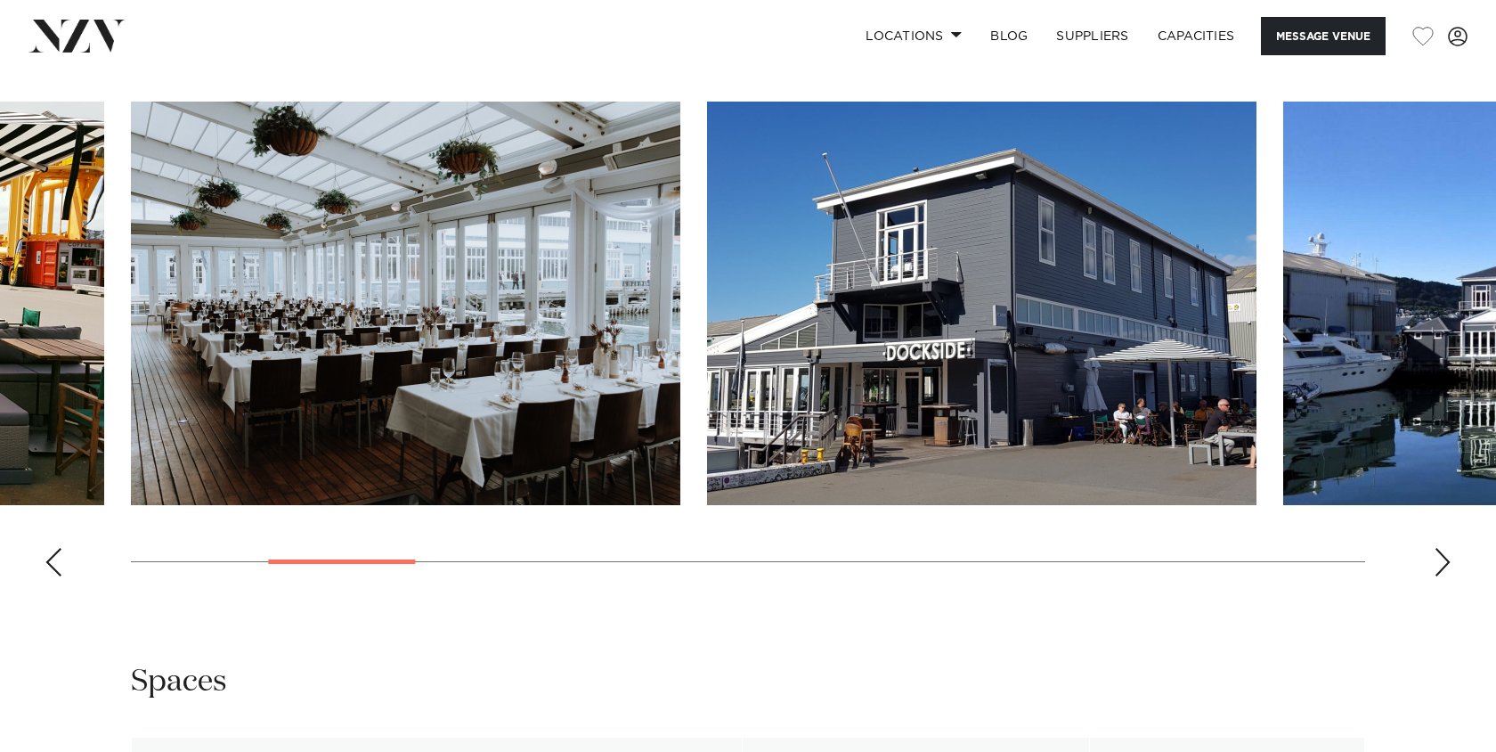
click at [51, 569] on div "Previous slide" at bounding box center [54, 562] width 18 height 28
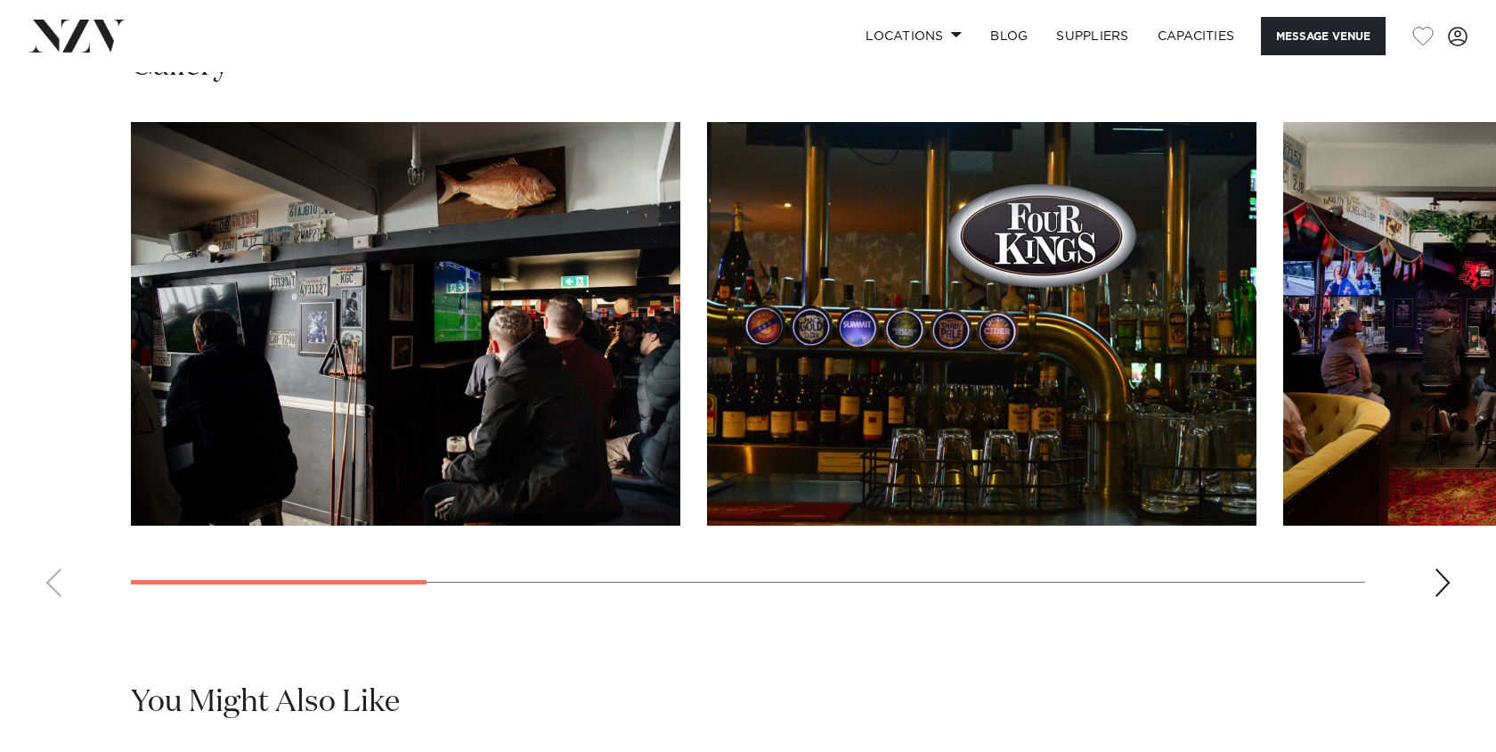
scroll to position [1737, 0]
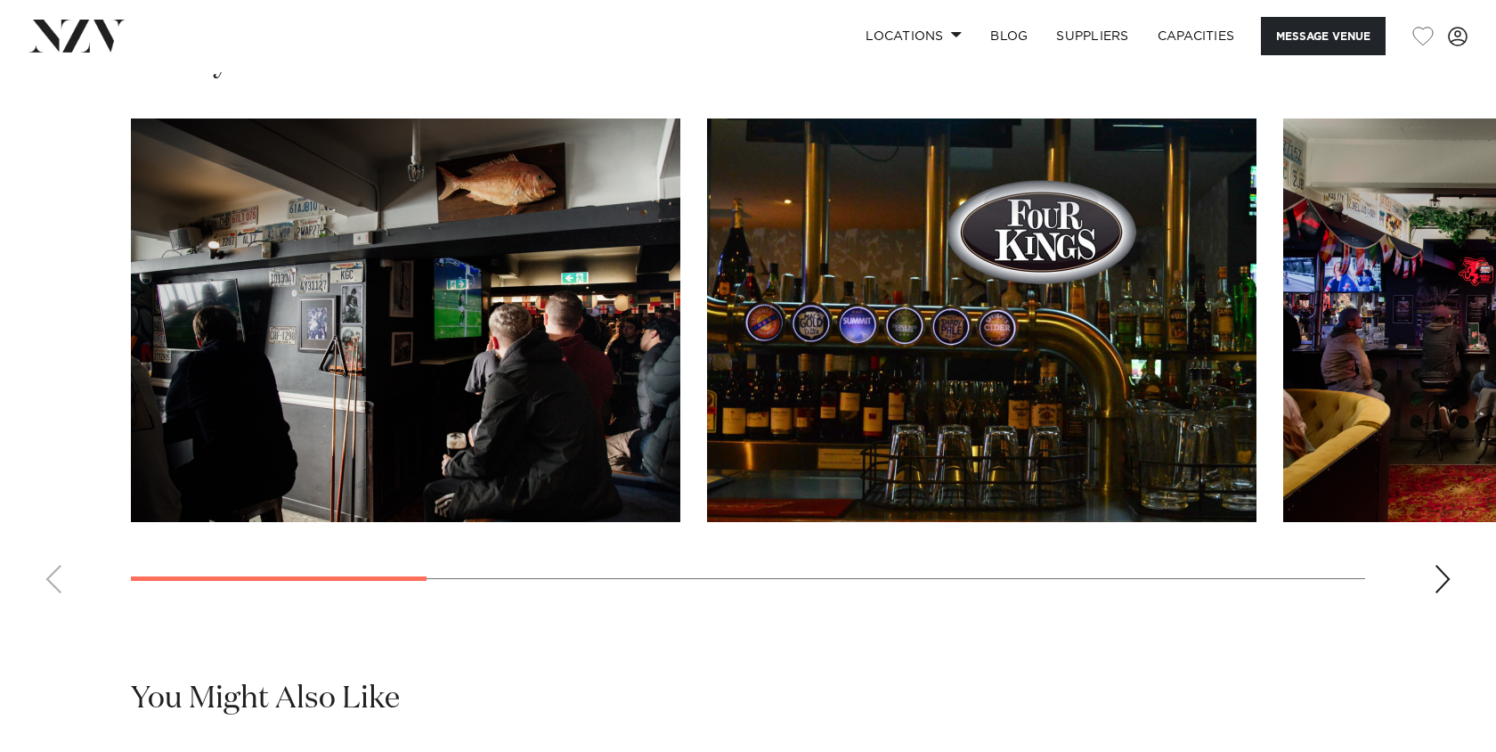
click at [1438, 579] on div "Next slide" at bounding box center [1443, 579] width 18 height 28
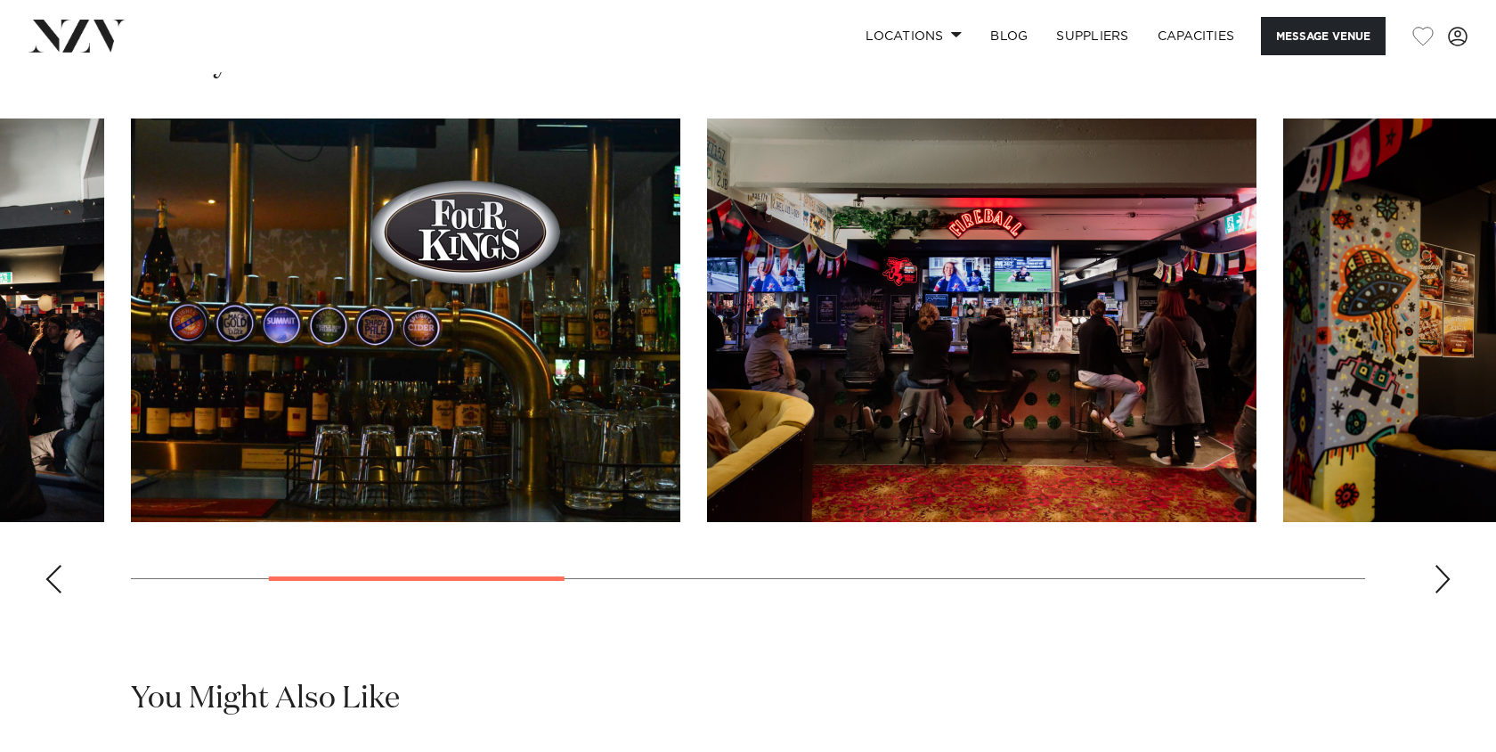
click at [1438, 579] on div "Next slide" at bounding box center [1443, 579] width 18 height 28
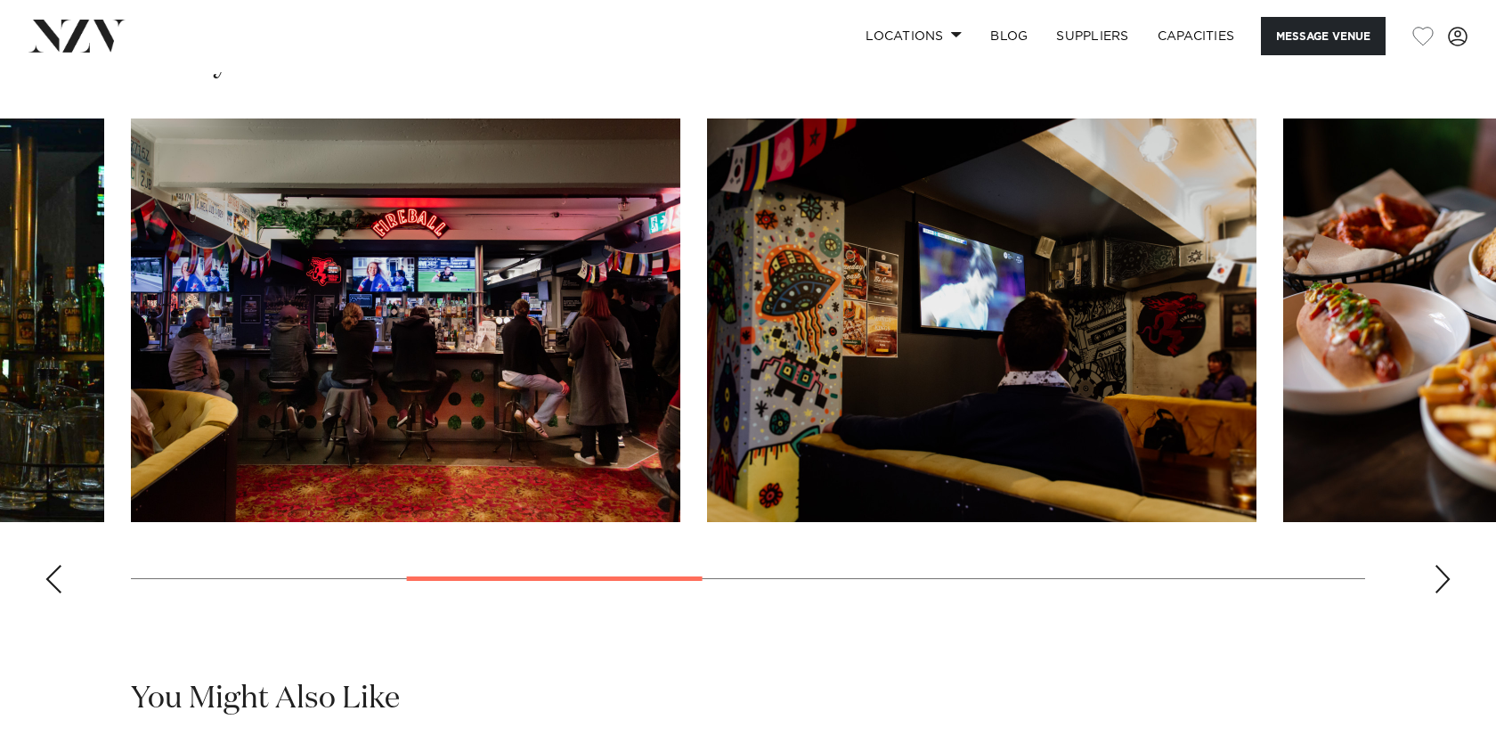
click at [1450, 581] on div "Next slide" at bounding box center [1443, 579] width 18 height 28
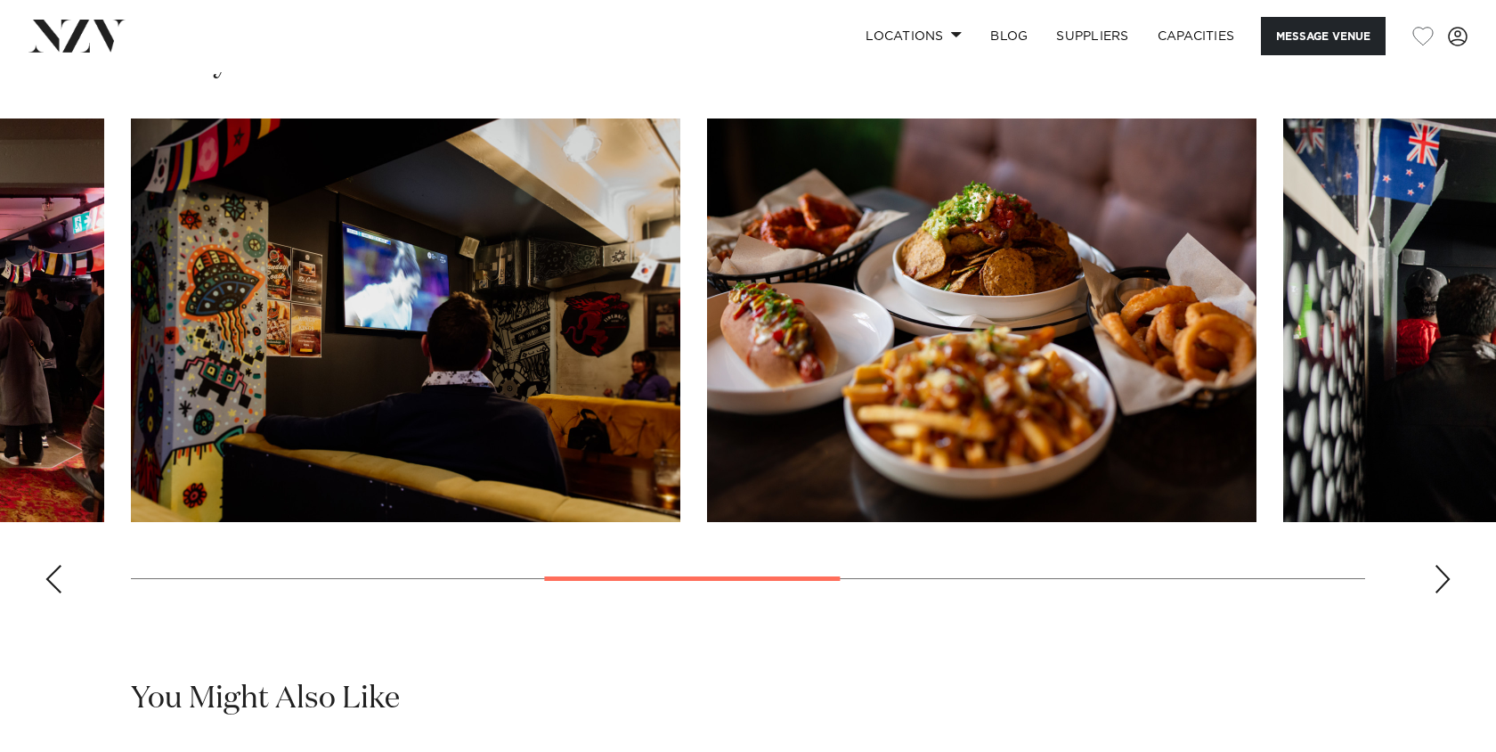
click at [1450, 581] on div "Next slide" at bounding box center [1443, 579] width 18 height 28
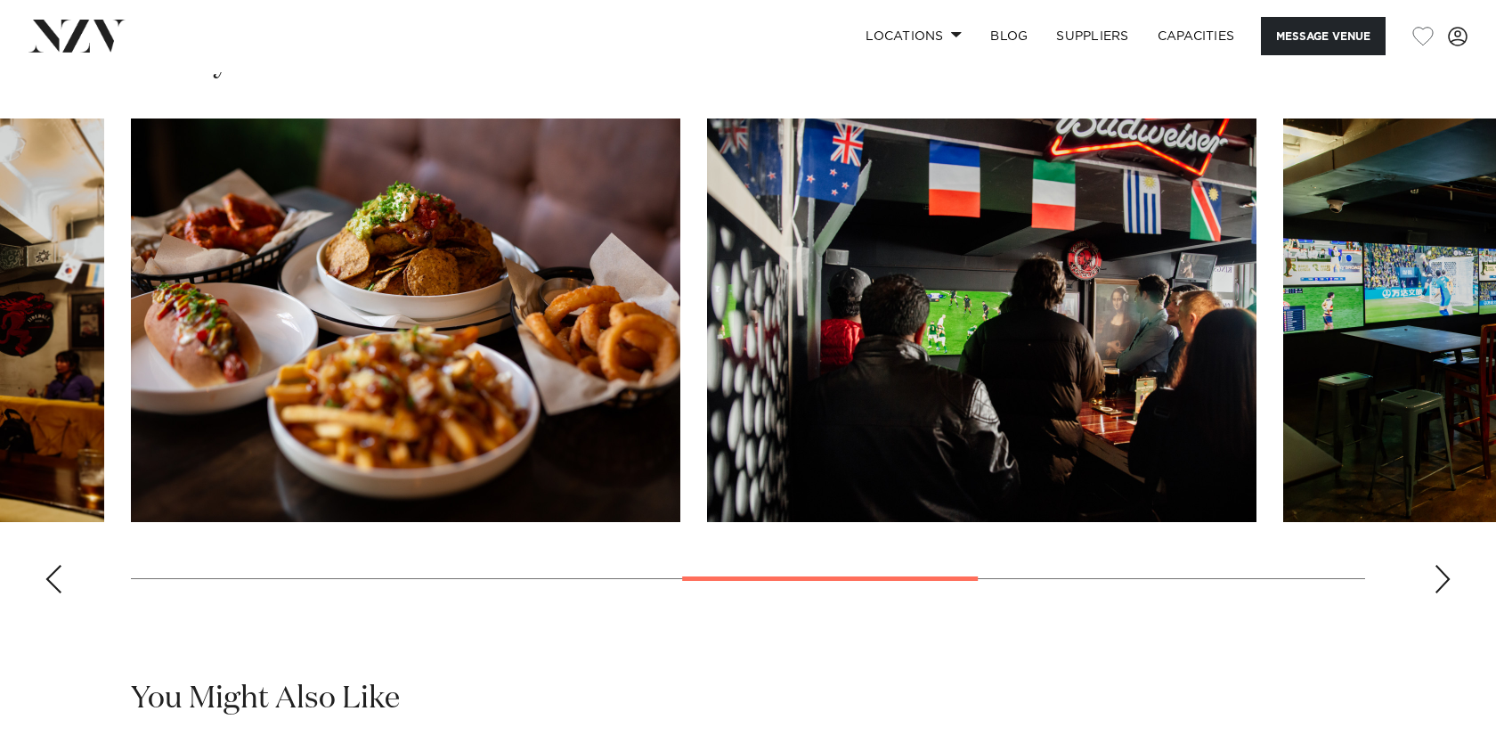
click at [1444, 581] on div "Next slide" at bounding box center [1443, 579] width 18 height 28
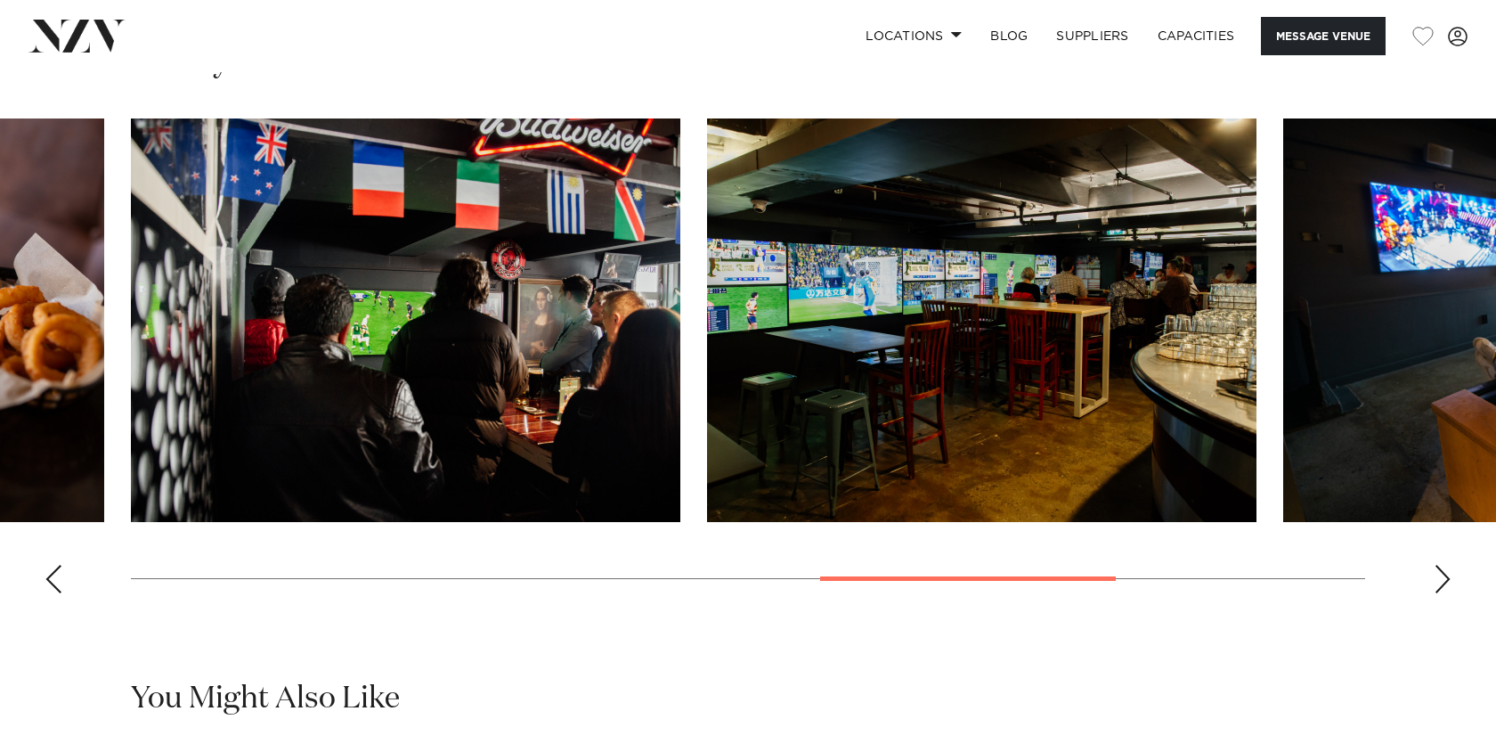
click at [1444, 581] on div "Next slide" at bounding box center [1443, 579] width 18 height 28
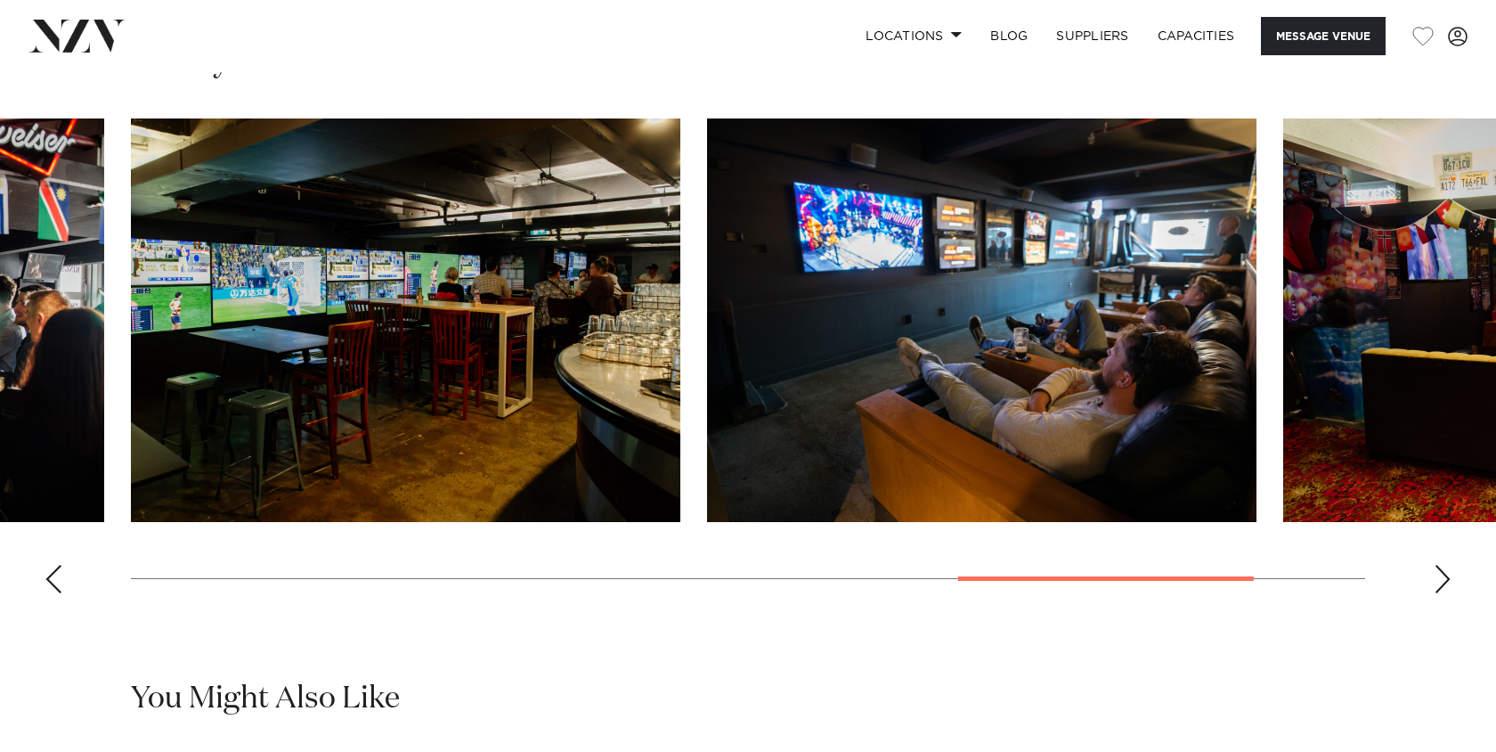
click at [1444, 581] on div "Next slide" at bounding box center [1443, 579] width 18 height 28
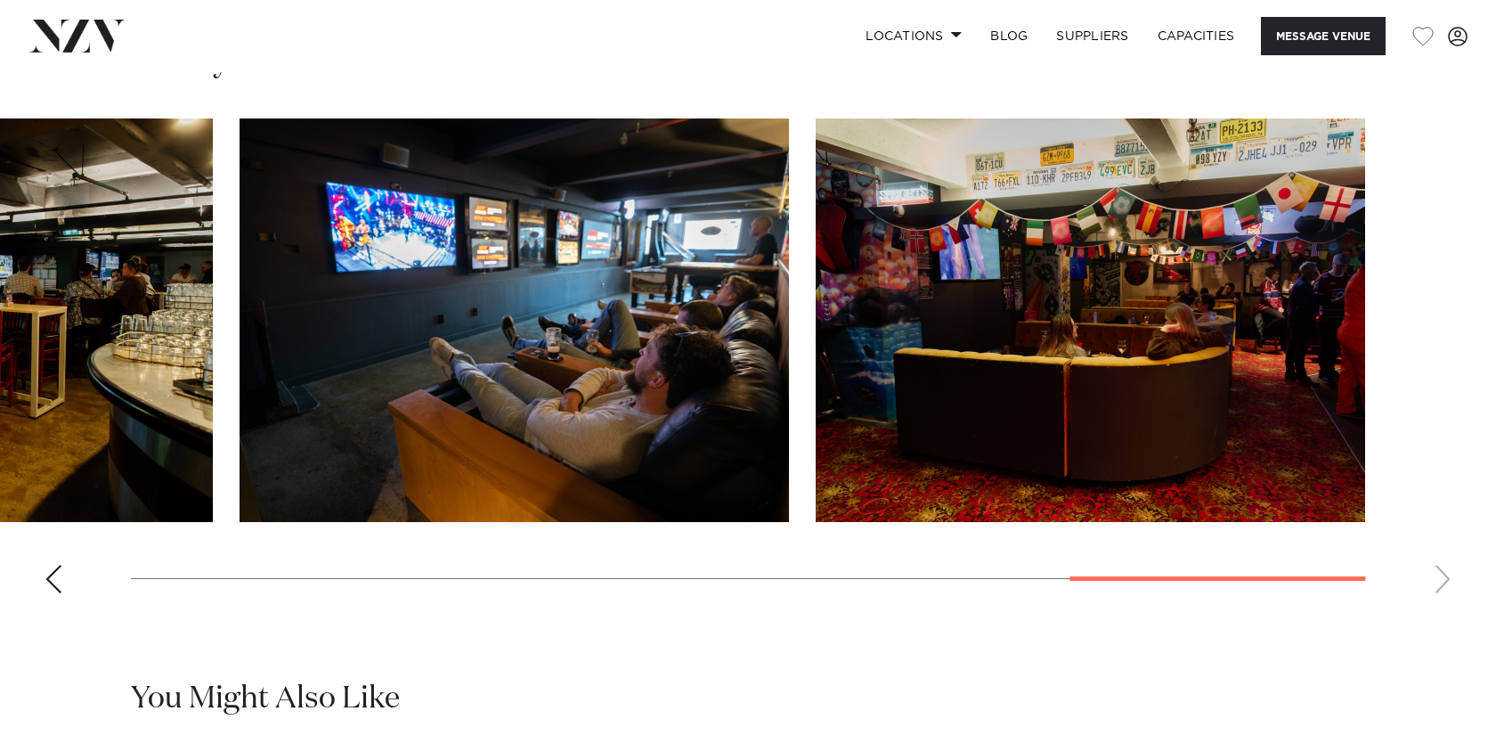
click at [1444, 581] on swiper-container at bounding box center [748, 362] width 1496 height 489
click at [51, 578] on div "Previous slide" at bounding box center [54, 579] width 18 height 28
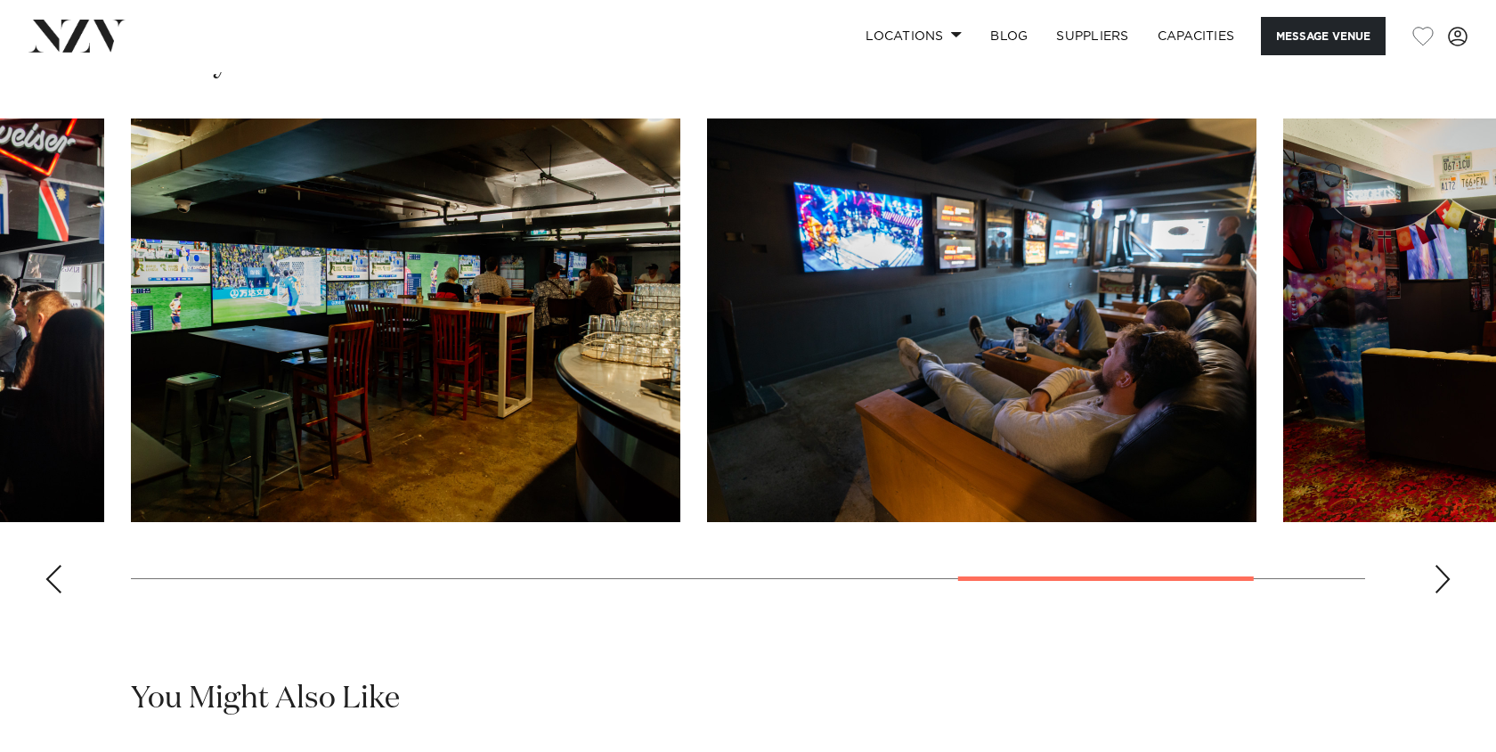
click at [51, 578] on div "Previous slide" at bounding box center [54, 579] width 18 height 28
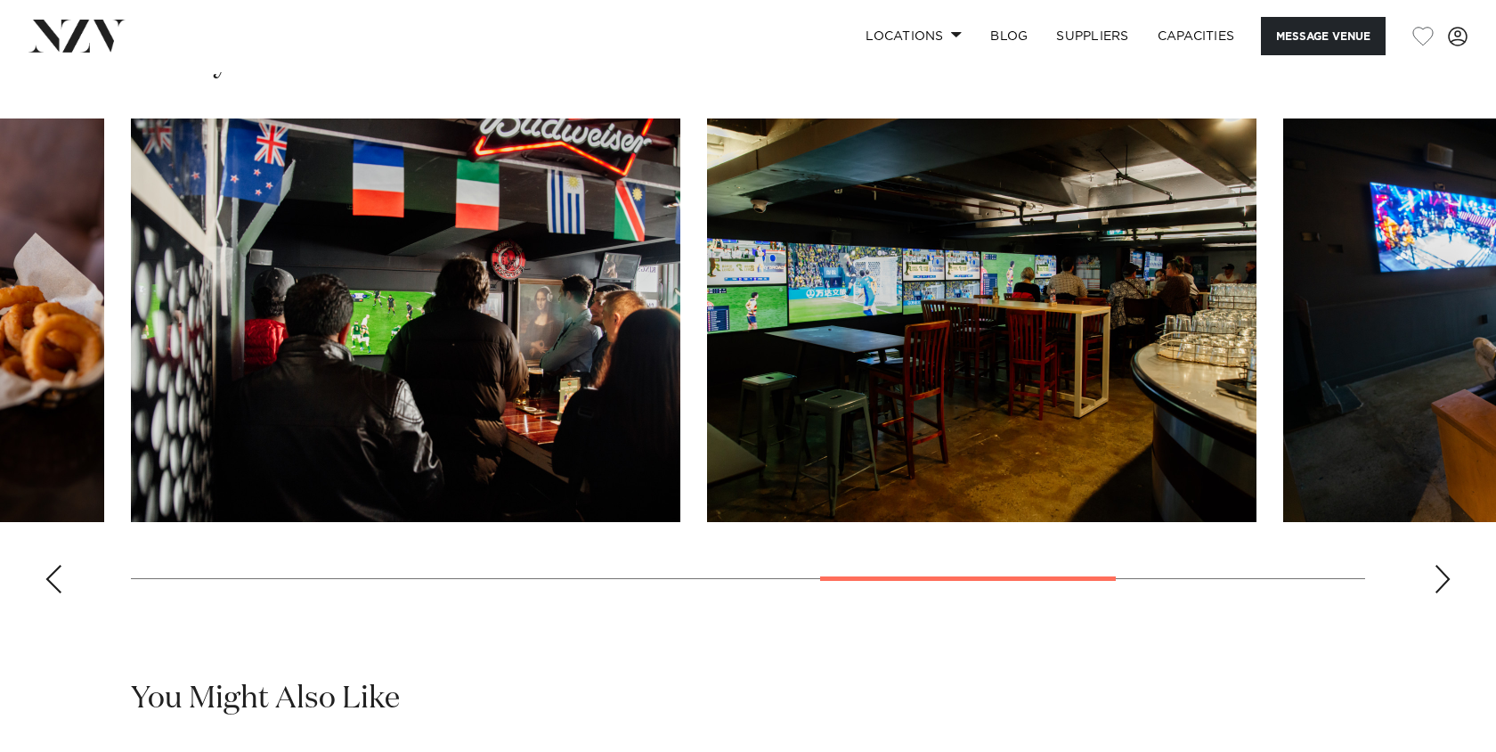
click at [51, 578] on div "Previous slide" at bounding box center [54, 579] width 18 height 28
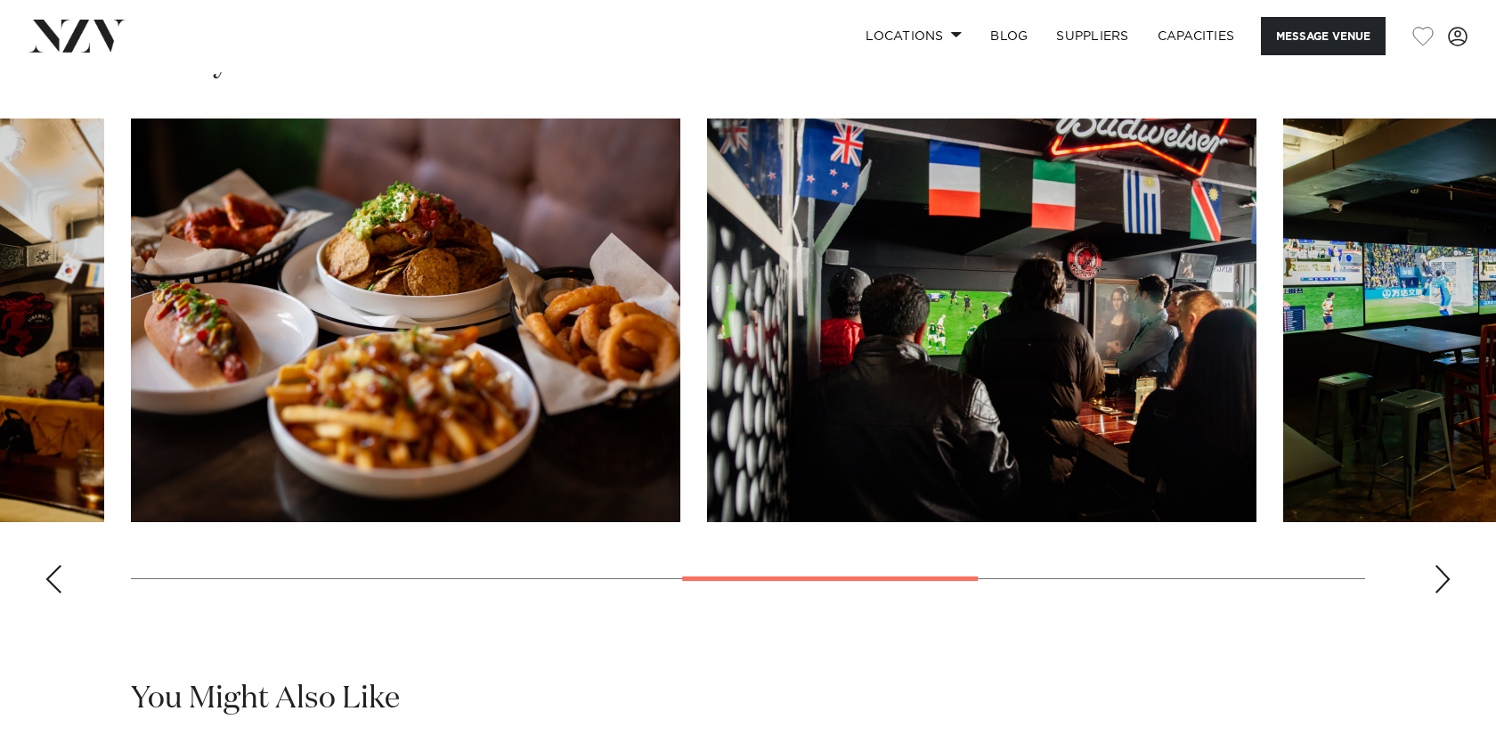
click at [51, 578] on div "Previous slide" at bounding box center [54, 579] width 18 height 28
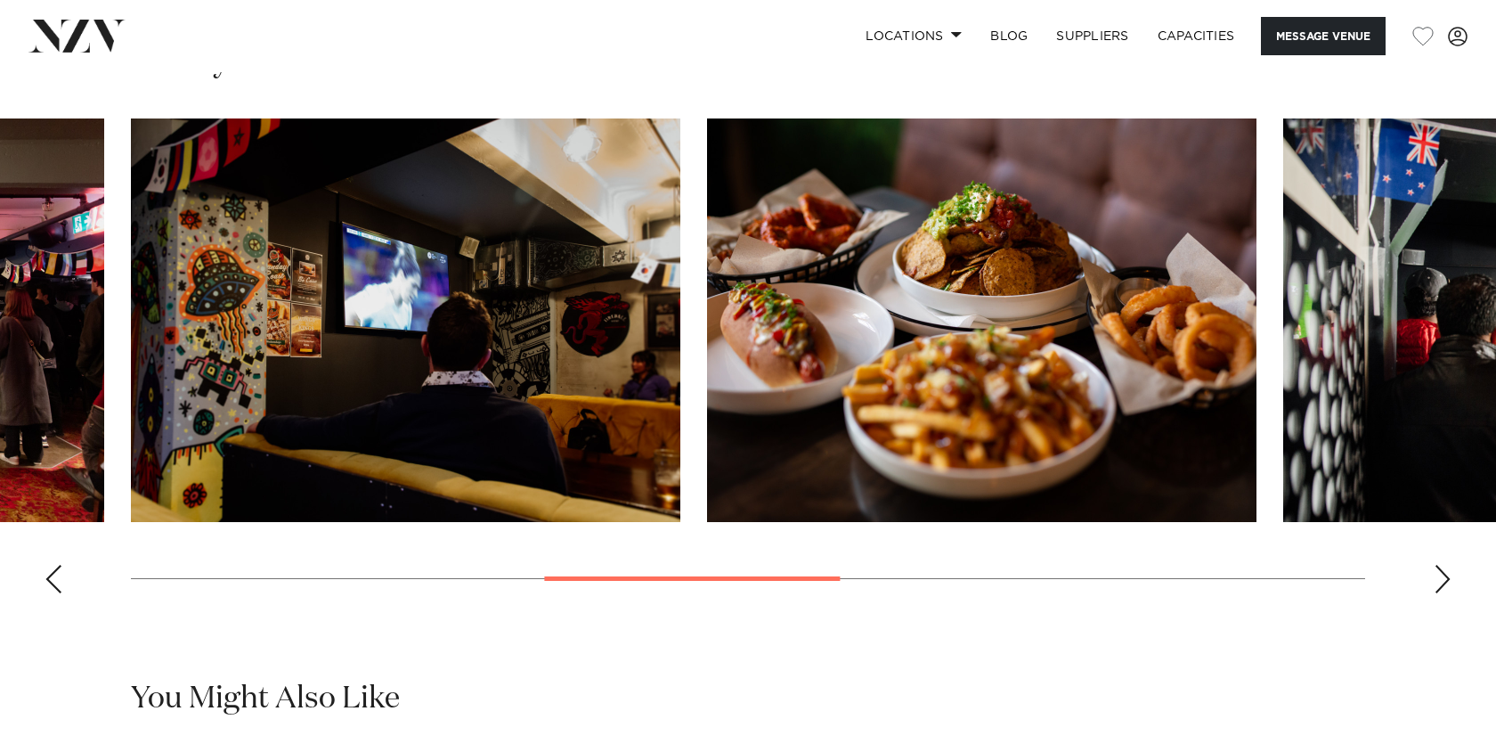
click at [51, 578] on div "Previous slide" at bounding box center [54, 579] width 18 height 28
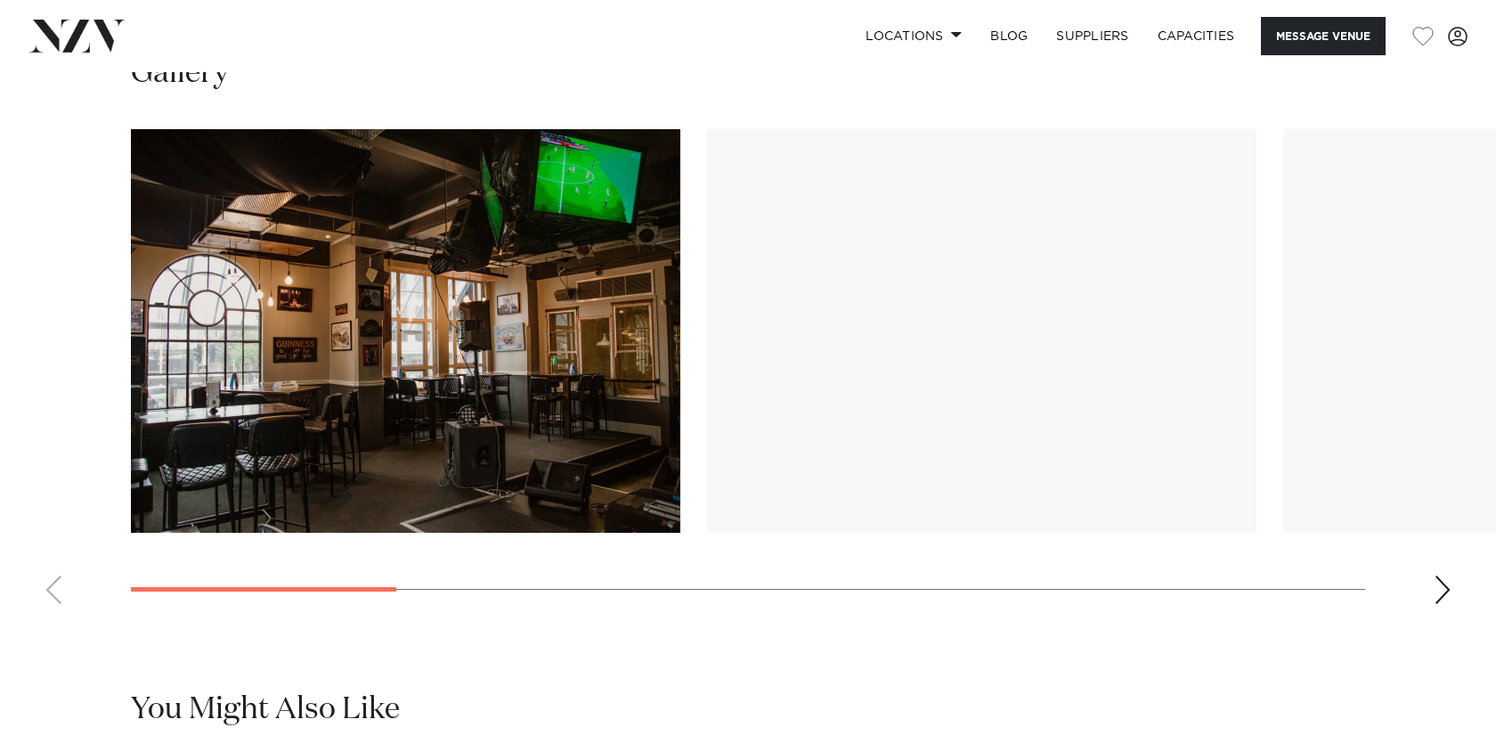
scroll to position [1633, 0]
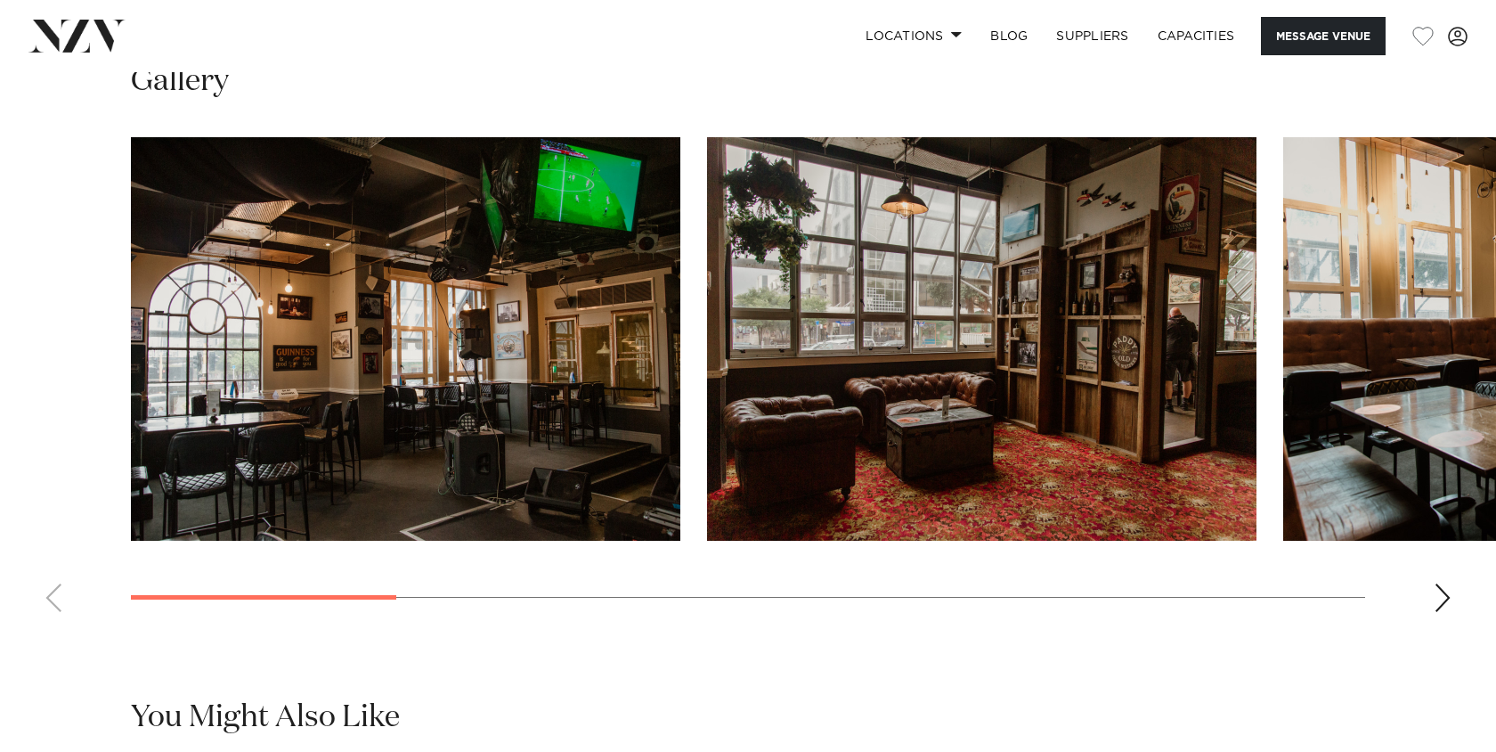
click at [1440, 602] on div "Next slide" at bounding box center [1443, 597] width 18 height 28
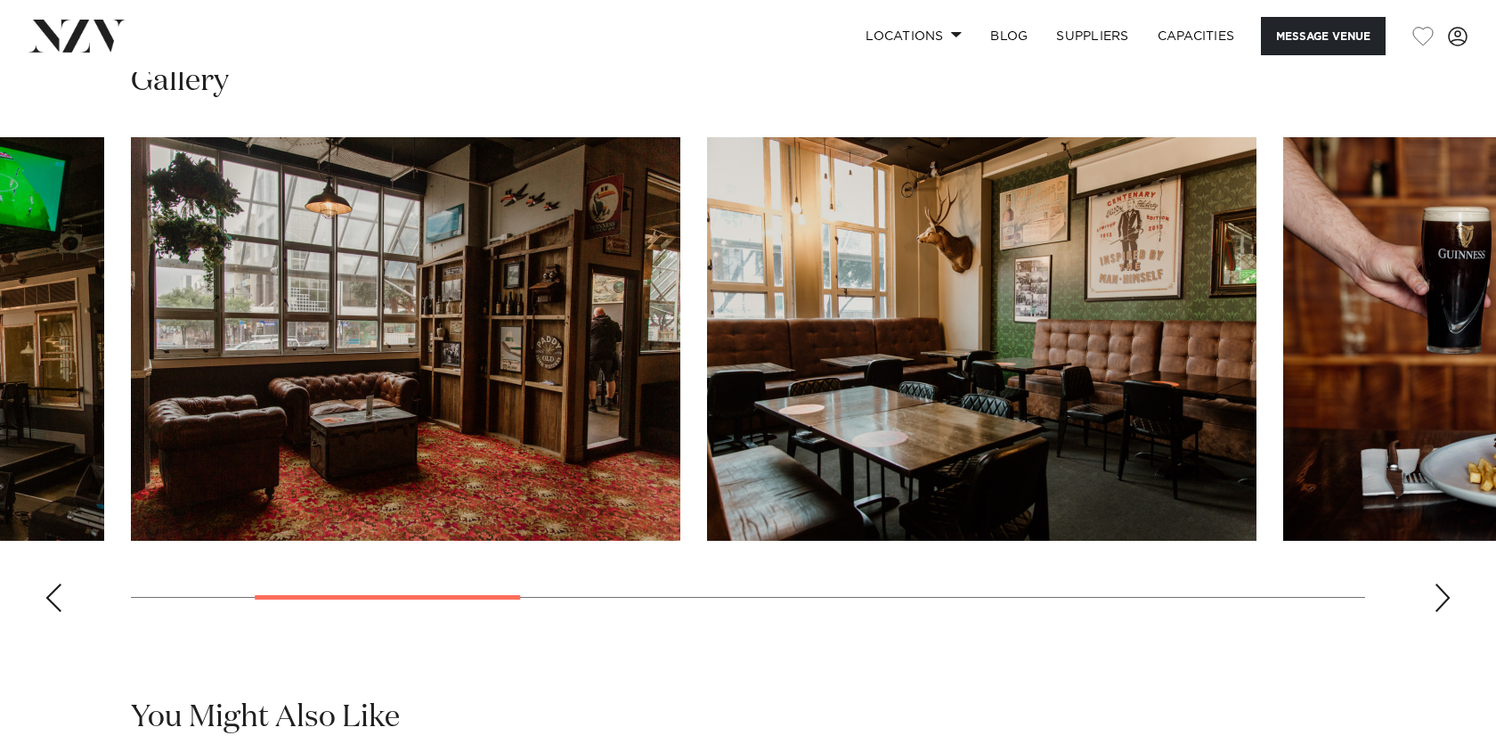
click at [1440, 602] on div "Next slide" at bounding box center [1443, 597] width 18 height 28
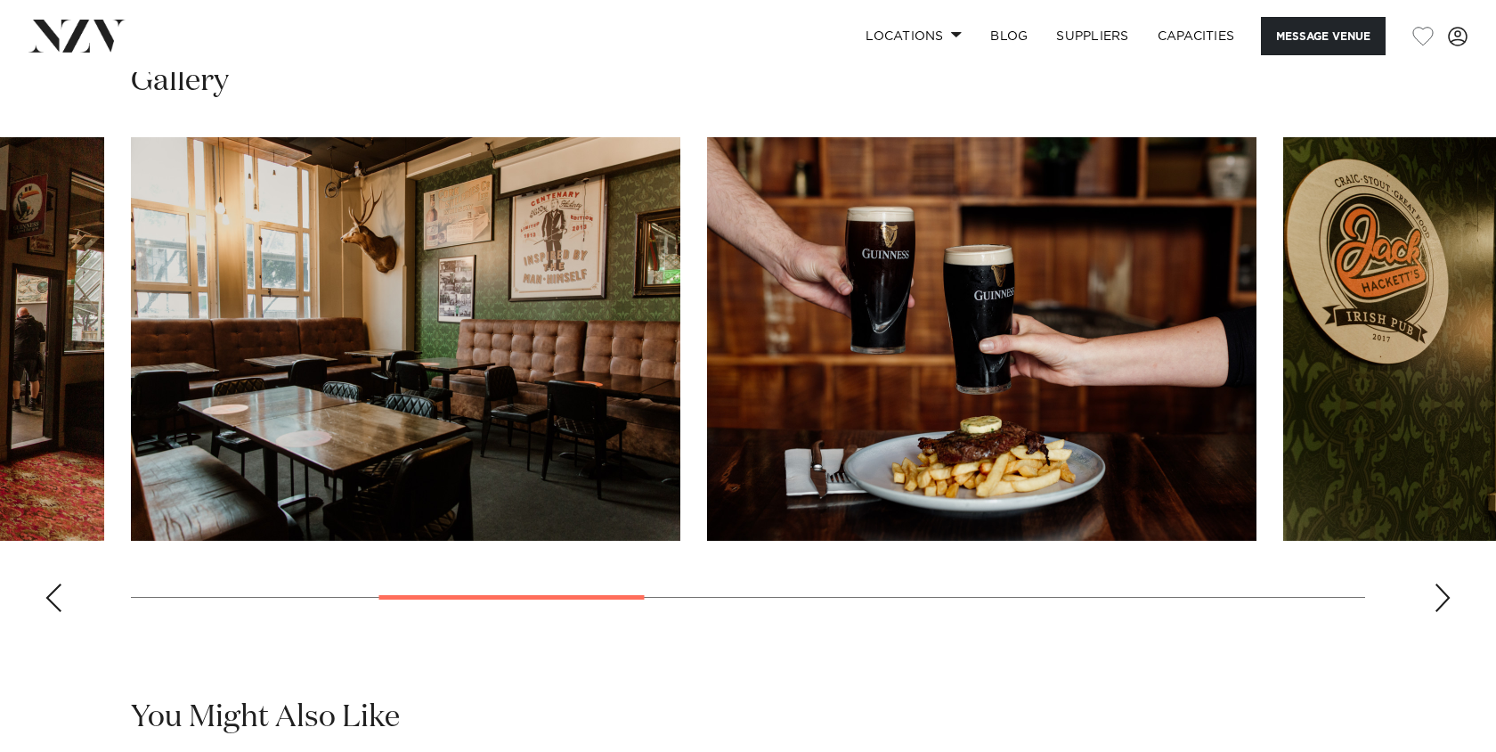
click at [1440, 602] on div "Next slide" at bounding box center [1443, 597] width 18 height 28
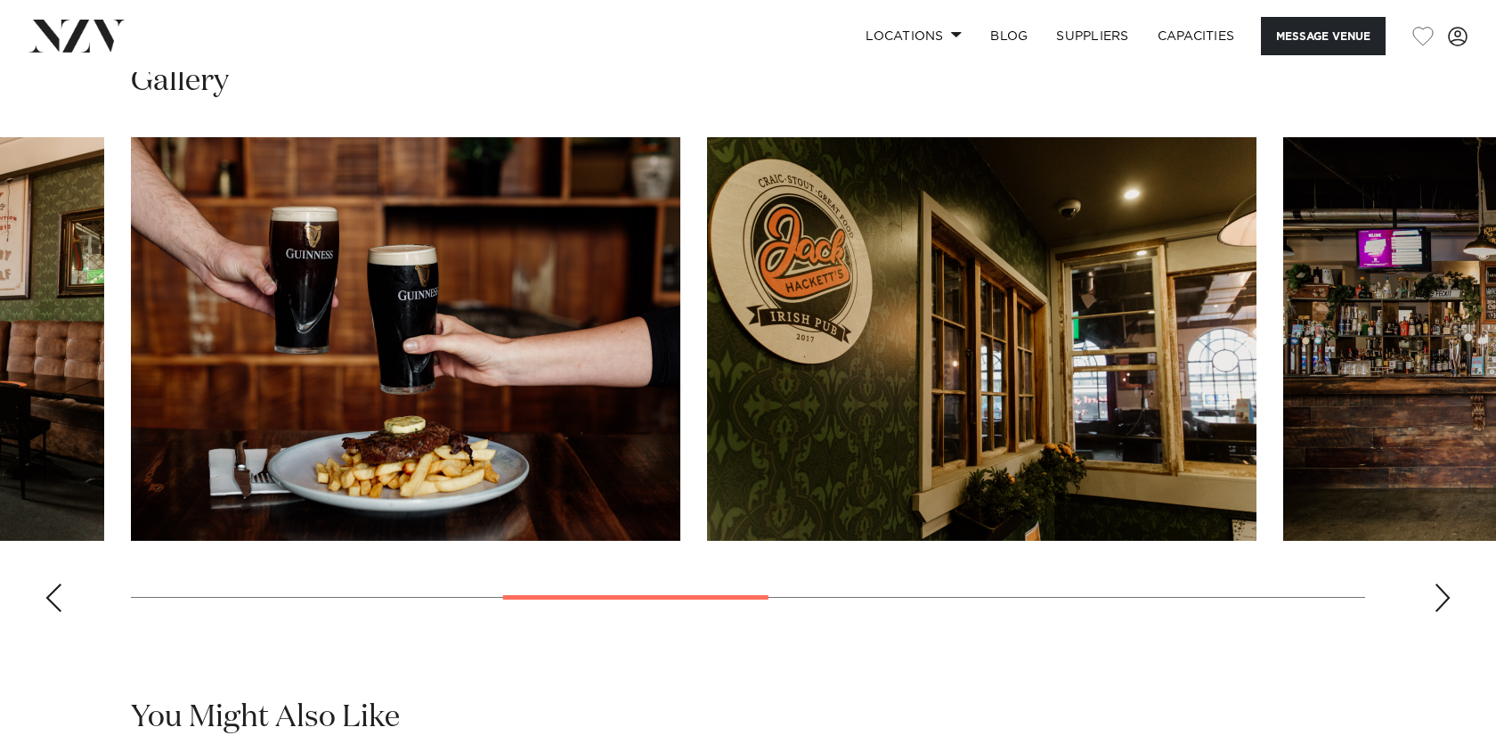
click at [1440, 602] on div "Next slide" at bounding box center [1443, 597] width 18 height 28
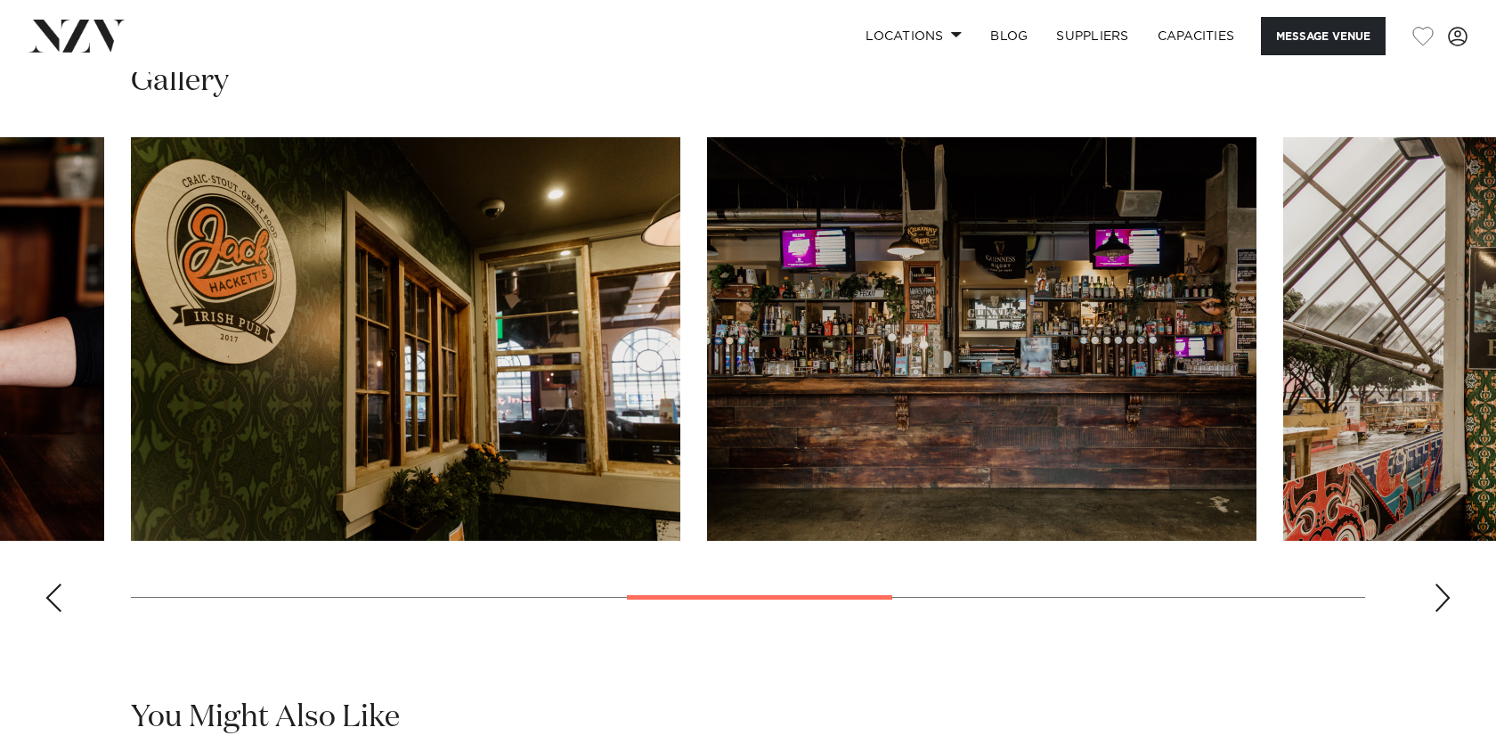
click at [1440, 602] on div "Next slide" at bounding box center [1443, 597] width 18 height 28
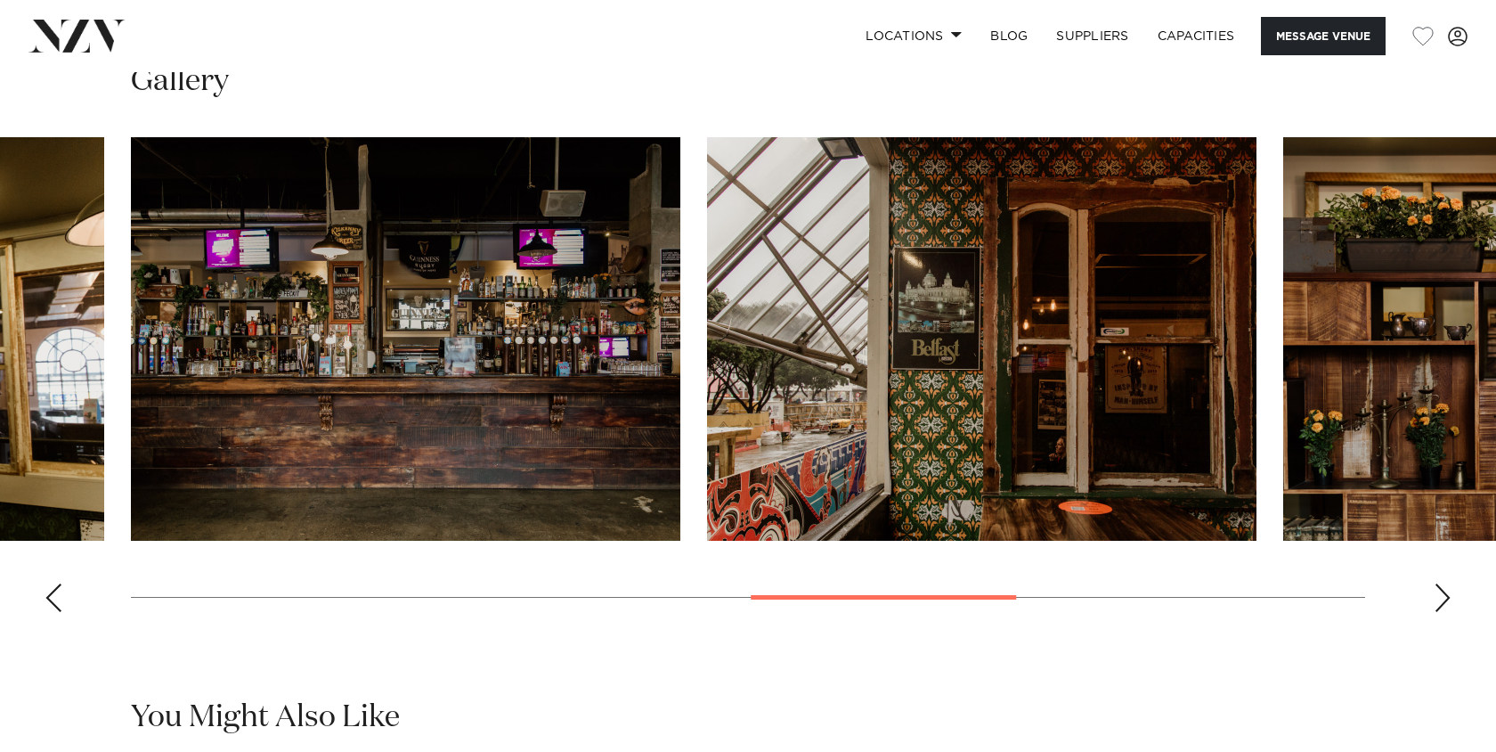
click at [1440, 602] on div "Next slide" at bounding box center [1443, 597] width 18 height 28
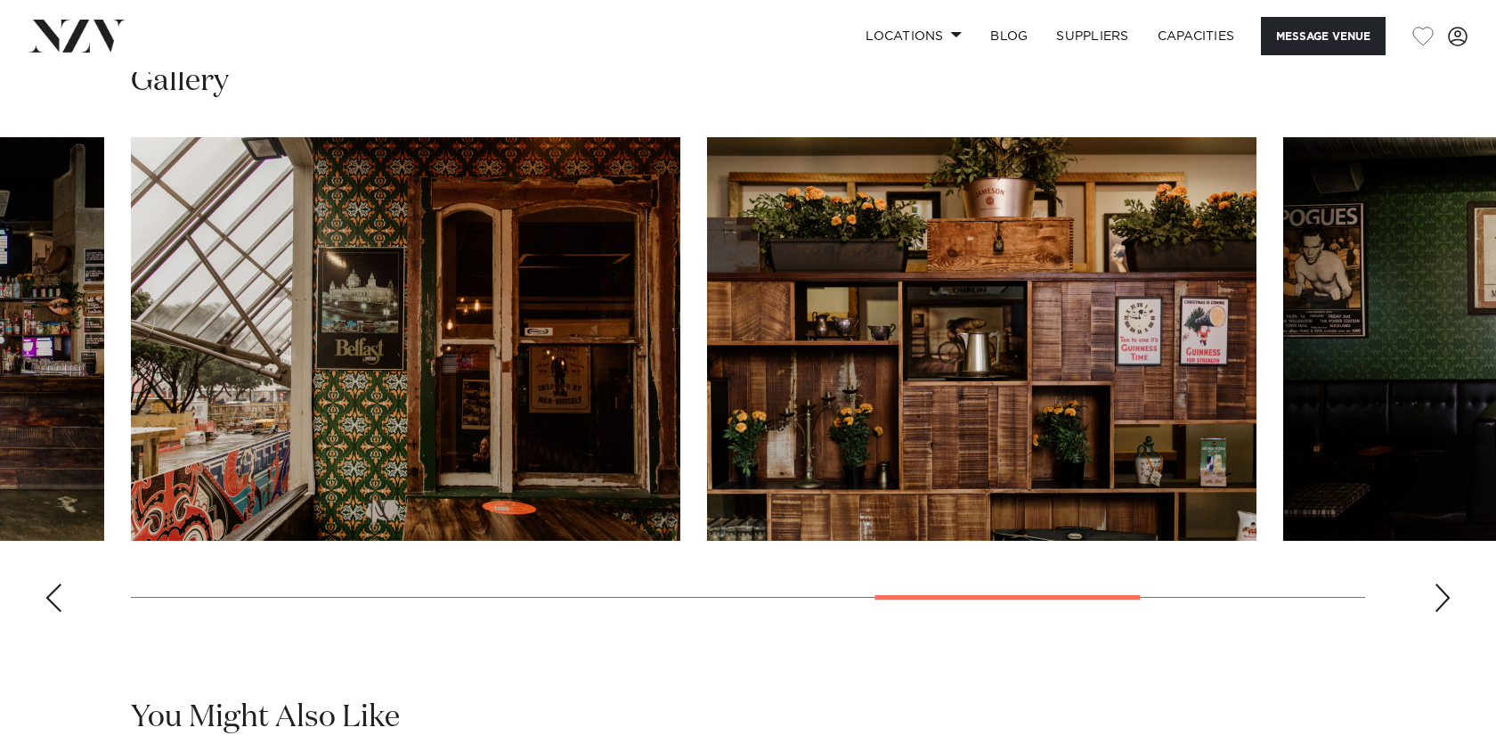
click at [1440, 602] on div "Next slide" at bounding box center [1443, 597] width 18 height 28
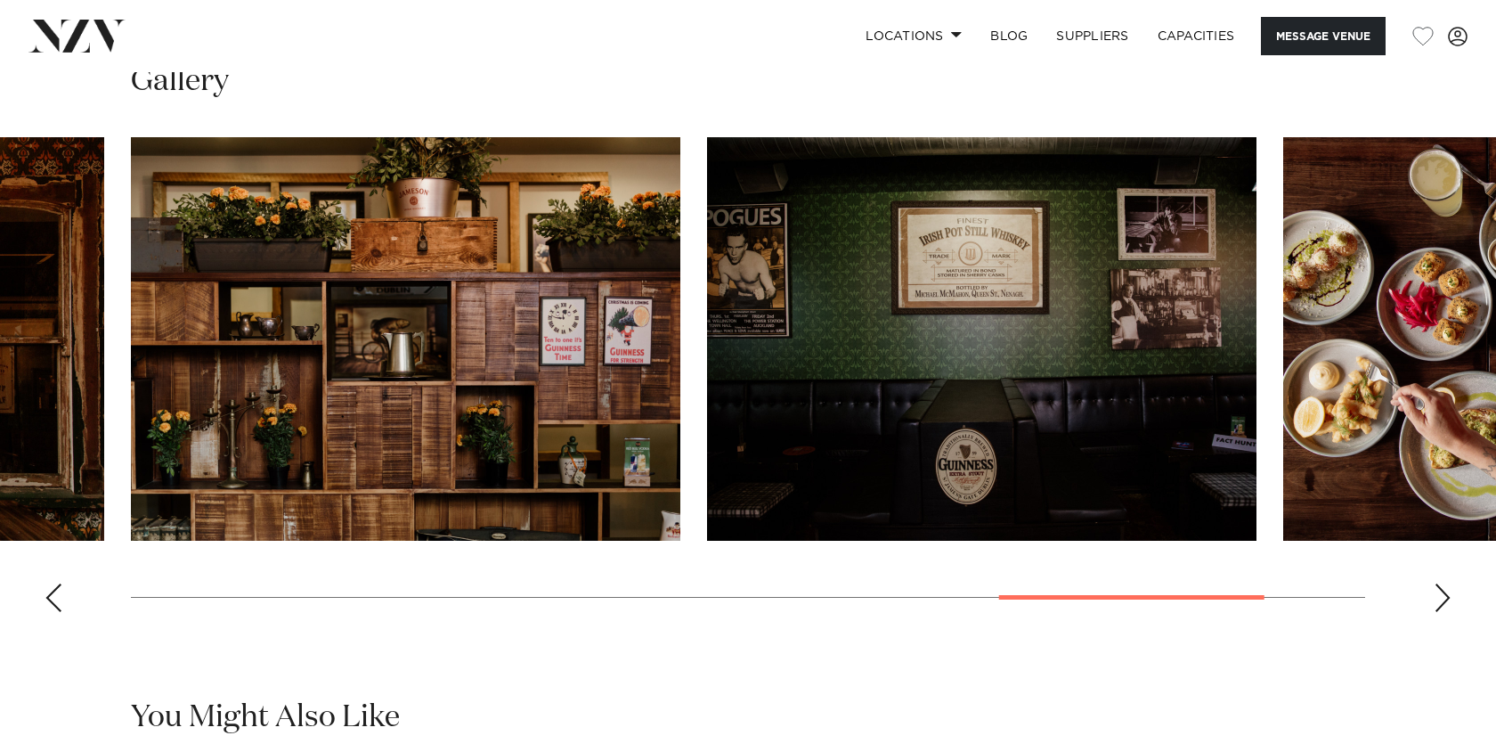
click at [1440, 602] on div "Next slide" at bounding box center [1443, 597] width 18 height 28
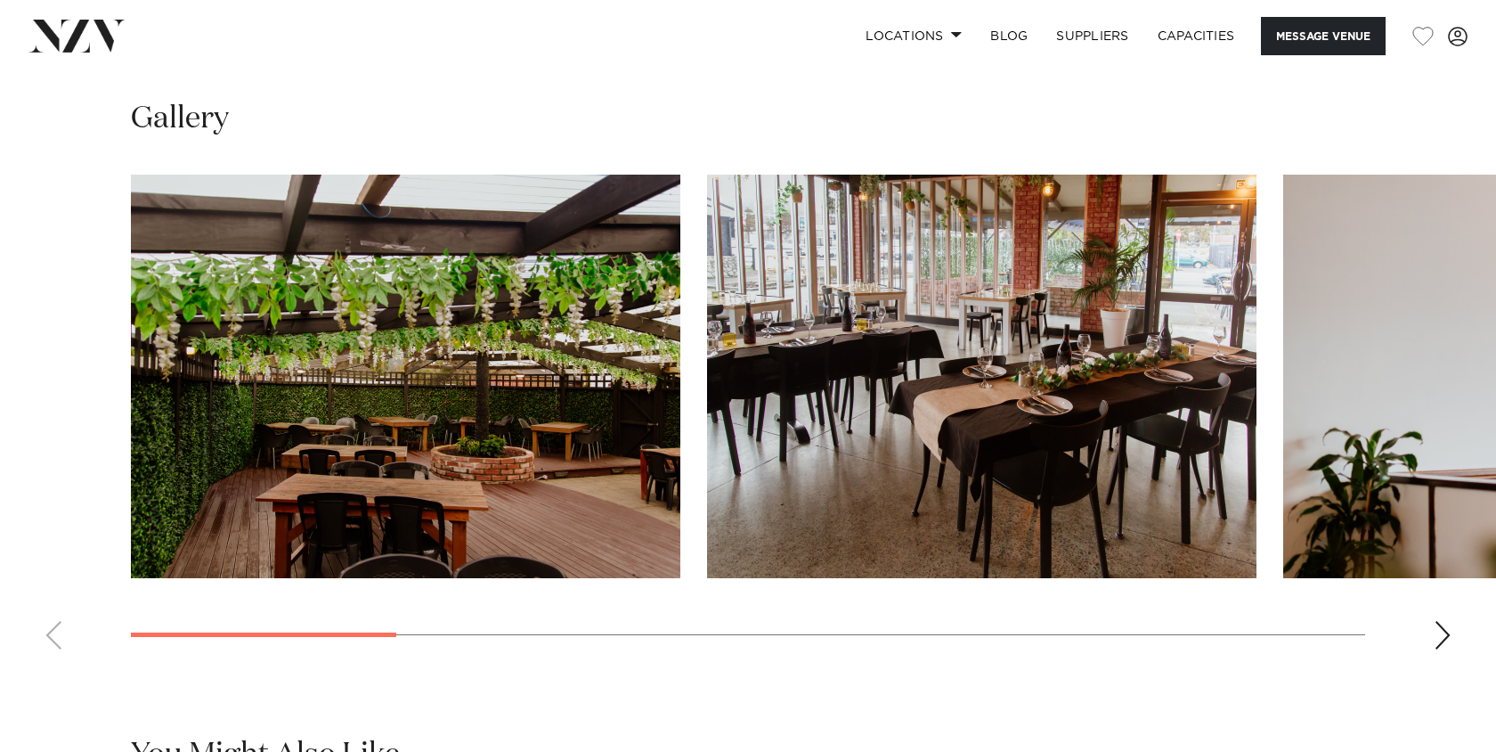
scroll to position [1620, 0]
click at [1447, 622] on div "Next slide" at bounding box center [1443, 636] width 18 height 28
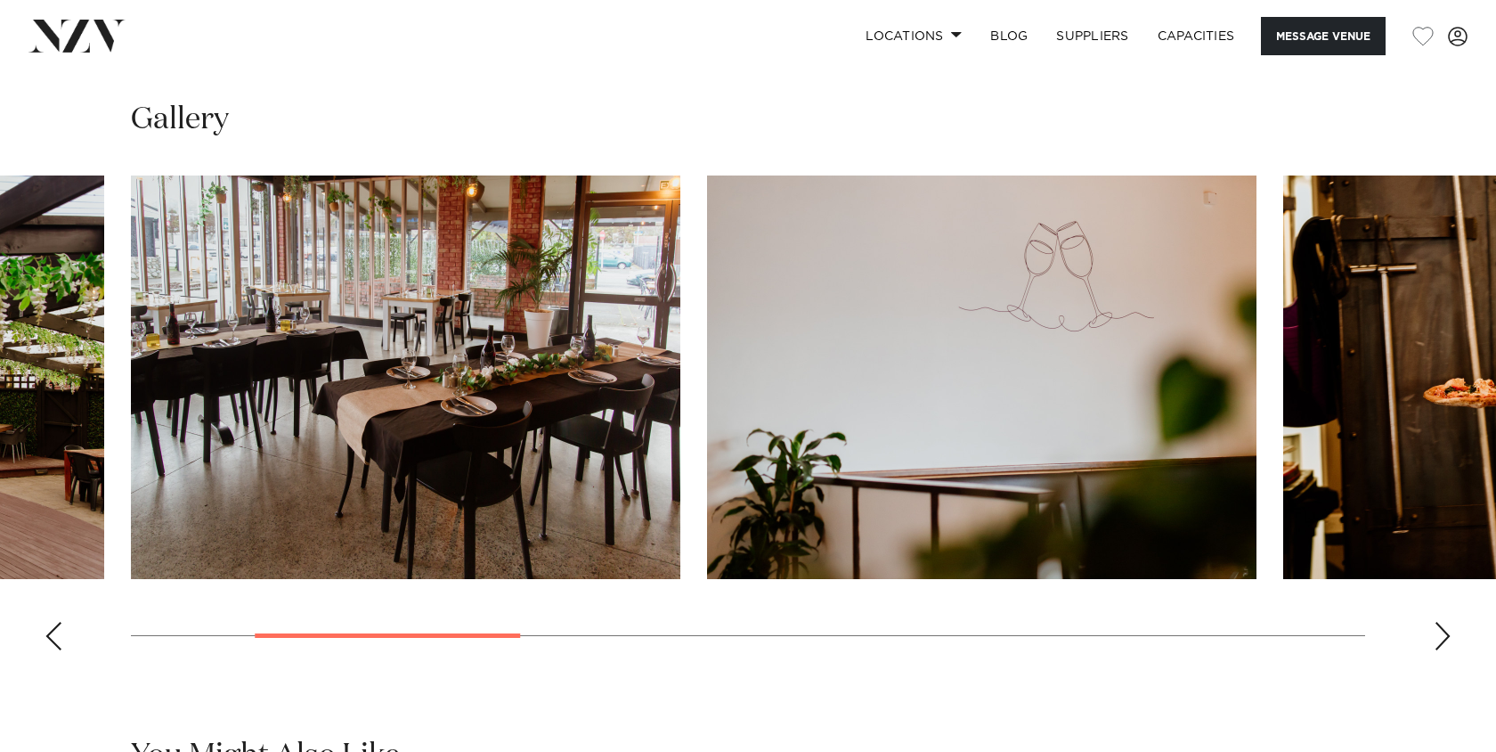
click at [1447, 622] on div "Next slide" at bounding box center [1443, 636] width 18 height 28
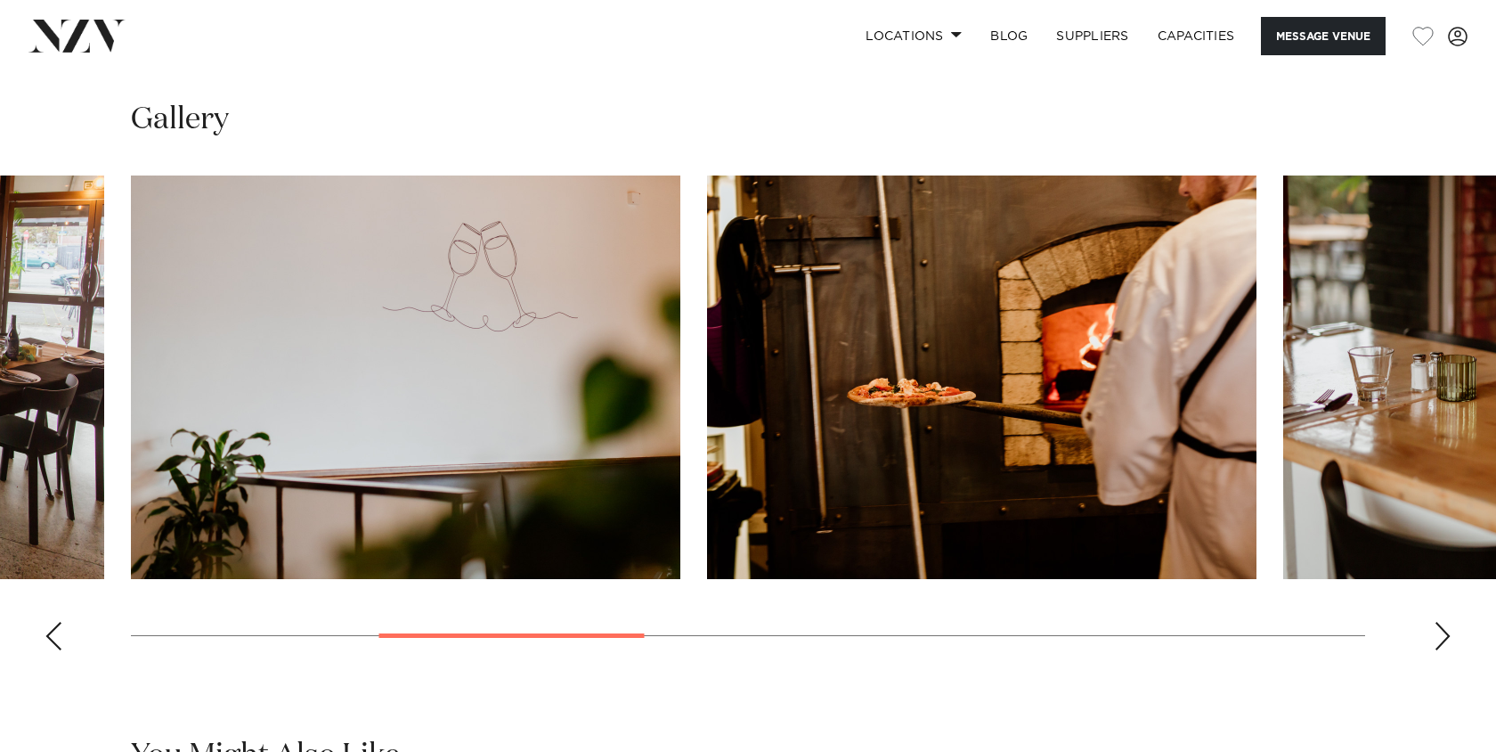
click at [1447, 622] on div "Next slide" at bounding box center [1443, 636] width 18 height 28
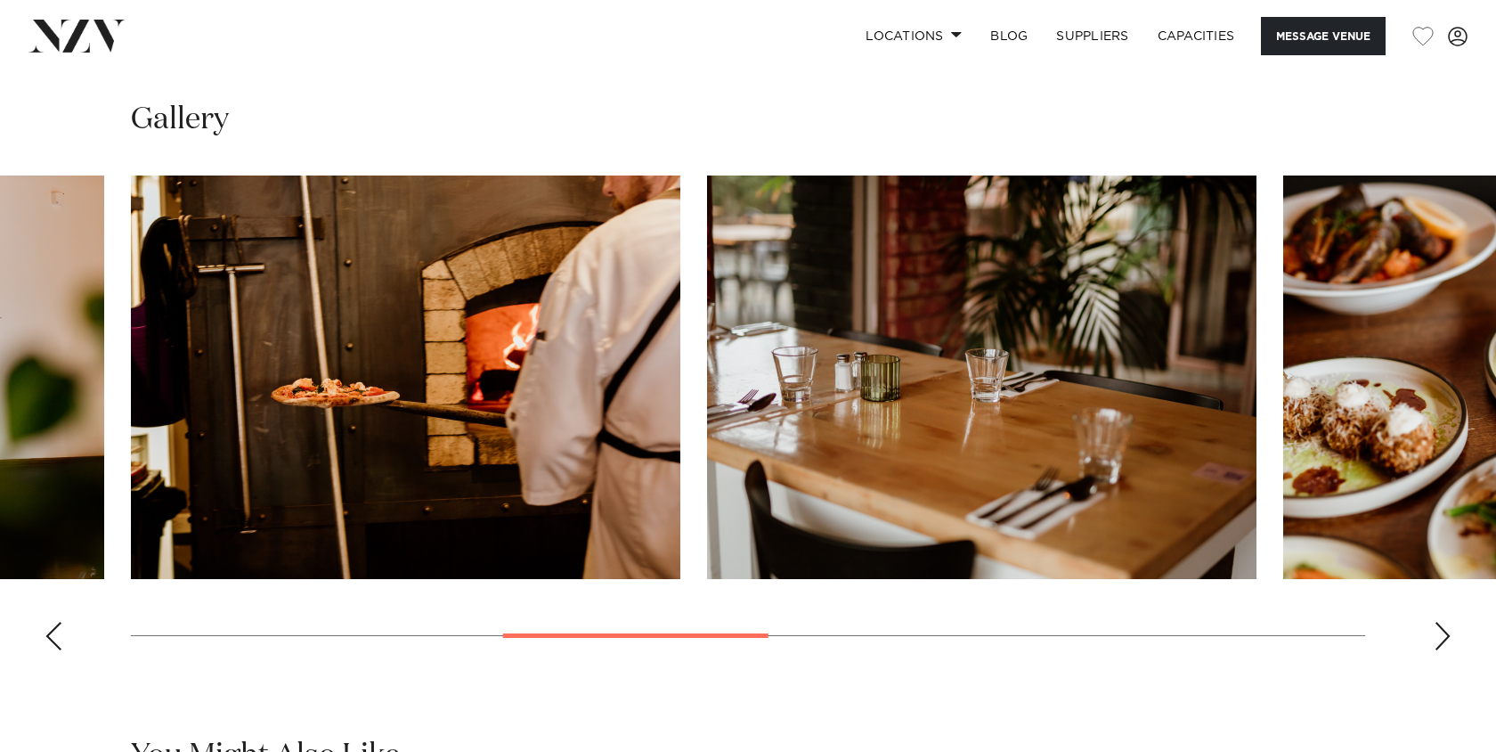
click at [1447, 622] on div "Next slide" at bounding box center [1443, 636] width 18 height 28
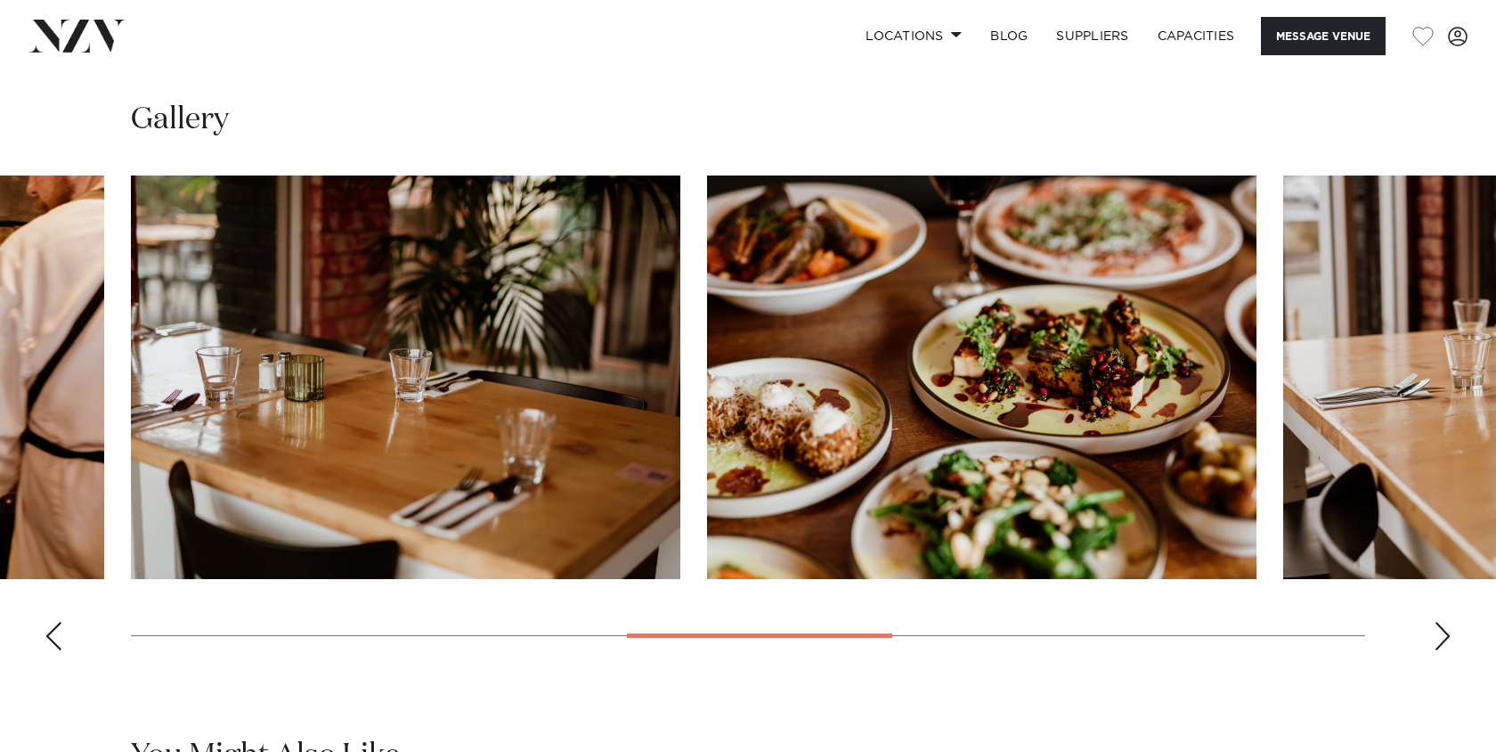
click at [1447, 622] on div "Next slide" at bounding box center [1443, 636] width 18 height 28
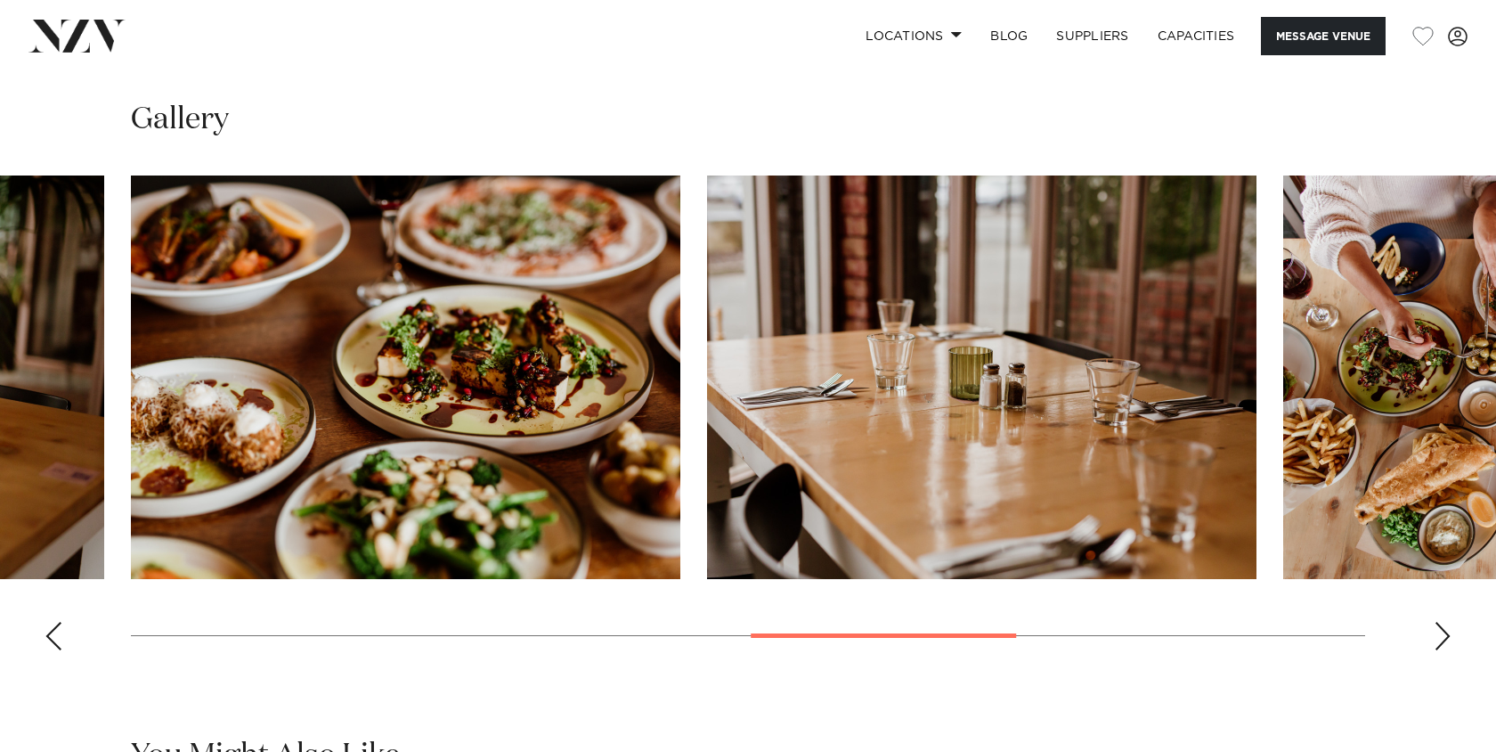
click at [1447, 622] on div "Next slide" at bounding box center [1443, 636] width 18 height 28
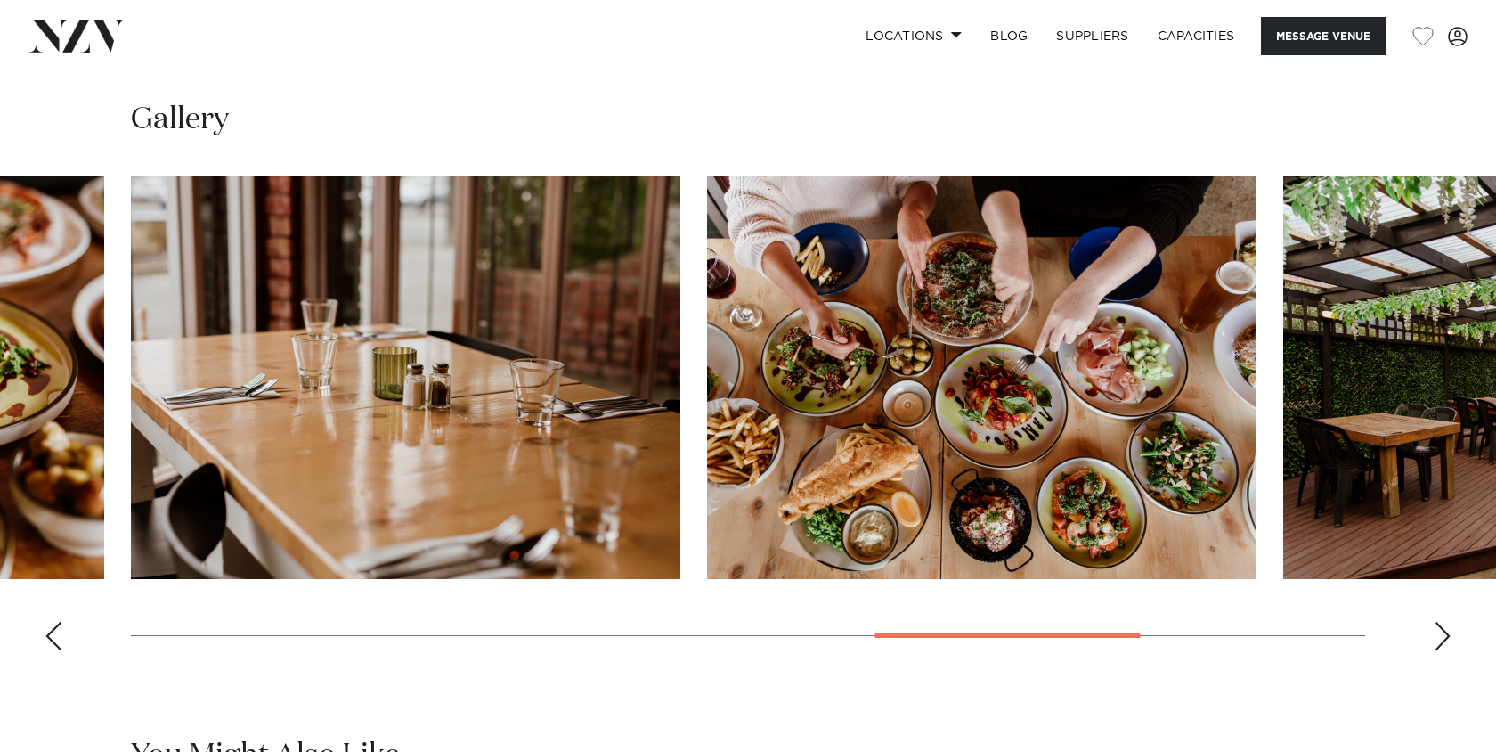
click at [1447, 622] on div "Next slide" at bounding box center [1443, 636] width 18 height 28
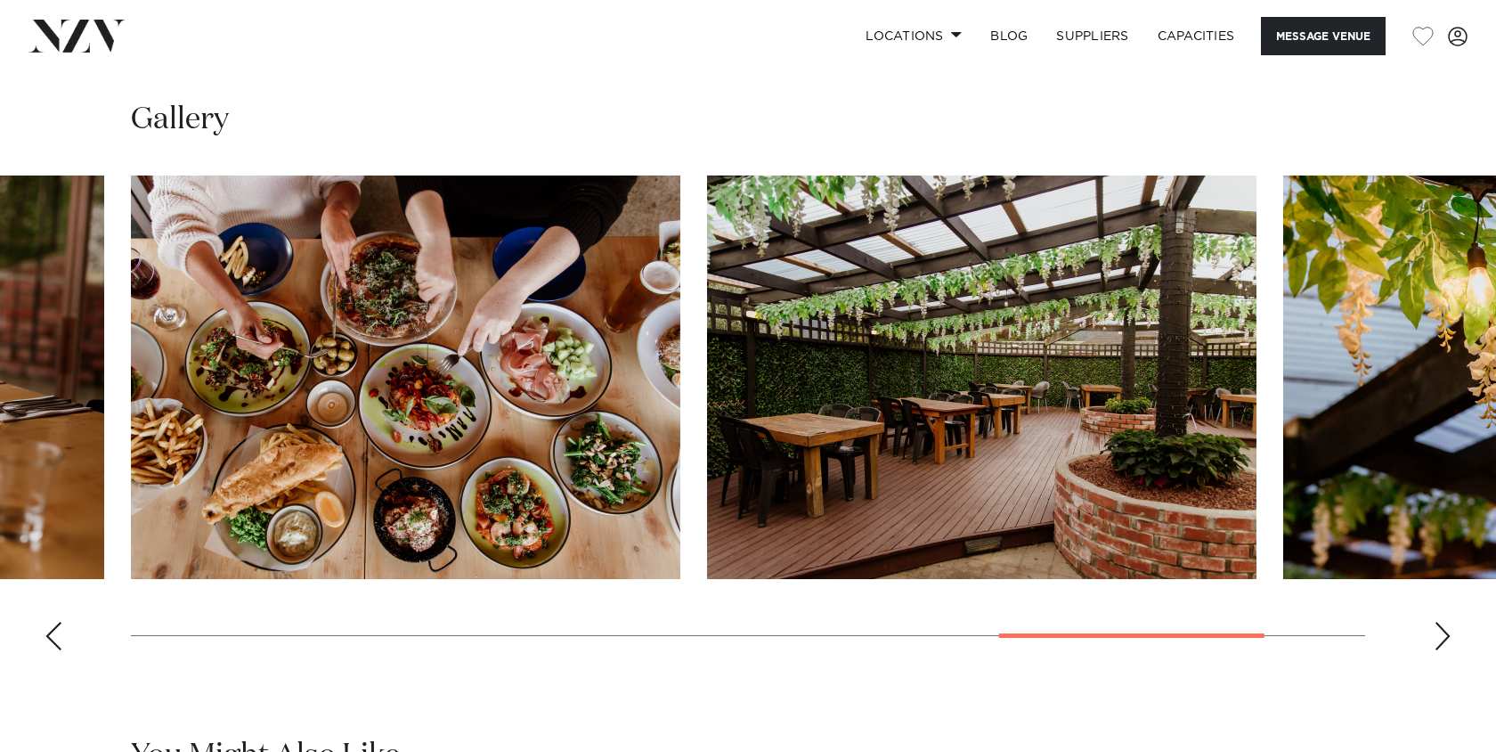
click at [1447, 622] on div "Next slide" at bounding box center [1443, 636] width 18 height 28
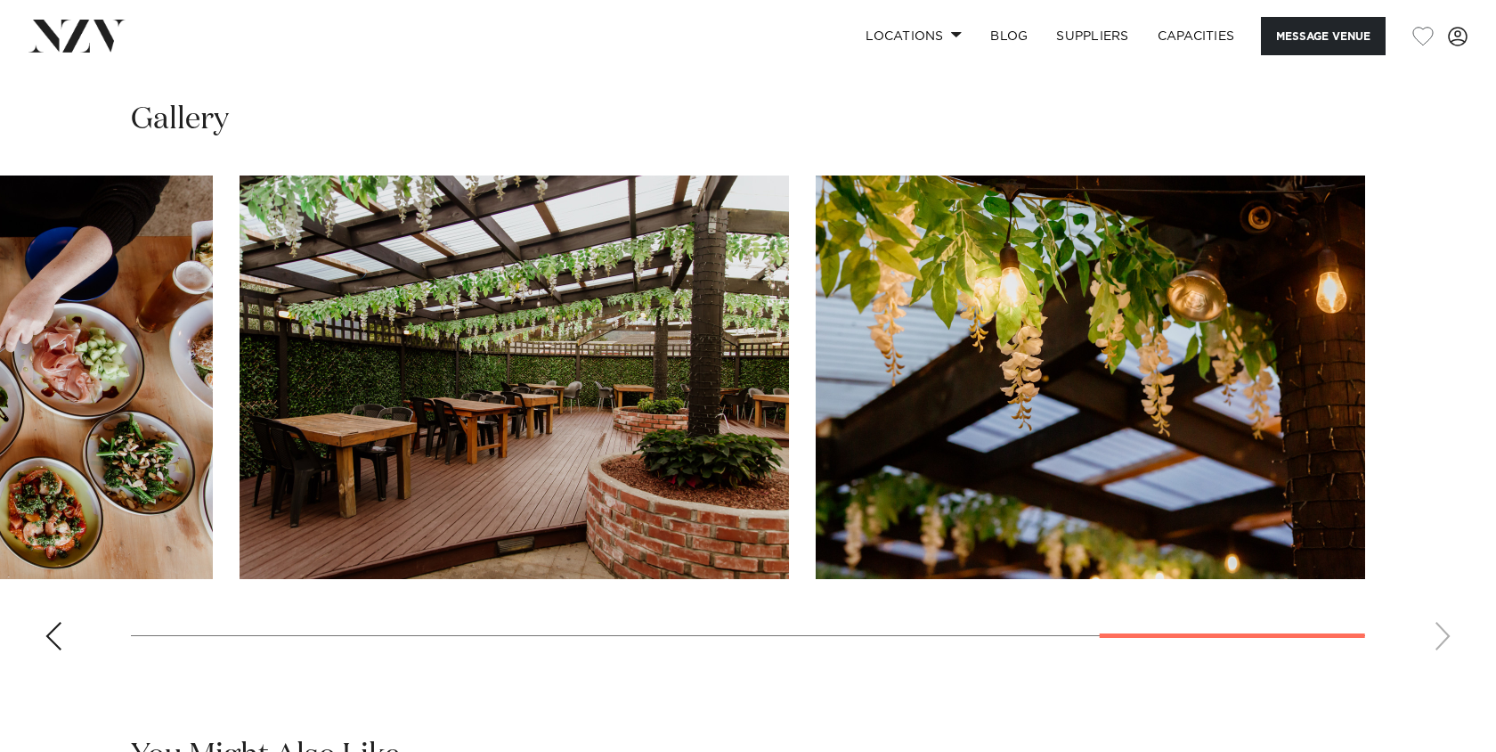
click at [1447, 616] on swiper-container at bounding box center [748, 419] width 1496 height 489
click at [53, 622] on div "Previous slide" at bounding box center [54, 636] width 18 height 28
